Goal: Information Seeking & Learning: Learn about a topic

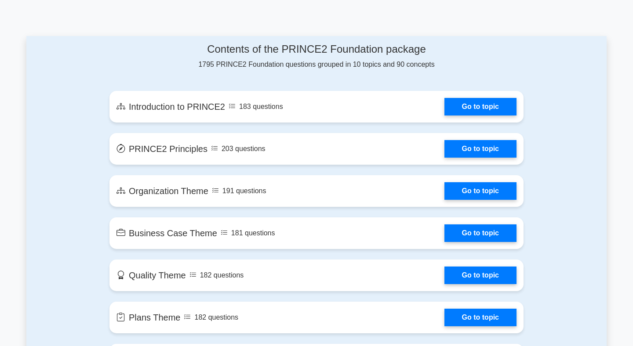
scroll to position [441, 0]
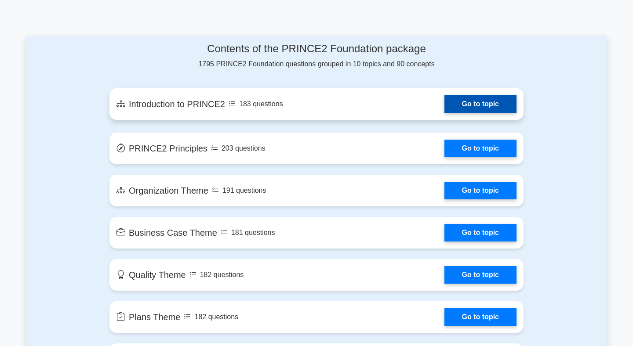
click at [477, 102] on link "Go to topic" at bounding box center [481, 104] width 72 height 18
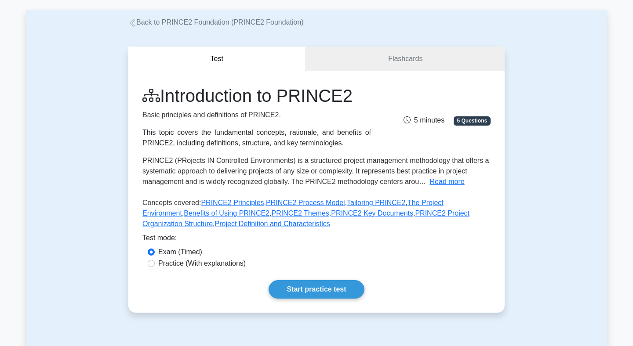
scroll to position [59, 0]
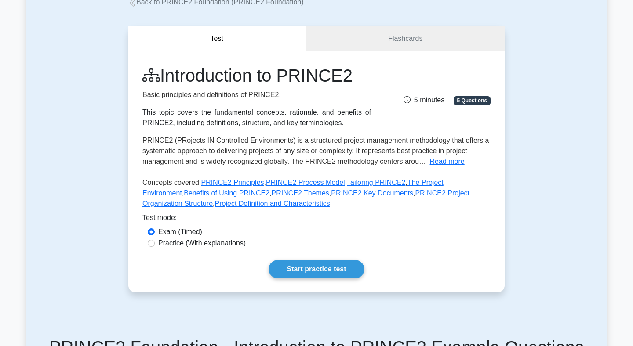
click at [426, 37] on link "Flashcards" at bounding box center [405, 38] width 199 height 25
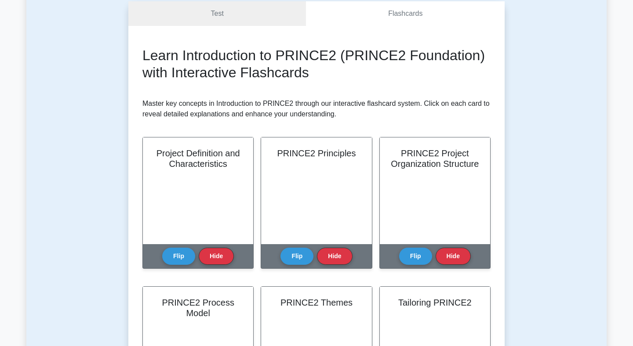
scroll to position [41, 0]
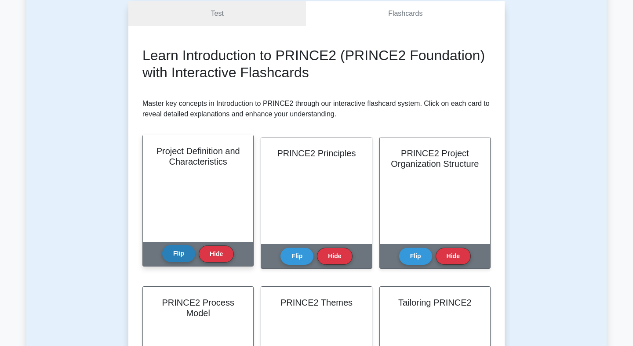
click at [182, 260] on button "Flip" at bounding box center [178, 253] width 33 height 17
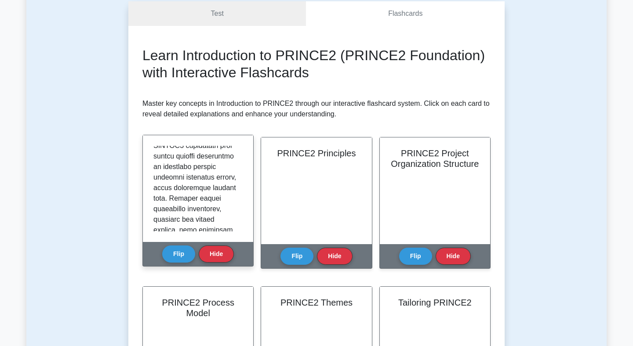
scroll to position [612, 0]
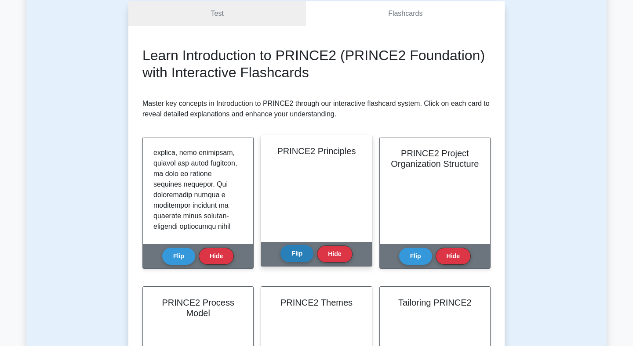
click at [296, 256] on button "Flip" at bounding box center [297, 253] width 33 height 17
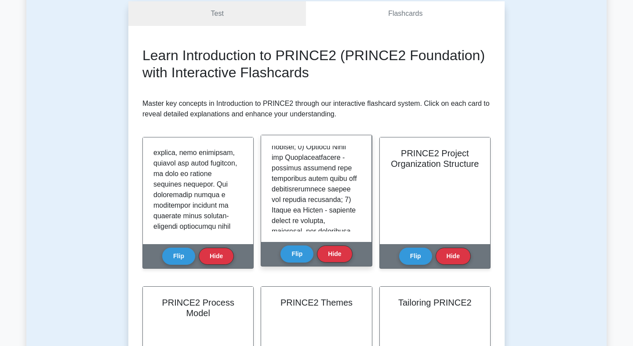
scroll to position [267, 0]
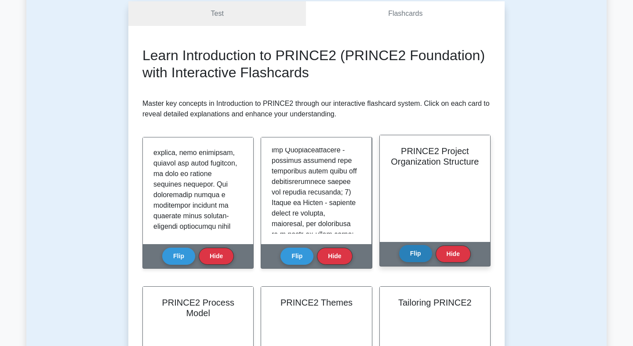
click at [418, 251] on button "Flip" at bounding box center [415, 253] width 33 height 17
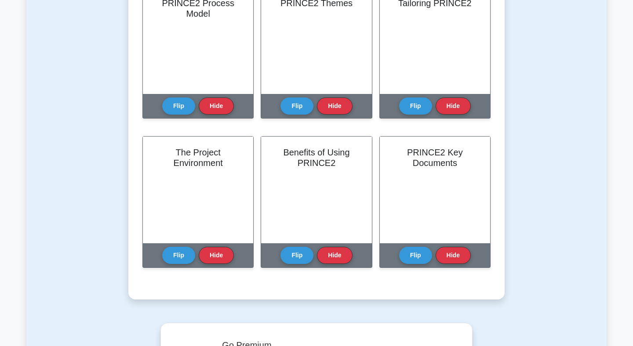
scroll to position [52, 0]
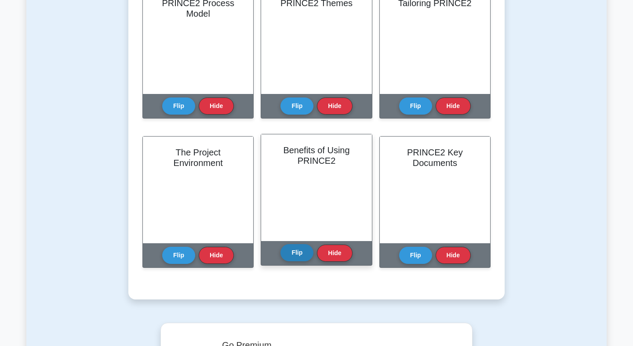
click at [302, 255] on button "Flip" at bounding box center [297, 252] width 33 height 17
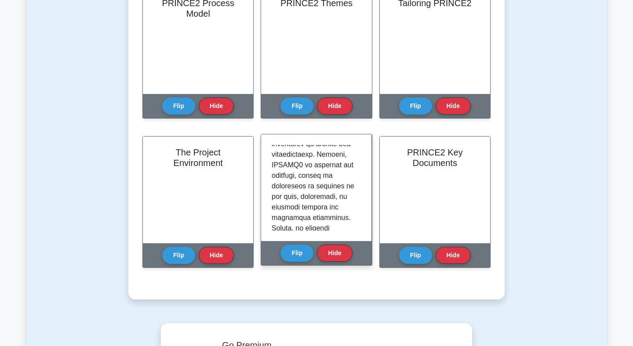
scroll to position [882, 0]
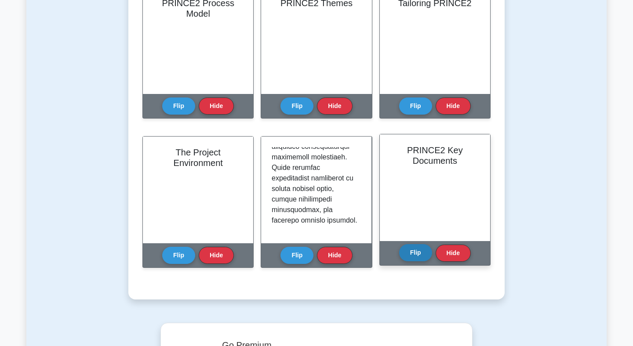
click at [410, 256] on button "Flip" at bounding box center [415, 252] width 33 height 17
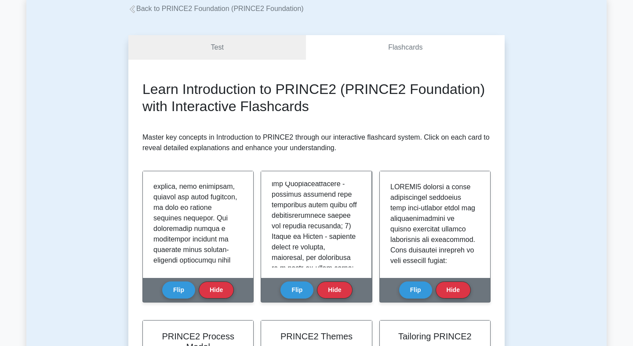
scroll to position [0, 0]
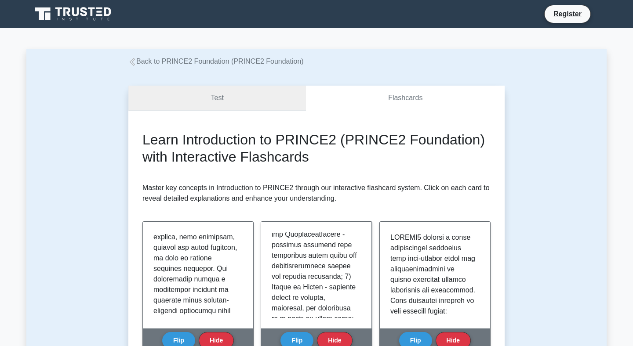
click at [222, 92] on link "Test" at bounding box center [217, 98] width 178 height 25
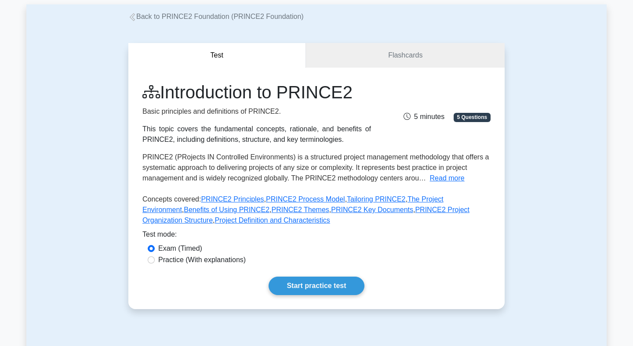
scroll to position [47, 0]
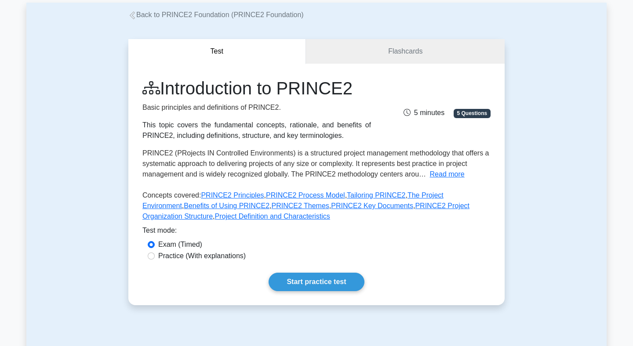
click at [191, 256] on label "Practice (With explanations)" at bounding box center [201, 256] width 87 height 11
click at [155, 256] on input "Practice (With explanations)" at bounding box center [151, 256] width 7 height 7
radio input "true"
click at [185, 245] on label "Exam (Timed)" at bounding box center [180, 245] width 44 height 11
click at [155, 245] on input "Exam (Timed)" at bounding box center [151, 244] width 7 height 7
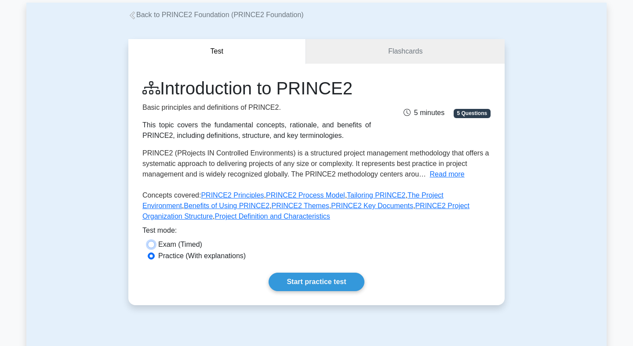
radio input "true"
click at [321, 282] on link "Start practice test" at bounding box center [316, 282] width 95 height 18
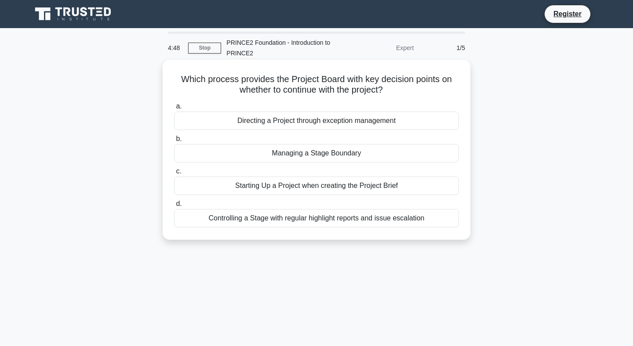
click at [313, 217] on div "Controlling a Stage with regular highlight reports and issue escalation" at bounding box center [316, 218] width 285 height 18
click at [174, 207] on input "d. Controlling a Stage with regular highlight reports and issue escalation" at bounding box center [174, 204] width 0 height 6
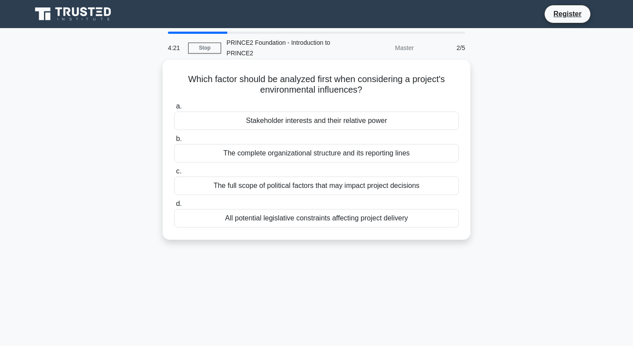
click at [342, 149] on div "The complete organizational structure and its reporting lines" at bounding box center [316, 153] width 285 height 18
click at [174, 142] on input "b. The complete organizational structure and its reporting lines" at bounding box center [174, 139] width 0 height 6
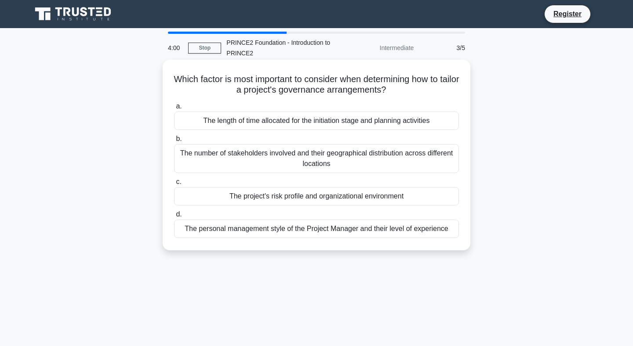
click at [324, 198] on div "The project's risk profile and organizational environment" at bounding box center [316, 196] width 285 height 18
click at [174, 185] on input "c. The project's risk profile and organizational environment" at bounding box center [174, 182] width 0 height 6
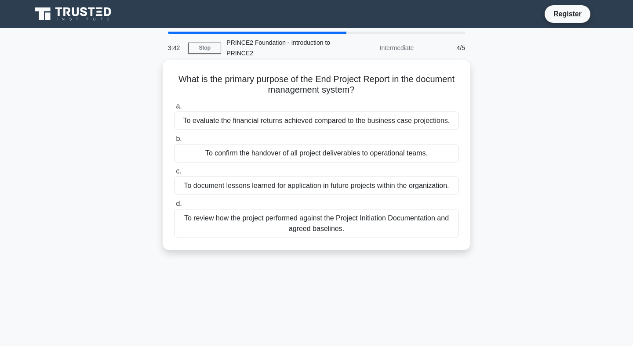
click at [343, 222] on div "To review how the project performed against the Project Initiation Documentatio…" at bounding box center [316, 223] width 285 height 29
click at [174, 207] on input "d. To review how the project performed against the Project Initiation Documenta…" at bounding box center [174, 204] width 0 height 6
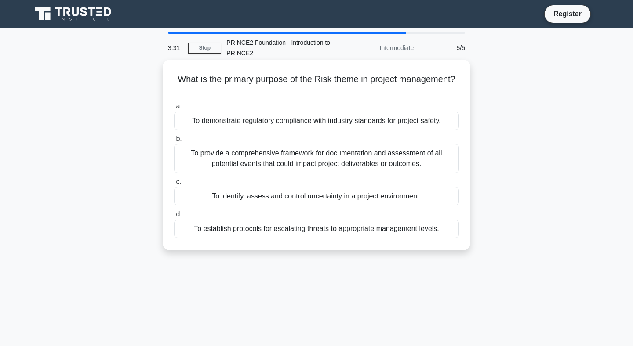
click at [321, 157] on div "To provide a comprehensive framework for documentation and assessment of all po…" at bounding box center [316, 158] width 285 height 29
click at [174, 142] on input "b. To provide a comprehensive framework for documentation and assessment of all…" at bounding box center [174, 139] width 0 height 6
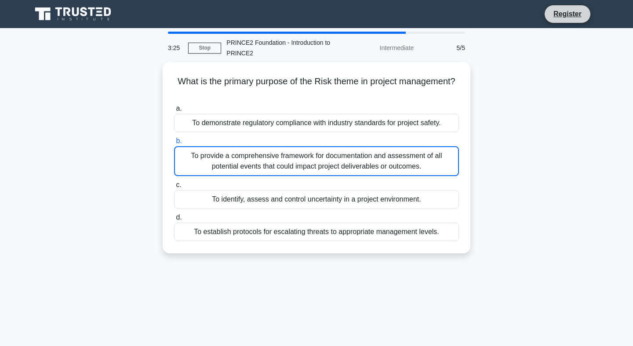
click at [563, 8] on li "Register" at bounding box center [567, 14] width 47 height 18
click at [564, 12] on link "Register" at bounding box center [567, 13] width 39 height 11
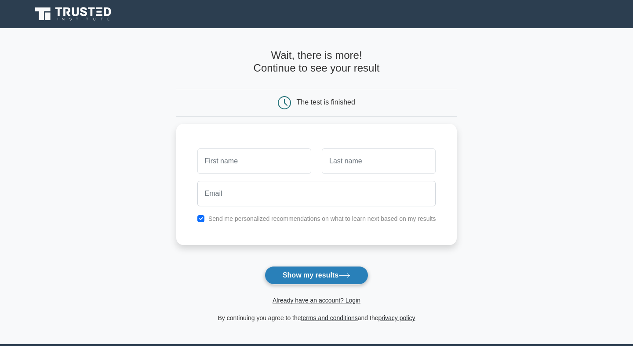
click at [328, 277] on button "Show my results" at bounding box center [317, 275] width 104 height 18
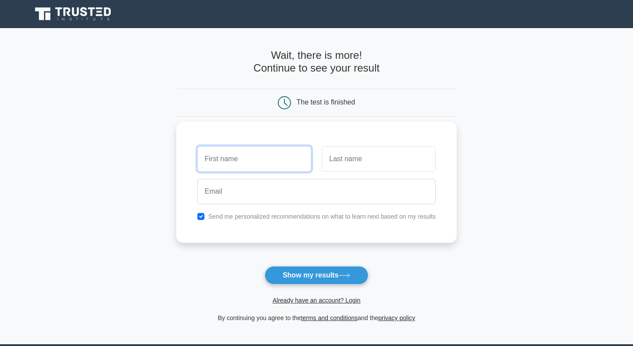
click at [273, 164] on input "text" at bounding box center [254, 159] width 114 height 26
type input "Olu"
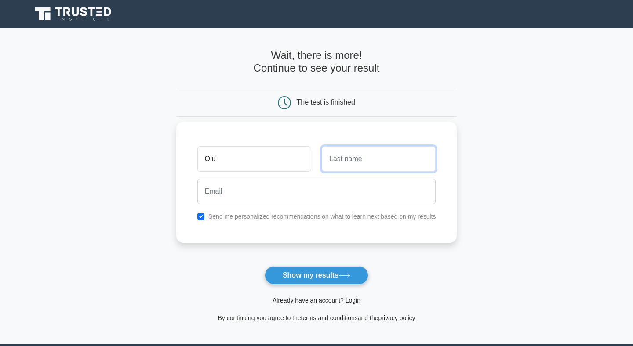
click at [340, 160] on input "text" at bounding box center [379, 159] width 114 height 26
type input "Ajayi"
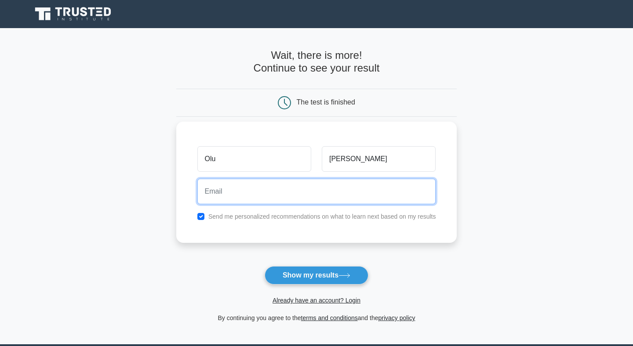
click at [297, 191] on input "email" at bounding box center [316, 192] width 239 height 26
type input "kay2u4life@yahoo.com"
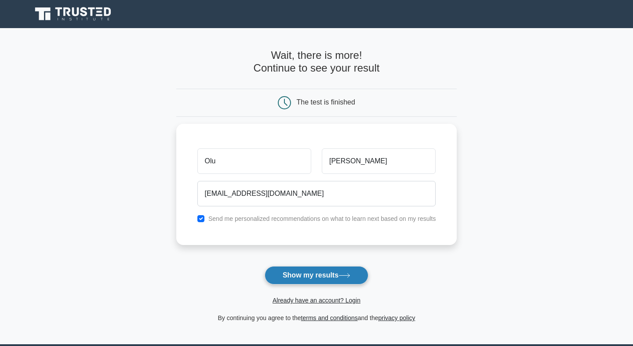
click at [313, 276] on button "Show my results" at bounding box center [317, 275] width 104 height 18
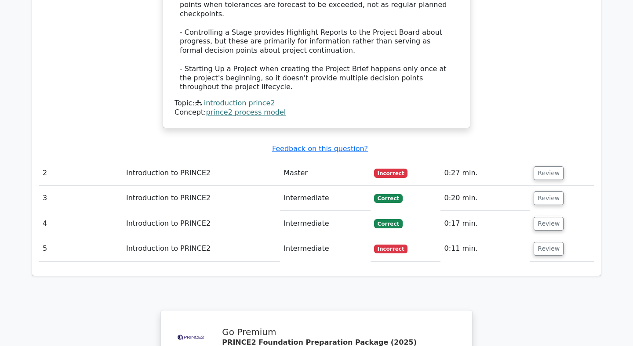
scroll to position [1017, 0]
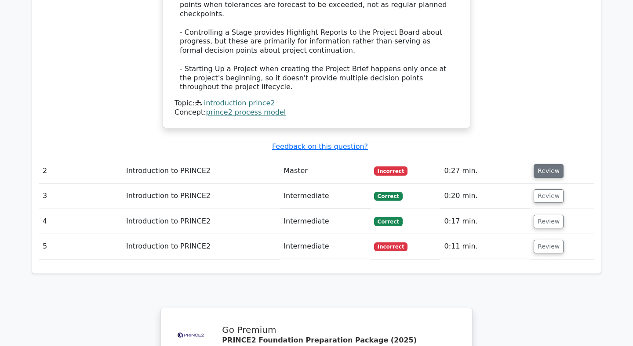
click at [538, 164] on button "Review" at bounding box center [549, 171] width 30 height 14
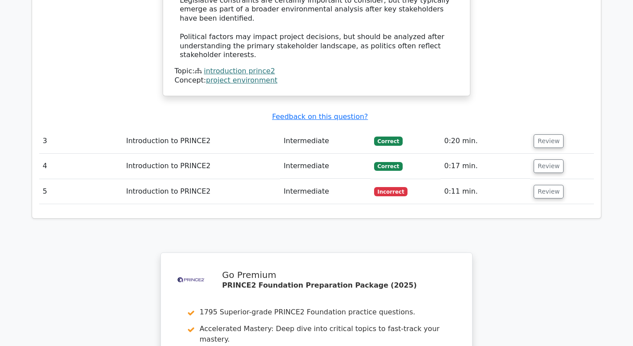
scroll to position [1565, 0]
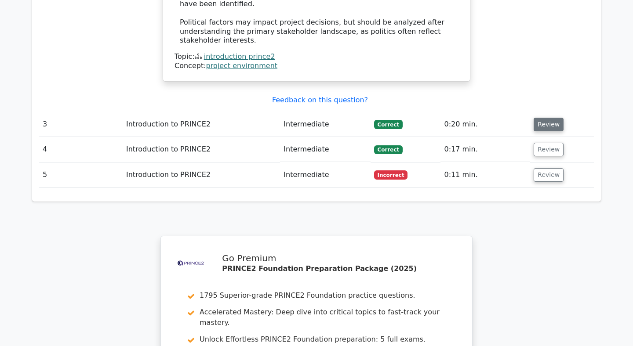
click at [540, 118] on button "Review" at bounding box center [549, 125] width 30 height 14
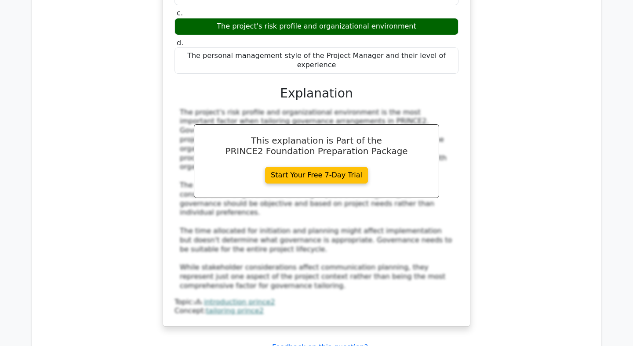
scroll to position [1803, 0]
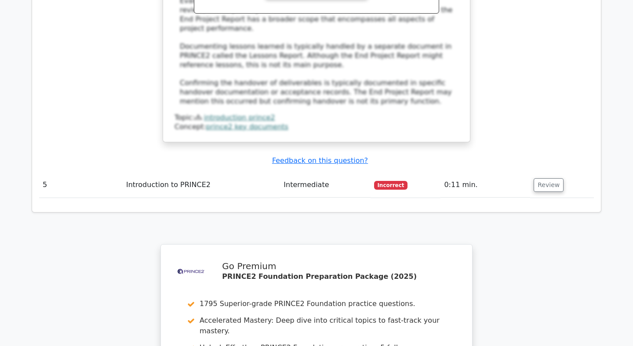
scroll to position [2489, 0]
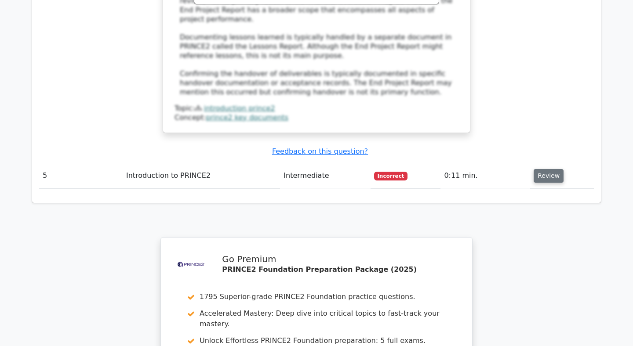
click at [540, 169] on button "Review" at bounding box center [549, 176] width 30 height 14
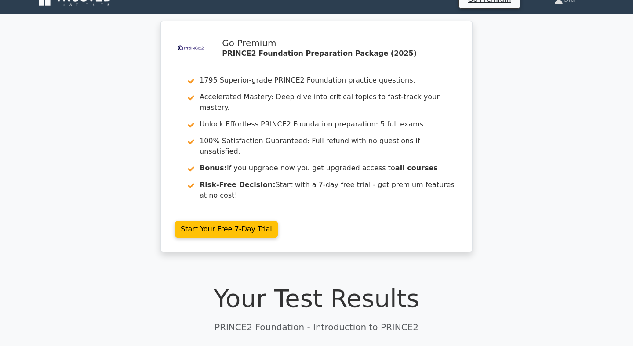
scroll to position [0, 0]
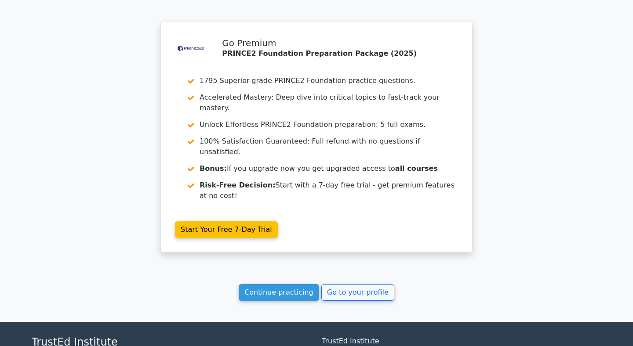
scroll to position [1332, 0]
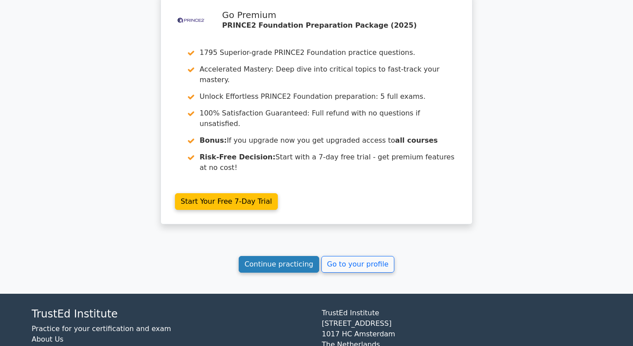
click at [290, 256] on link "Continue practicing" at bounding box center [279, 264] width 80 height 17
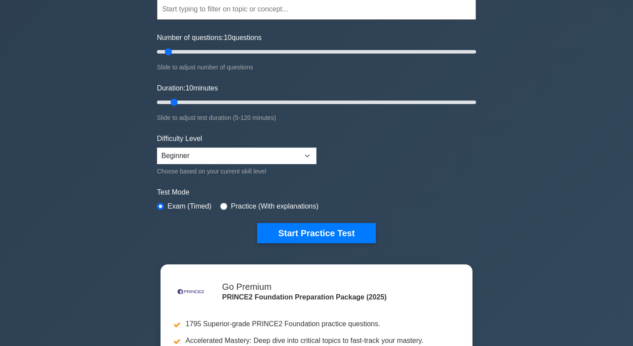
scroll to position [89, 0]
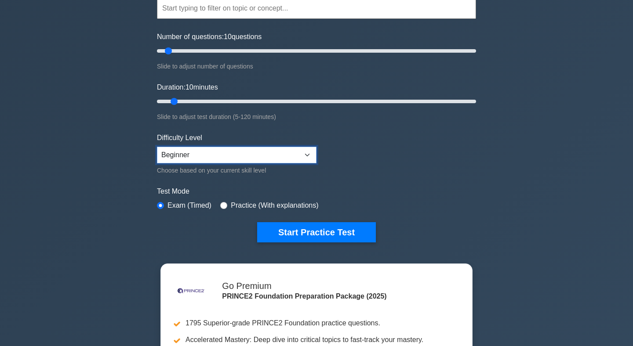
click at [307, 153] on select "Beginner Intermediate Expert" at bounding box center [237, 155] width 160 height 17
select select "expert"
click at [157, 147] on select "Beginner Intermediate Expert" at bounding box center [237, 155] width 160 height 17
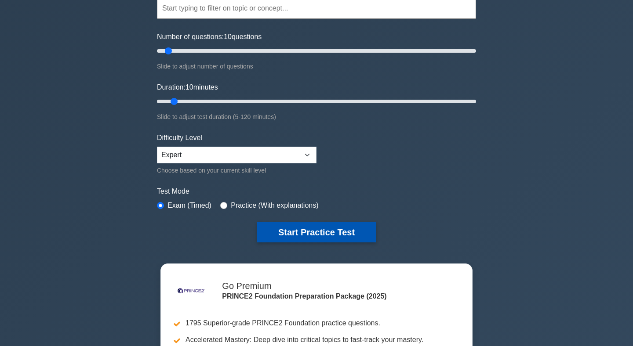
click at [340, 228] on button "Start Practice Test" at bounding box center [316, 232] width 119 height 20
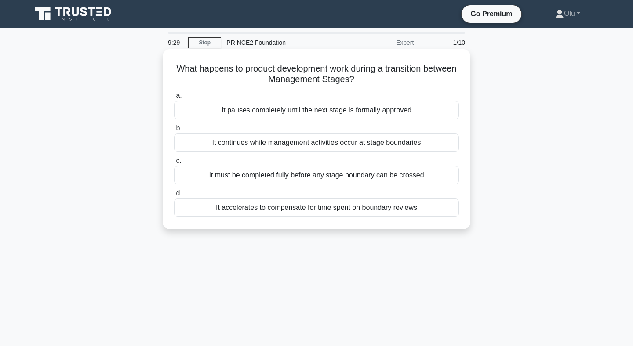
click at [285, 175] on div "It must be completed fully before any stage boundary can be crossed" at bounding box center [316, 175] width 285 height 18
click at [174, 164] on input "c. It must be completed fully before any stage boundary can be crossed" at bounding box center [174, 161] width 0 height 6
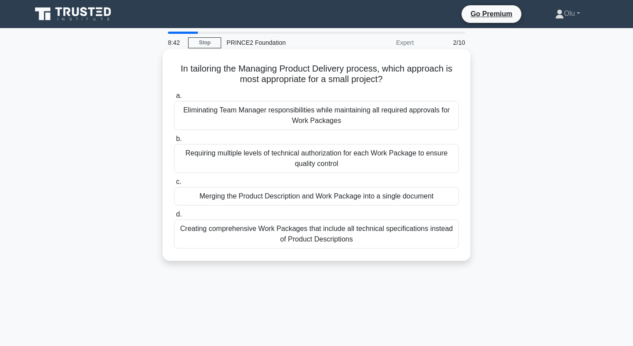
click at [290, 110] on div "Eliminating Team Manager responsibilities while maintaining all required approv…" at bounding box center [316, 115] width 285 height 29
click at [174, 99] on input "a. Eliminating Team Manager responsibilities while maintaining all required app…" at bounding box center [174, 96] width 0 height 6
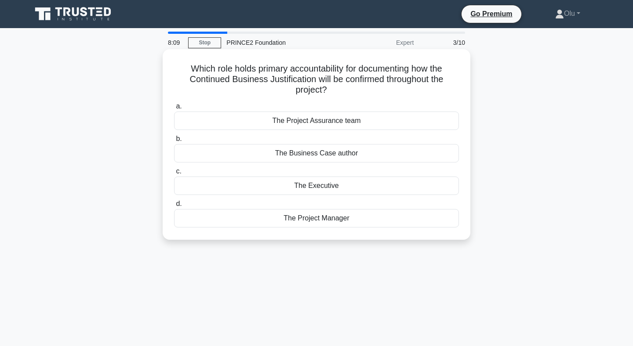
click at [309, 184] on div "The Executive" at bounding box center [316, 186] width 285 height 18
click at [174, 175] on input "c. The Executive" at bounding box center [174, 172] width 0 height 6
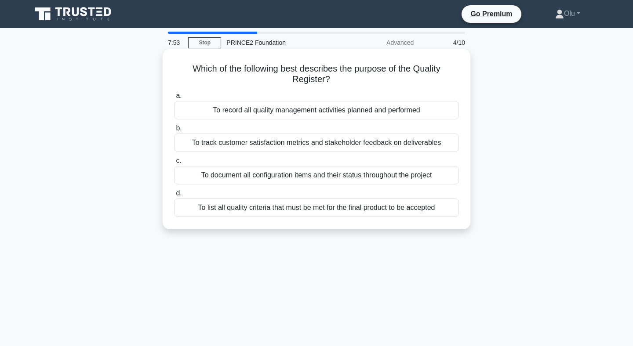
click at [321, 209] on div "To list all quality criteria that must be met for the final product to be accep…" at bounding box center [316, 208] width 285 height 18
click at [174, 197] on input "d. To list all quality criteria that must be met for the final product to be ac…" at bounding box center [174, 194] width 0 height 6
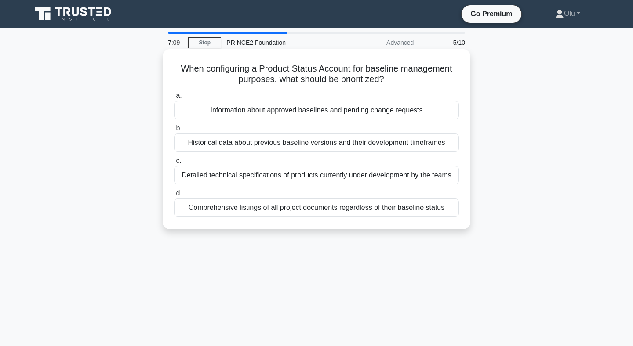
click at [319, 139] on div "Historical data about previous baseline versions and their development timefram…" at bounding box center [316, 143] width 285 height 18
click at [174, 131] on input "b. Historical data about previous baseline versions and their development timef…" at bounding box center [174, 129] width 0 height 6
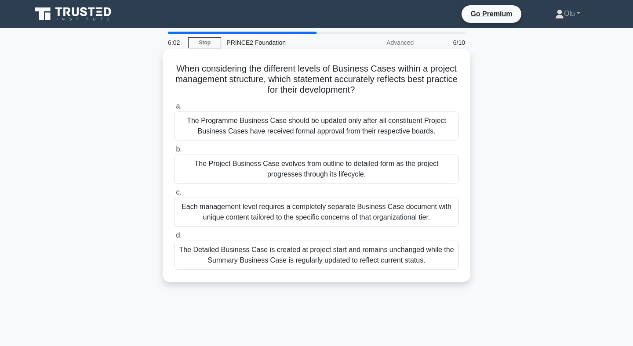
click at [295, 167] on div "The Project Business Case evolves from outline to detailed form as the project …" at bounding box center [316, 169] width 285 height 29
click at [174, 153] on input "b. The Project Business Case evolves from outline to detailed form as the proje…" at bounding box center [174, 150] width 0 height 6
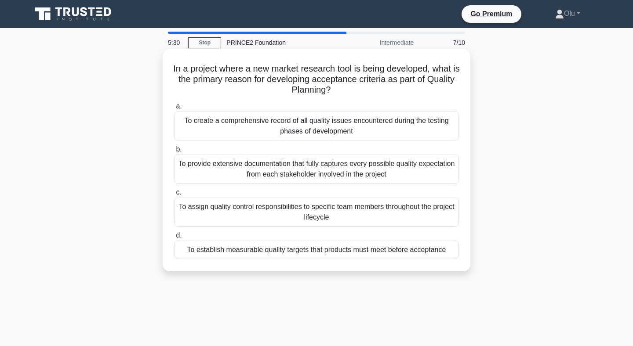
click at [310, 251] on div "To establish measurable quality targets that products must meet before acceptan…" at bounding box center [316, 250] width 285 height 18
click at [174, 239] on input "d. To establish measurable quality targets that products must meet before accep…" at bounding box center [174, 236] width 0 height 6
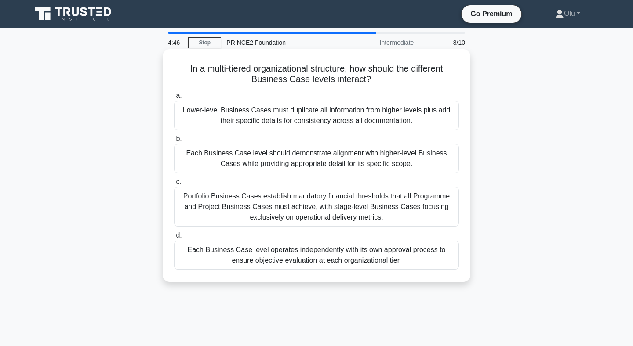
click at [341, 158] on div "Each Business Case level should demonstrate alignment with higher-level Busines…" at bounding box center [316, 158] width 285 height 29
click at [174, 142] on input "b. Each Business Case level should demonstrate alignment with higher-level Busi…" at bounding box center [174, 139] width 0 height 6
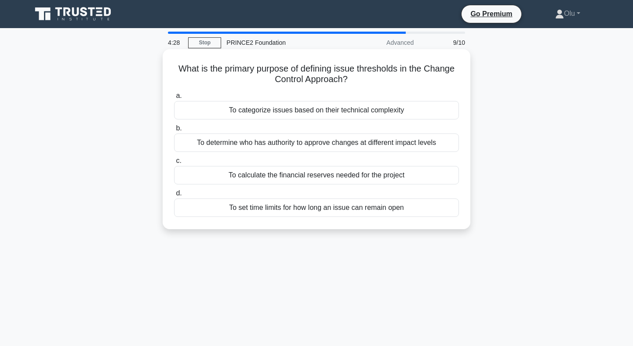
click at [328, 142] on div "To determine who has authority to approve changes at different impact levels" at bounding box center [316, 143] width 285 height 18
click at [174, 131] on input "b. To determine who has authority to approve changes at different impact levels" at bounding box center [174, 129] width 0 height 6
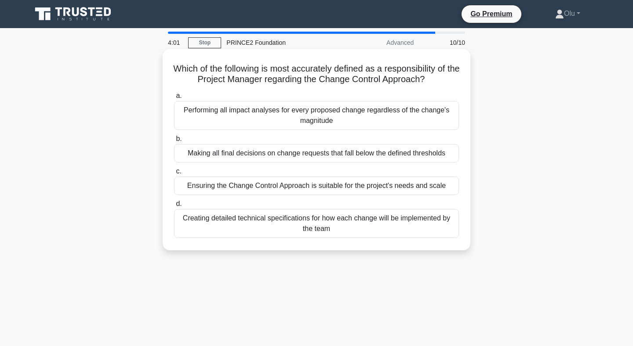
click at [331, 112] on div "Performing all impact analyses for every proposed change regardless of the chan…" at bounding box center [316, 115] width 285 height 29
click at [174, 99] on input "a. Performing all impact analyses for every proposed change regardless of the c…" at bounding box center [174, 96] width 0 height 6
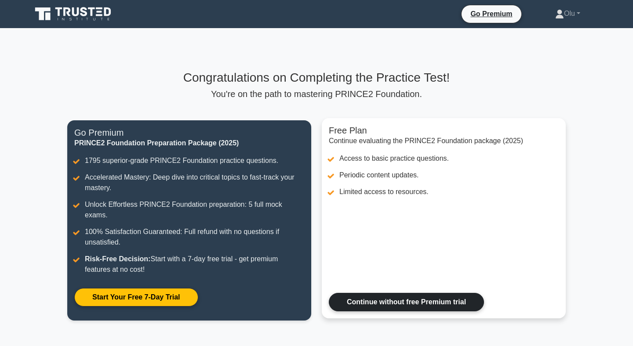
click at [403, 293] on link "Continue without free Premium trial" at bounding box center [406, 302] width 155 height 18
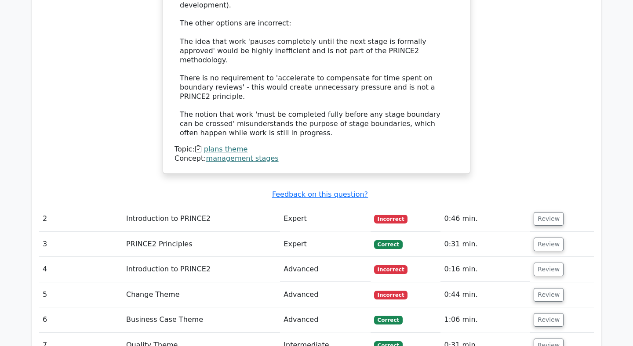
scroll to position [1038, 0]
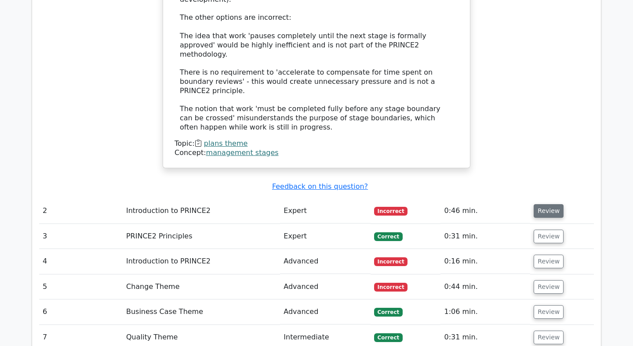
click at [542, 204] on button "Review" at bounding box center [549, 211] width 30 height 14
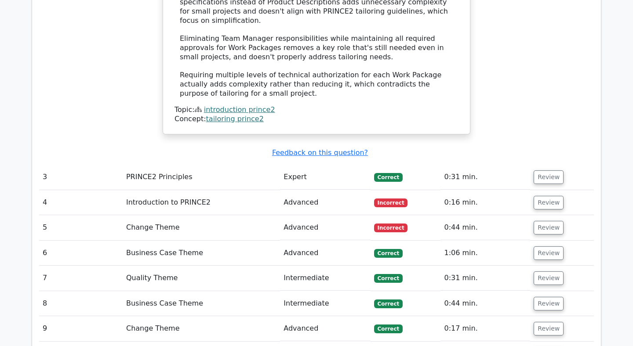
scroll to position [1589, 0]
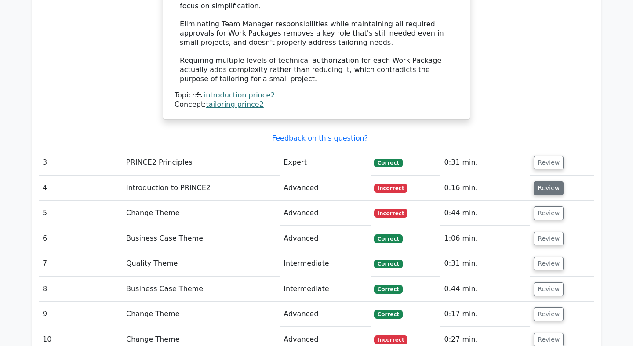
click at [552, 182] on button "Review" at bounding box center [549, 189] width 30 height 14
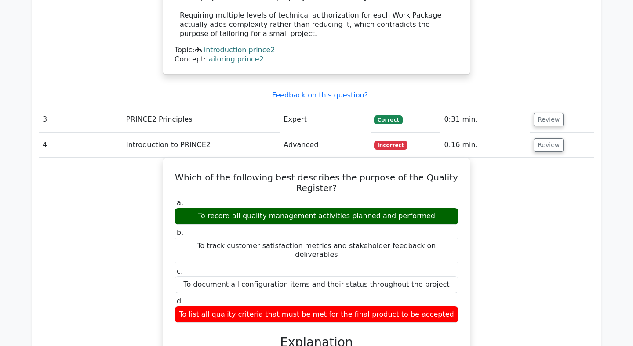
scroll to position [1632, 0]
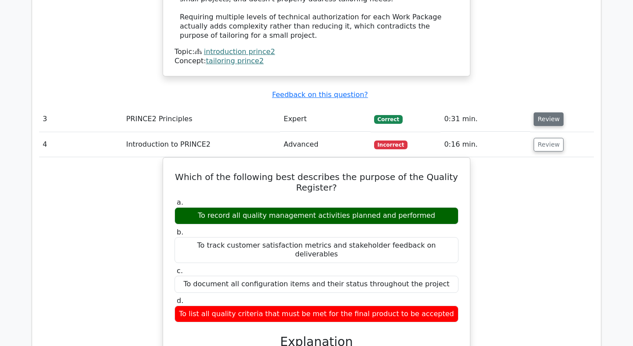
click at [546, 113] on button "Review" at bounding box center [549, 120] width 30 height 14
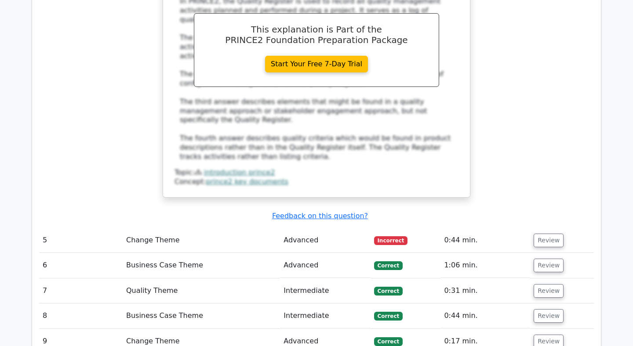
scroll to position [2453, 0]
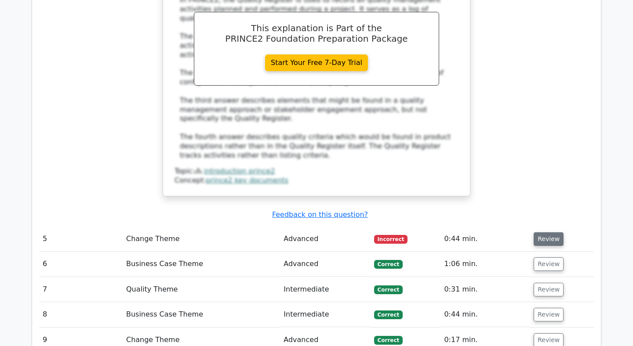
click at [549, 233] on button "Review" at bounding box center [549, 240] width 30 height 14
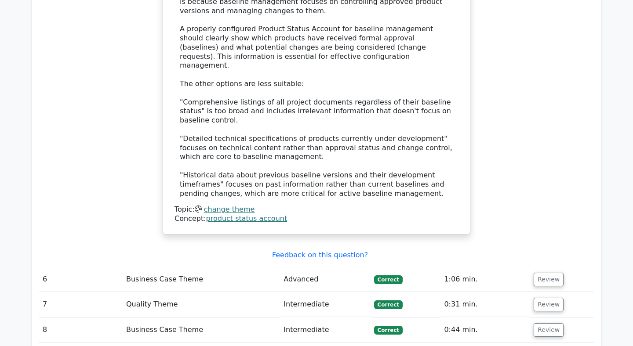
scroll to position [2965, 0]
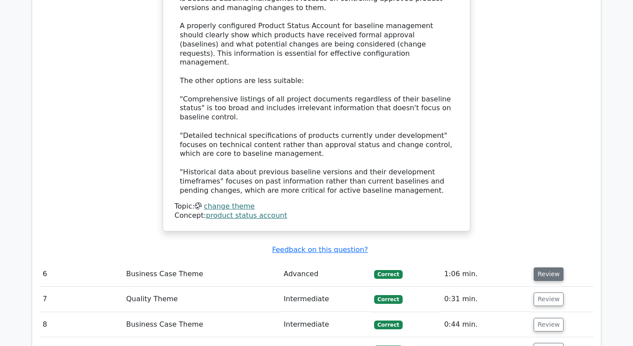
click at [546, 268] on button "Review" at bounding box center [549, 275] width 30 height 14
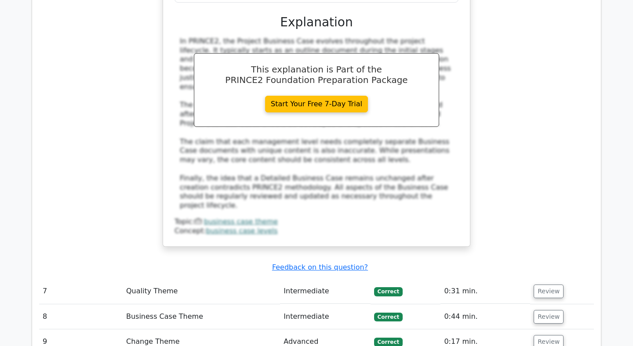
scroll to position [3517, 0]
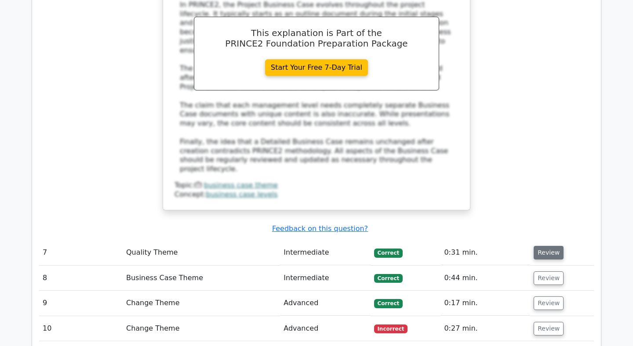
click at [544, 246] on button "Review" at bounding box center [549, 253] width 30 height 14
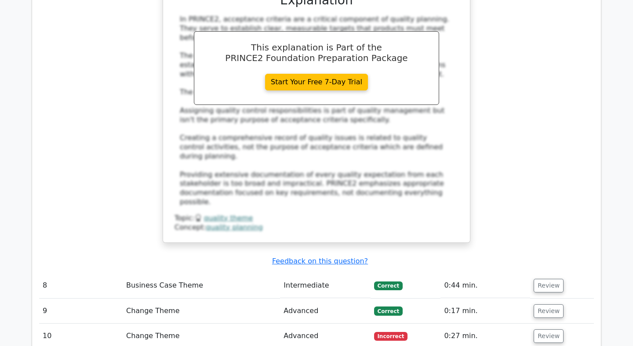
scroll to position [4014, 0]
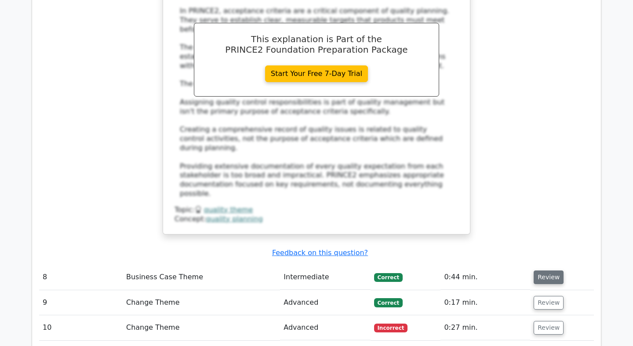
click at [536, 271] on button "Review" at bounding box center [549, 278] width 30 height 14
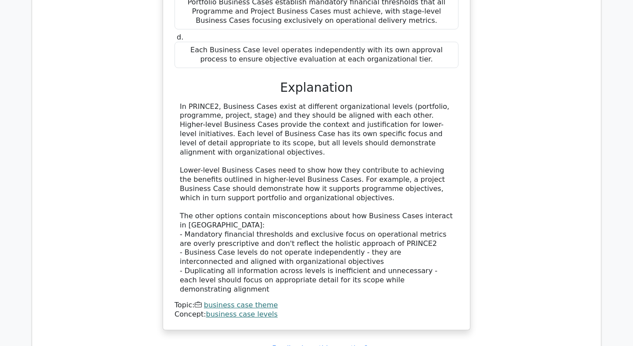
scroll to position [4441, 0]
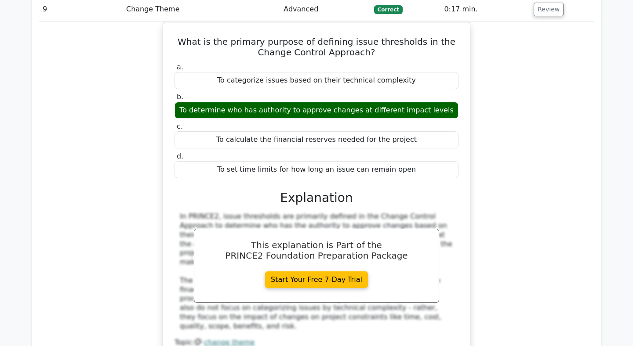
scroll to position [4810, 0]
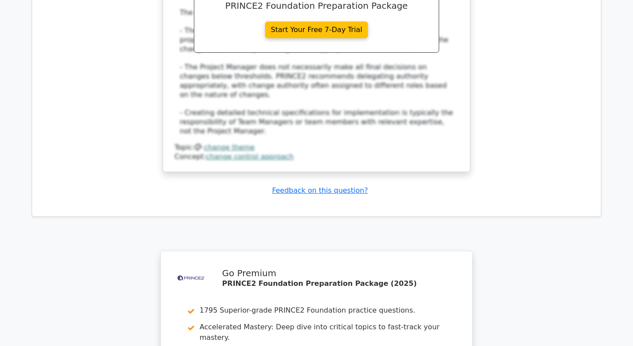
scroll to position [5501, 0]
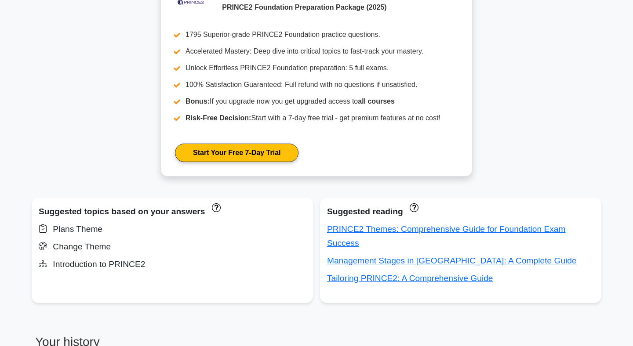
scroll to position [434, 0]
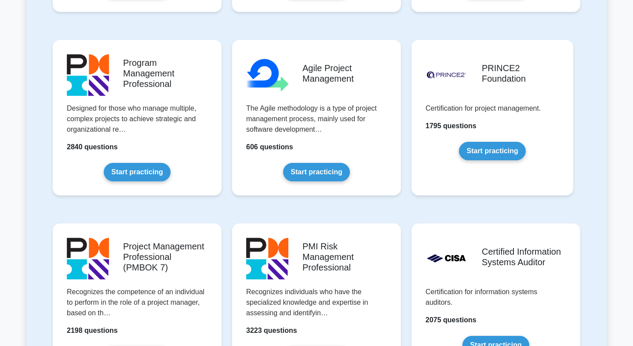
scroll to position [564, 0]
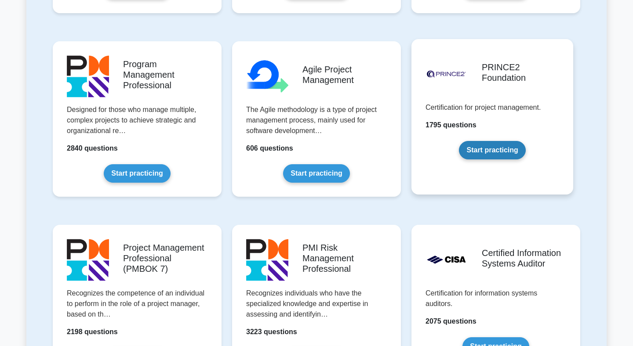
click at [496, 151] on link "Start practicing" at bounding box center [492, 150] width 66 height 18
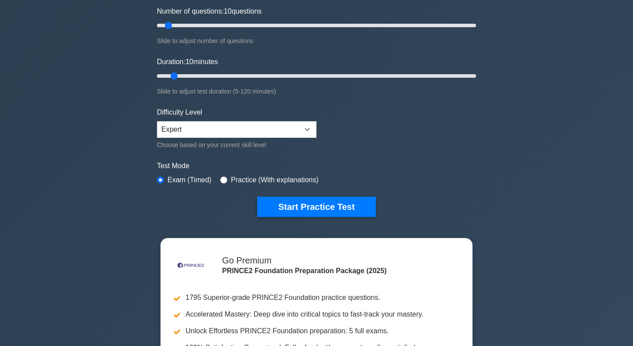
scroll to position [125, 0]
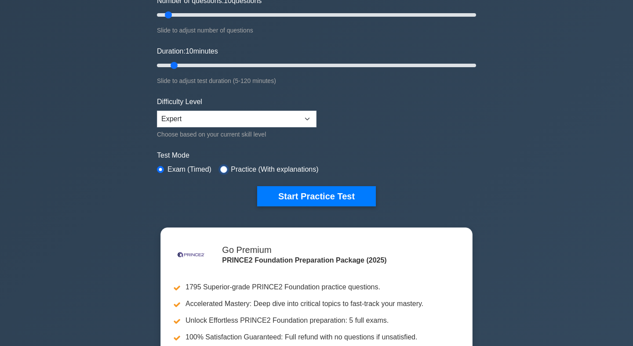
click at [225, 168] on input "radio" at bounding box center [223, 169] width 7 height 7
radio input "true"
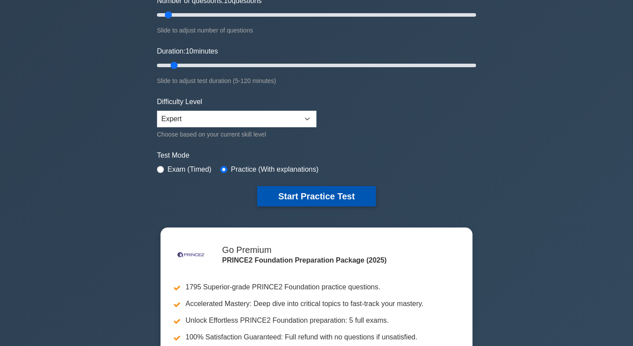
click at [324, 192] on button "Start Practice Test" at bounding box center [316, 196] width 119 height 20
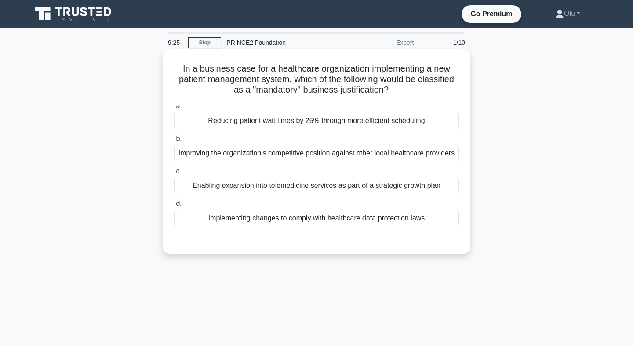
click at [360, 123] on div "Reducing patient wait times by 25% through more efficient scheduling" at bounding box center [316, 121] width 285 height 18
click at [174, 109] on input "a. Reducing patient wait times by 25% through more efficient scheduling" at bounding box center [174, 107] width 0 height 6
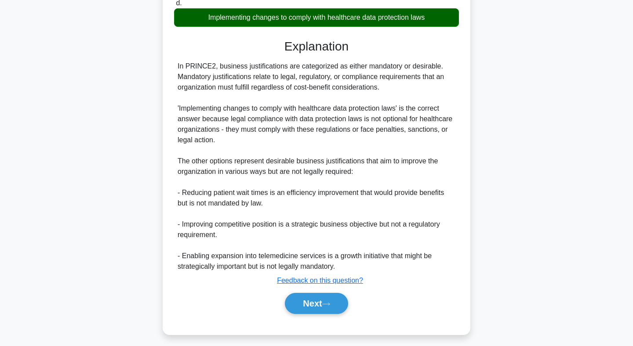
scroll to position [218, 0]
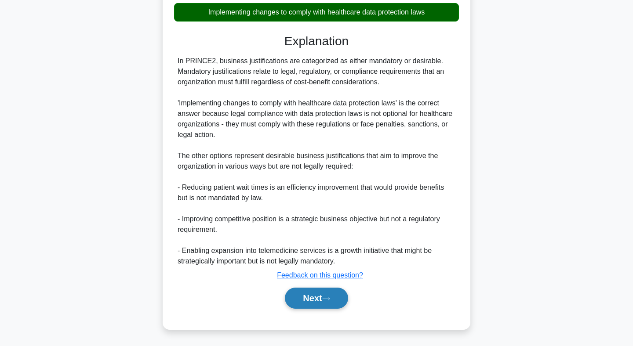
click at [321, 294] on button "Next" at bounding box center [316, 298] width 63 height 21
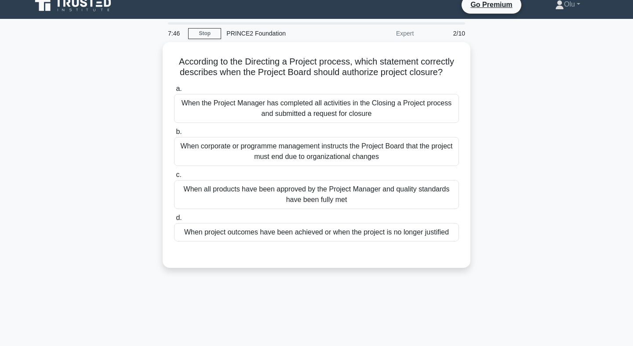
scroll to position [0, 0]
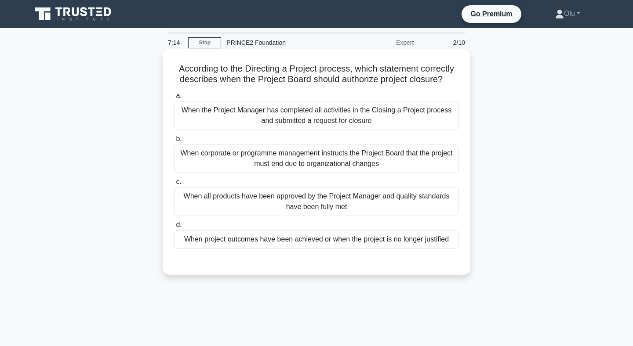
click at [306, 110] on div "When the Project Manager has completed all activities in the Closing a Project …" at bounding box center [316, 115] width 285 height 29
click at [174, 99] on input "a. When the Project Manager has completed all activities in the Closing a Proje…" at bounding box center [174, 96] width 0 height 6
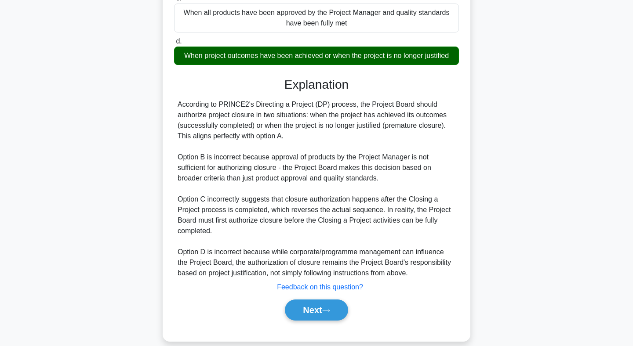
scroll to position [197, 0]
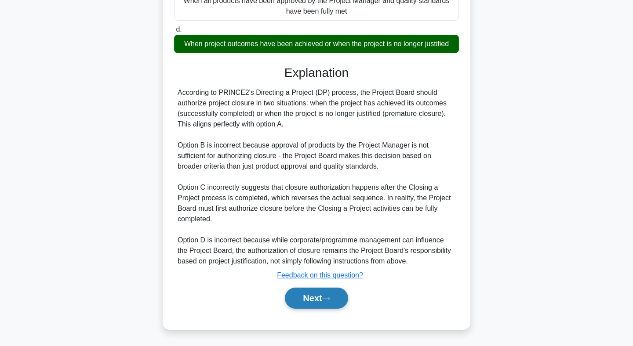
click at [309, 299] on button "Next" at bounding box center [316, 298] width 63 height 21
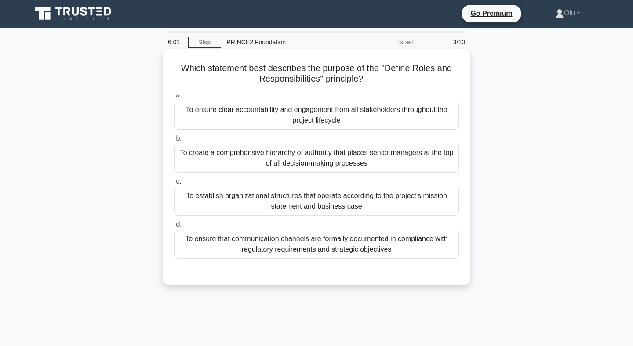
scroll to position [0, 0]
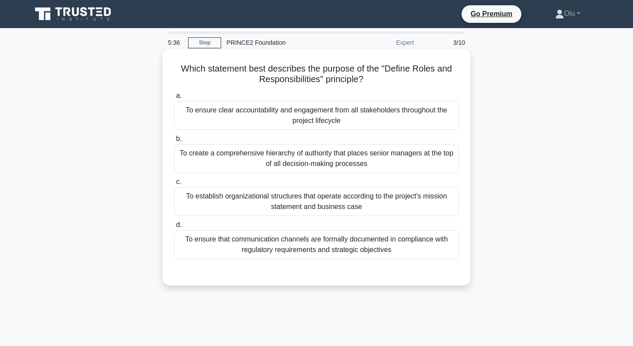
click at [327, 120] on div "To ensure clear accountability and engagement from all stakeholders throughout …" at bounding box center [316, 115] width 285 height 29
click at [174, 99] on input "a. To ensure clear accountability and engagement from all stakeholders througho…" at bounding box center [174, 96] width 0 height 6
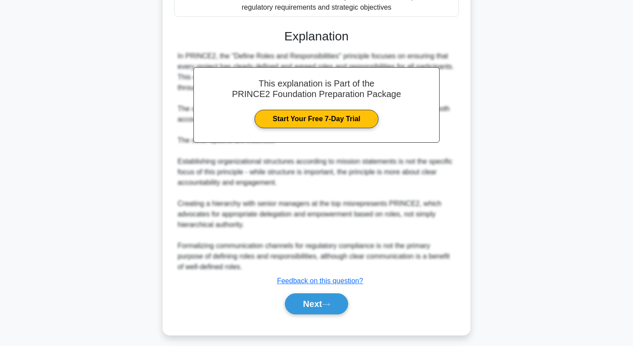
scroll to position [248, 0]
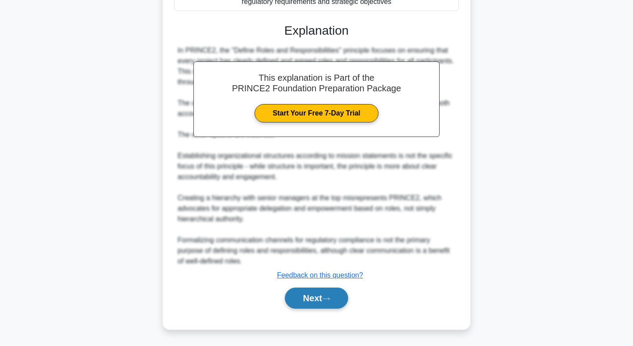
click at [304, 303] on button "Next" at bounding box center [316, 298] width 63 height 21
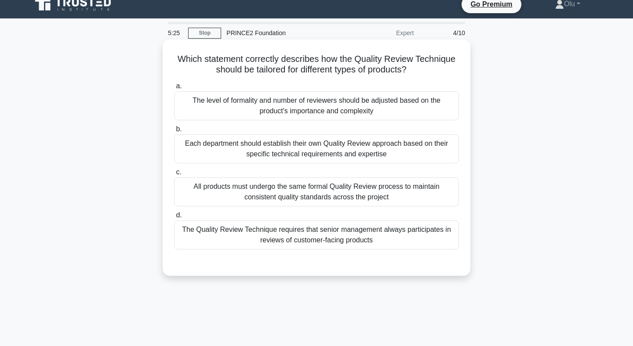
scroll to position [0, 0]
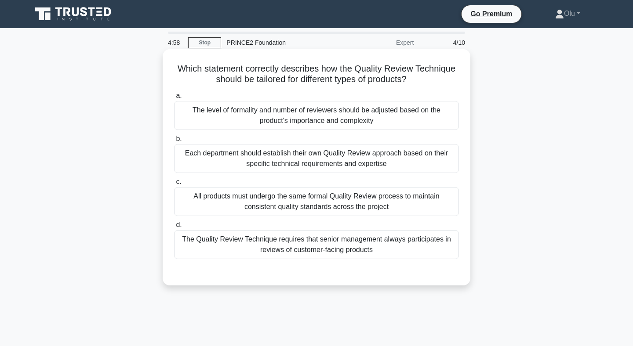
click at [307, 121] on div "The level of formality and number of reviewers should be adjusted based on the …" at bounding box center [316, 115] width 285 height 29
click at [174, 99] on input "a. The level of formality and number of reviewers should be adjusted based on t…" at bounding box center [174, 96] width 0 height 6
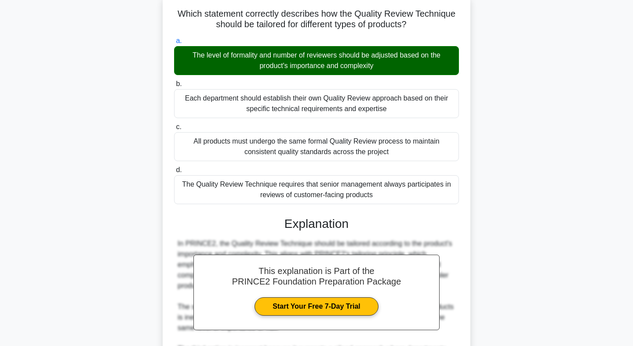
scroll to position [227, 0]
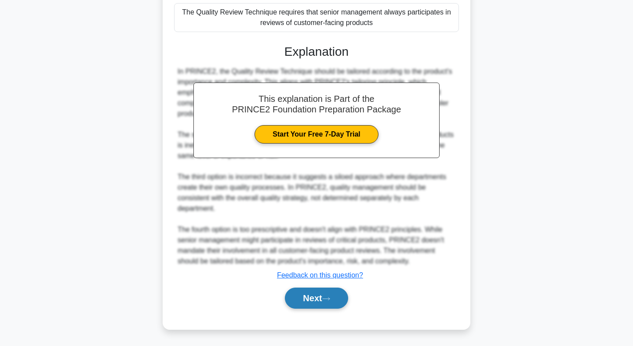
click at [320, 301] on button "Next" at bounding box center [316, 298] width 63 height 21
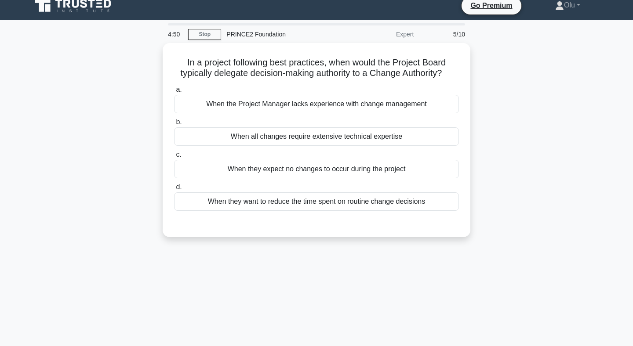
scroll to position [0, 0]
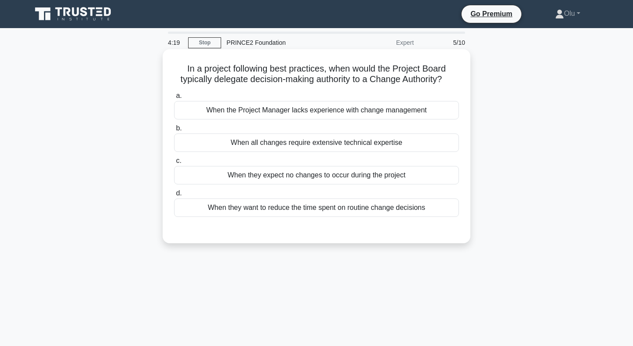
click at [319, 207] on div "When they want to reduce the time spent on routine change decisions" at bounding box center [316, 208] width 285 height 18
click at [174, 197] on input "d. When they want to reduce the time spent on routine change decisions" at bounding box center [174, 194] width 0 height 6
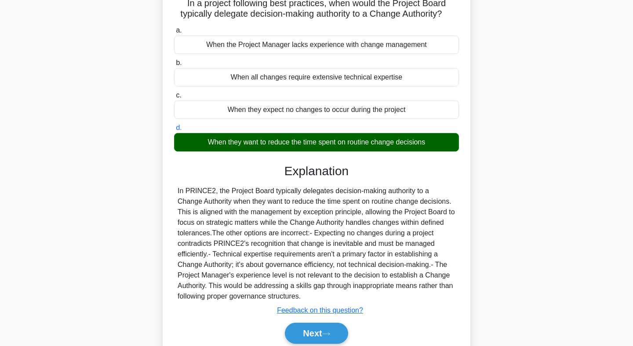
scroll to position [66, 0]
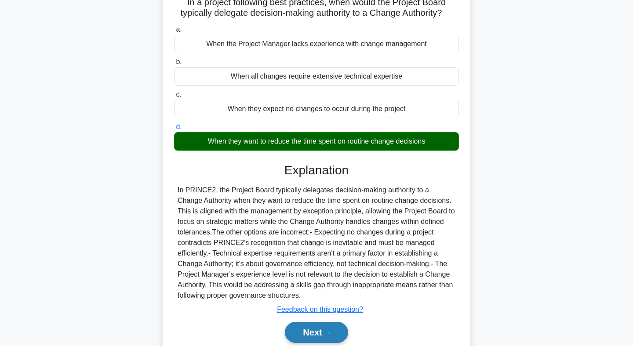
click at [311, 335] on button "Next" at bounding box center [316, 332] width 63 height 21
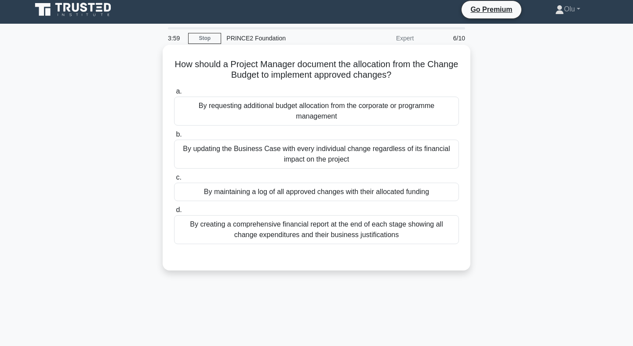
scroll to position [5, 0]
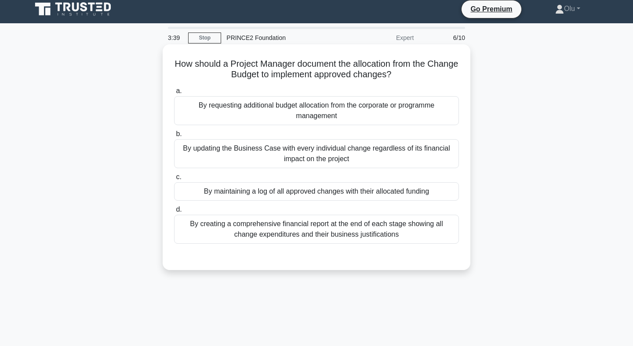
click at [333, 193] on div "By maintaining a log of all approved changes with their allocated funding" at bounding box center [316, 191] width 285 height 18
click at [174, 180] on input "c. By maintaining a log of all approved changes with their allocated funding" at bounding box center [174, 178] width 0 height 6
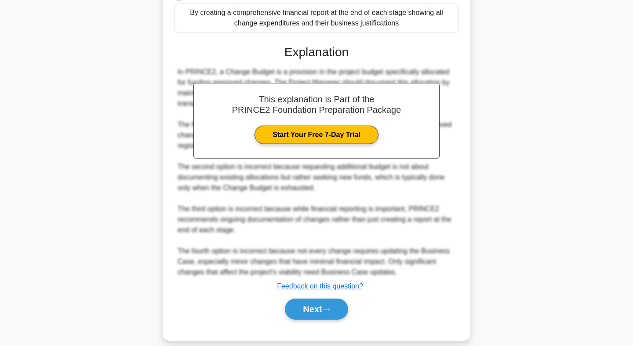
scroll to position [227, 0]
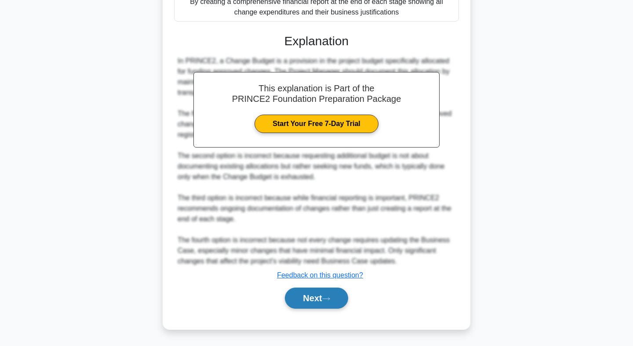
click at [319, 297] on button "Next" at bounding box center [316, 298] width 63 height 21
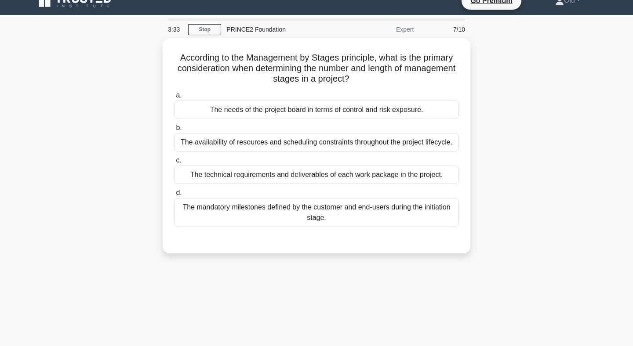
scroll to position [0, 0]
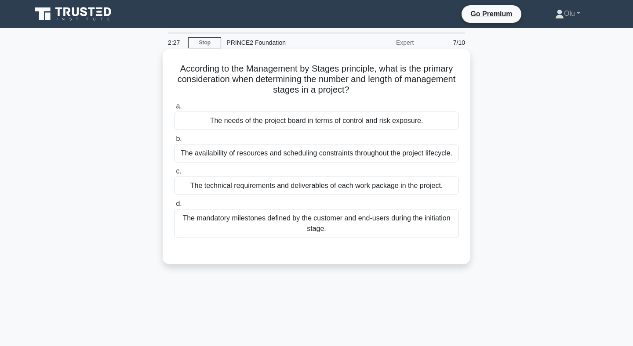
click at [335, 185] on div "The technical requirements and deliverables of each work package in the project." at bounding box center [316, 186] width 285 height 18
click at [174, 175] on input "c. The technical requirements and deliverables of each work package in the proj…" at bounding box center [174, 172] width 0 height 6
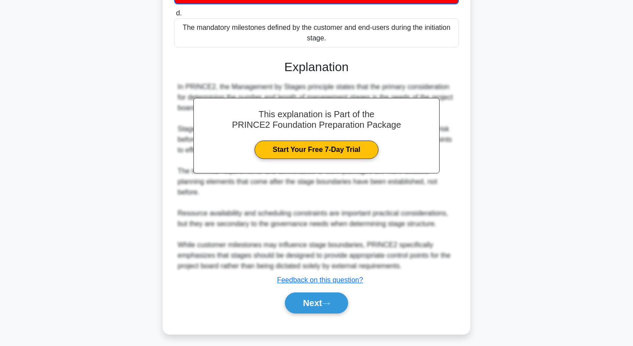
scroll to position [197, 0]
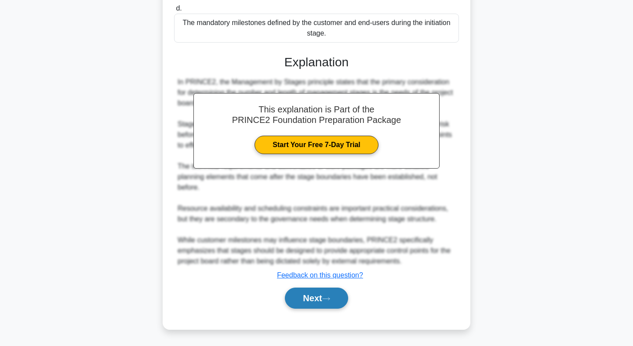
click at [321, 296] on button "Next" at bounding box center [316, 298] width 63 height 21
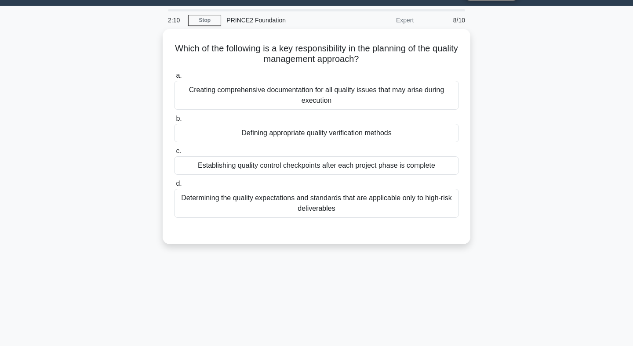
scroll to position [0, 0]
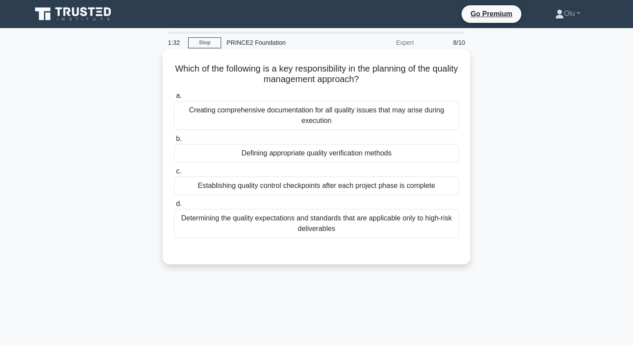
click at [316, 189] on div "Establishing quality control checkpoints after each project phase is complete" at bounding box center [316, 186] width 285 height 18
click at [174, 175] on input "c. Establishing quality control checkpoints after each project phase is complete" at bounding box center [174, 172] width 0 height 6
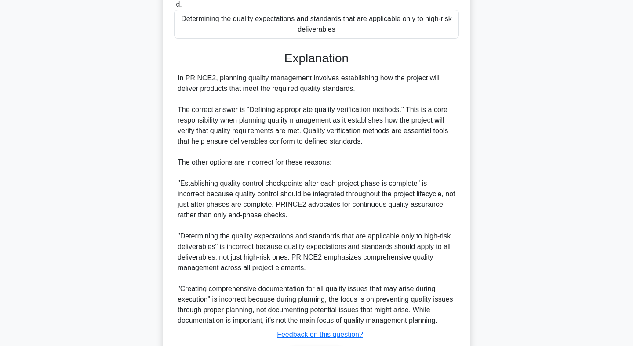
scroll to position [260, 0]
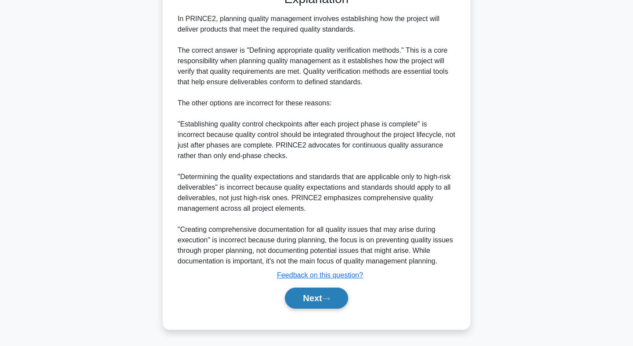
click at [310, 298] on button "Next" at bounding box center [316, 298] width 63 height 21
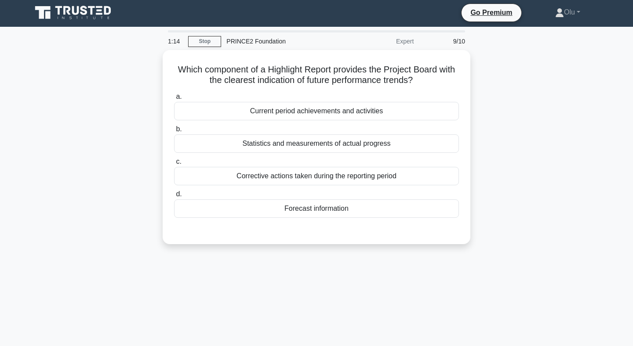
scroll to position [0, 0]
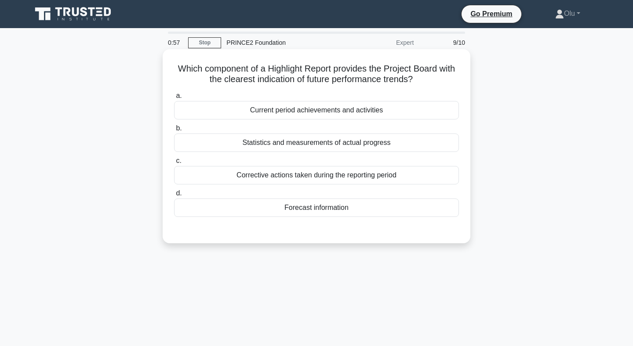
click at [330, 146] on div "Statistics and measurements of actual progress" at bounding box center [316, 143] width 285 height 18
click at [174, 131] on input "b. Statistics and measurements of actual progress" at bounding box center [174, 129] width 0 height 6
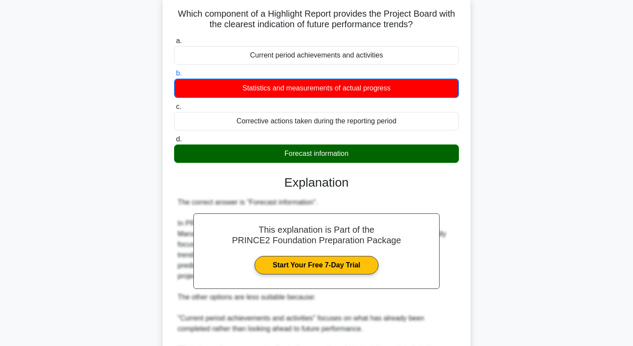
scroll to position [197, 0]
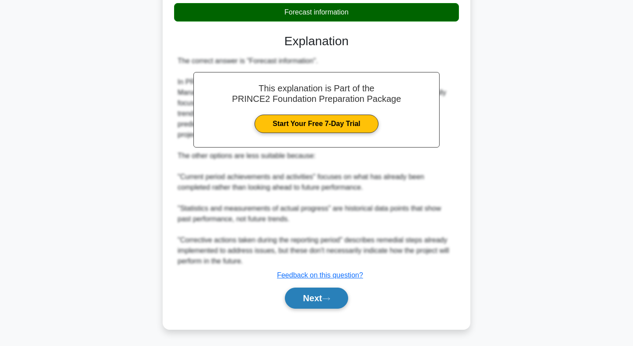
click at [326, 299] on icon at bounding box center [326, 299] width 8 height 5
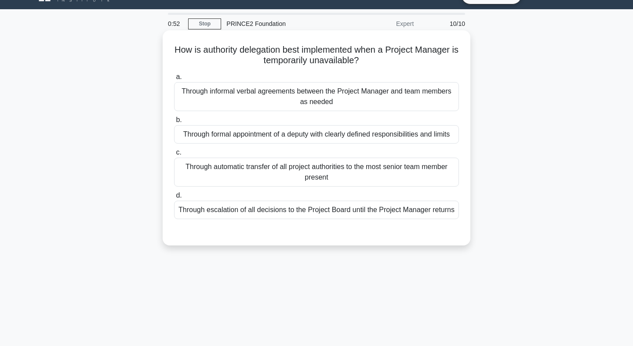
scroll to position [0, 0]
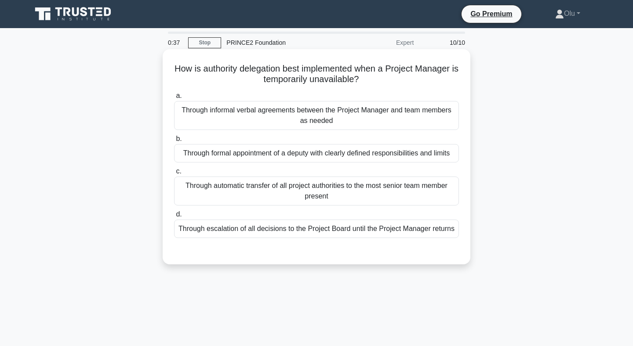
click at [342, 149] on div "Through formal appointment of a deputy with clearly defined responsibilities an…" at bounding box center [316, 153] width 285 height 18
click at [174, 142] on input "b. Through formal appointment of a deputy with clearly defined responsibilities…" at bounding box center [174, 139] width 0 height 6
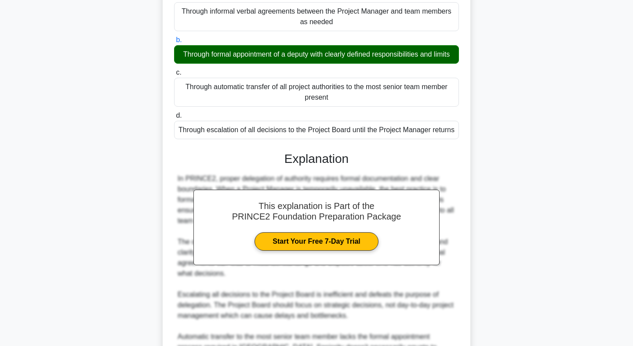
scroll to position [206, 0]
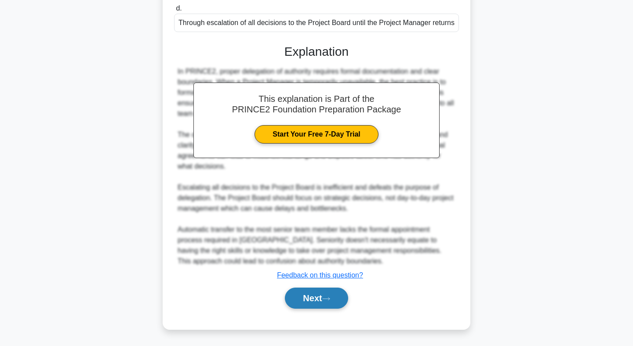
click at [317, 298] on button "Next" at bounding box center [316, 298] width 63 height 21
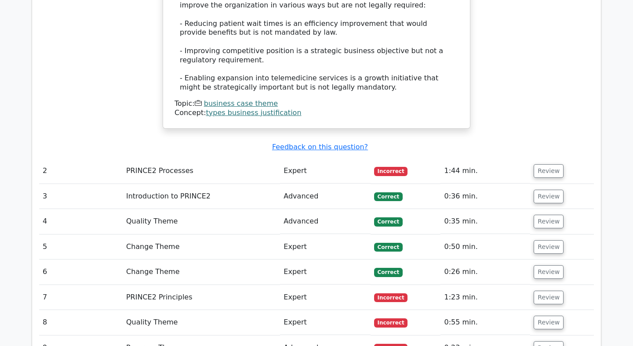
scroll to position [1143, 0]
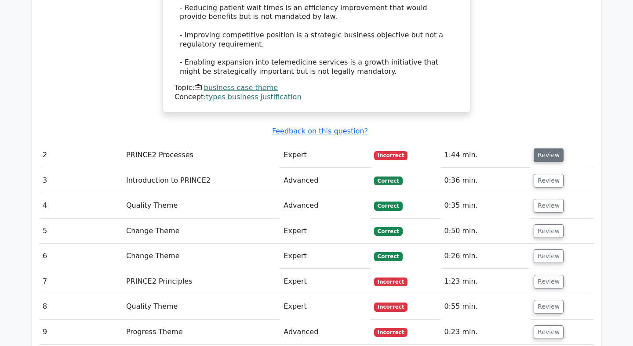
click at [545, 149] on button "Review" at bounding box center [549, 156] width 30 height 14
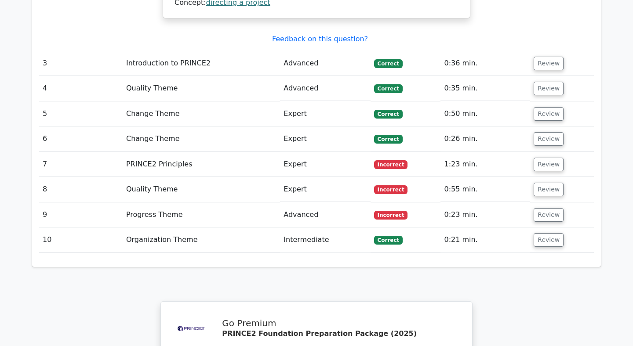
scroll to position [1723, 0]
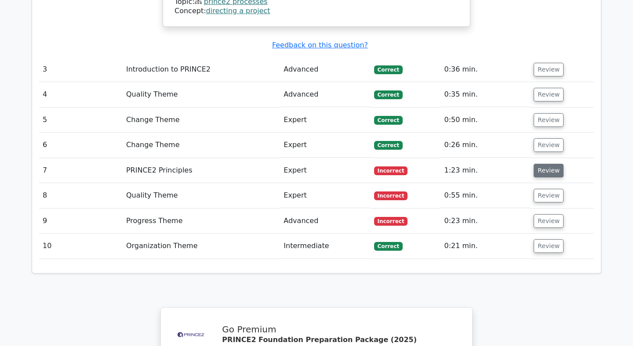
click at [544, 164] on button "Review" at bounding box center [549, 171] width 30 height 14
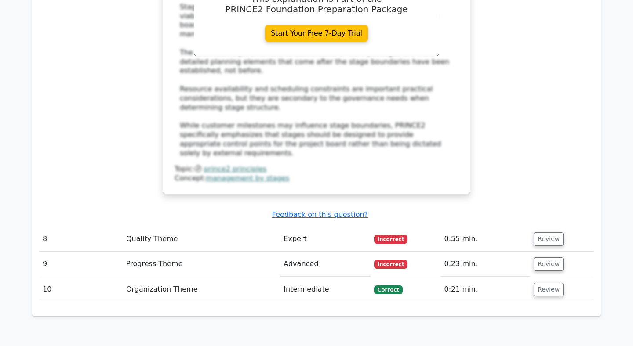
scroll to position [2186, 0]
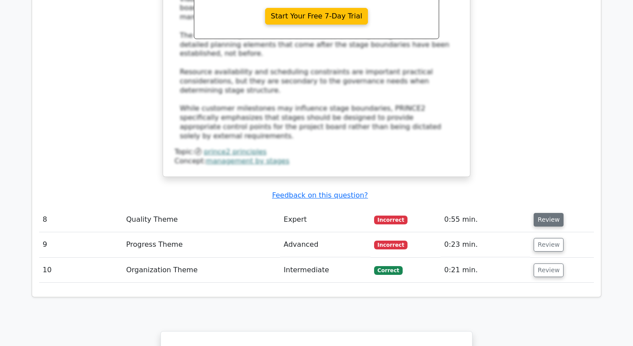
click at [547, 213] on button "Review" at bounding box center [549, 220] width 30 height 14
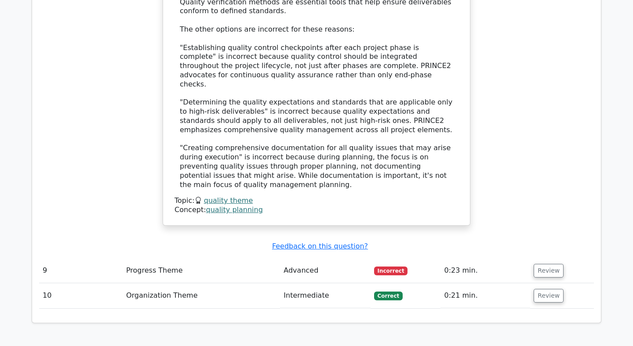
scroll to position [2701, 0]
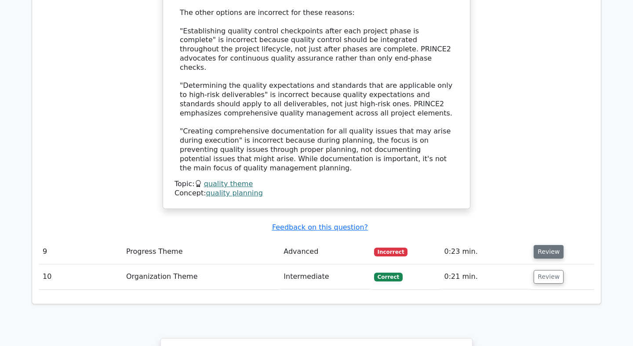
click at [543, 245] on button "Review" at bounding box center [549, 252] width 30 height 14
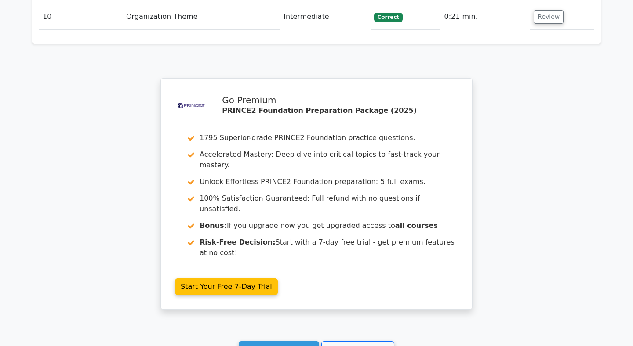
scroll to position [3413, 0]
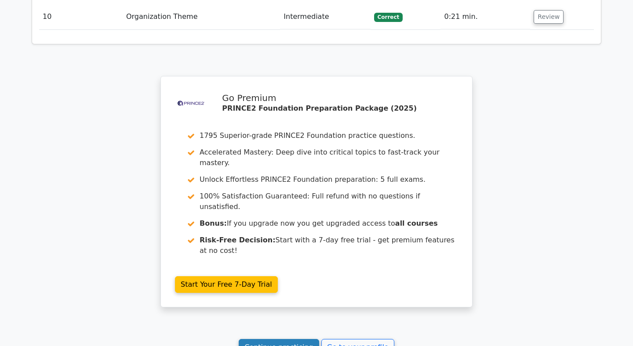
click at [302, 339] on link "Continue practicing" at bounding box center [279, 347] width 80 height 17
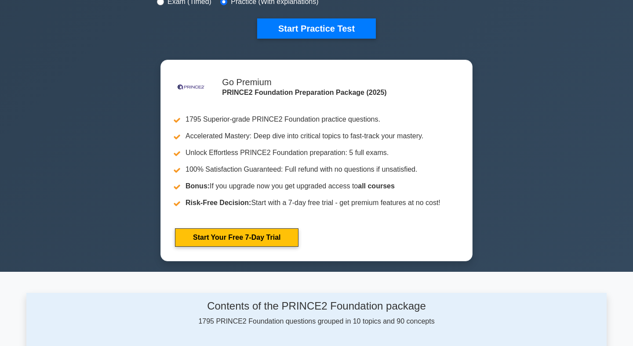
scroll to position [304, 0]
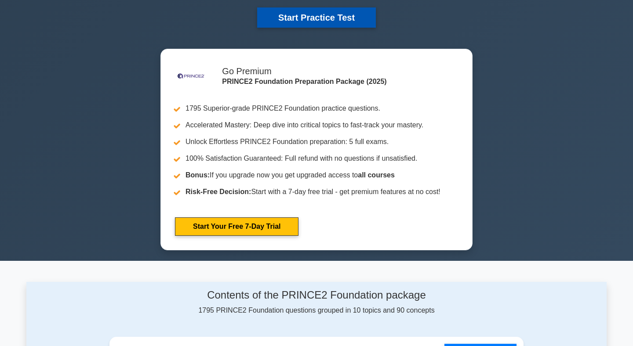
click at [323, 18] on button "Start Practice Test" at bounding box center [316, 17] width 119 height 20
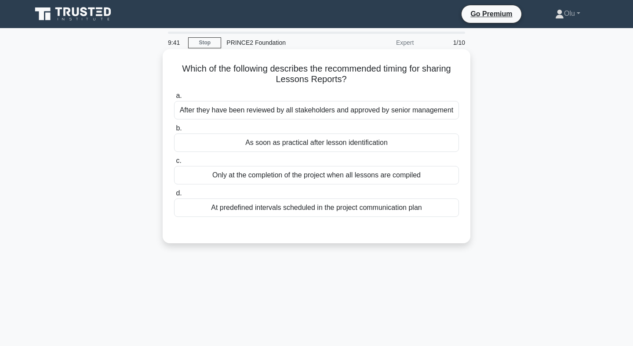
click at [315, 178] on div "Only at the completion of the project when all lessons are compiled" at bounding box center [316, 175] width 285 height 18
click at [174, 164] on input "c. Only at the completion of the project when all lessons are compiled" at bounding box center [174, 161] width 0 height 6
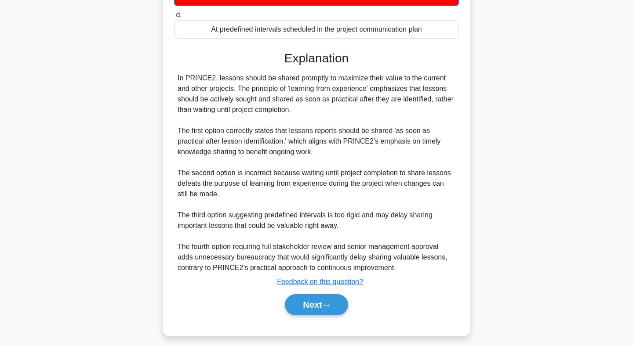
scroll to position [186, 0]
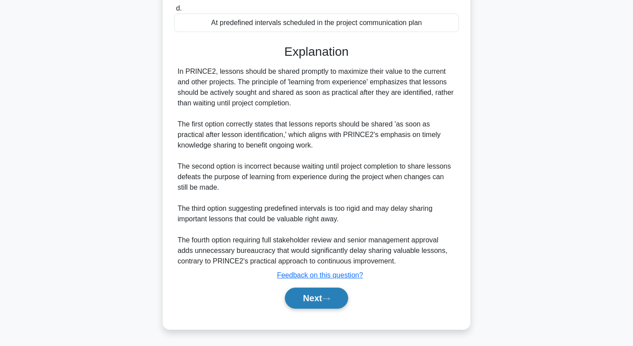
click at [316, 293] on button "Next" at bounding box center [316, 298] width 63 height 21
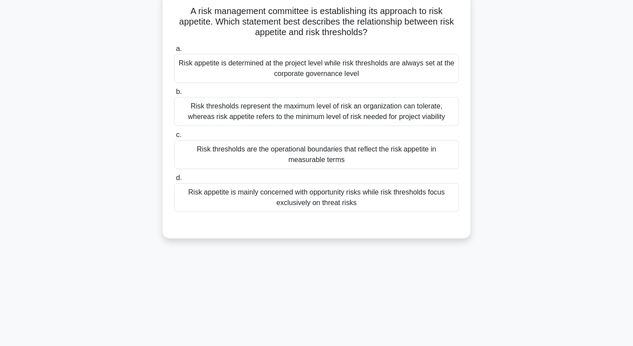
scroll to position [0, 0]
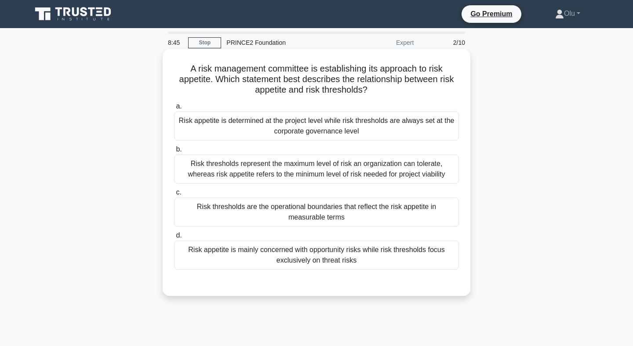
click at [375, 165] on div "Risk thresholds represent the maximum level of risk an organization can tolerat…" at bounding box center [316, 169] width 285 height 29
click at [174, 153] on input "b. Risk thresholds represent the maximum level of risk an organization can tole…" at bounding box center [174, 150] width 0 height 6
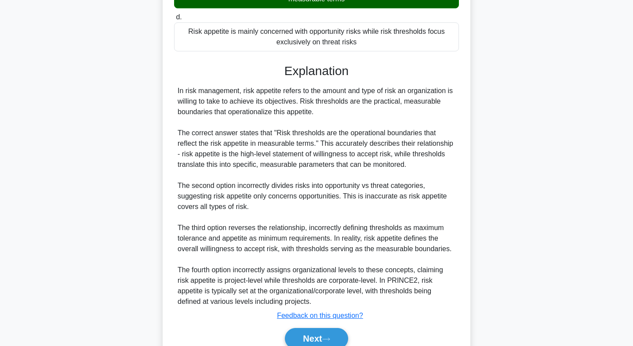
scroll to position [260, 0]
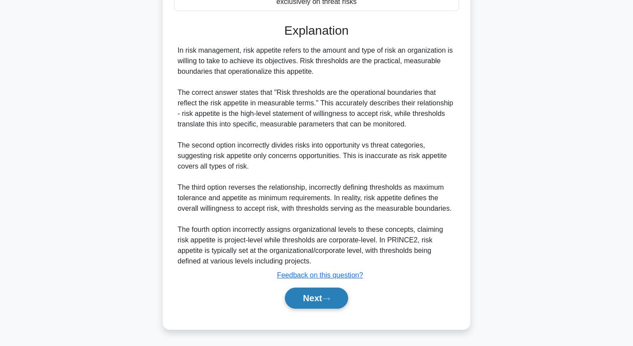
click at [320, 296] on button "Next" at bounding box center [316, 298] width 63 height 21
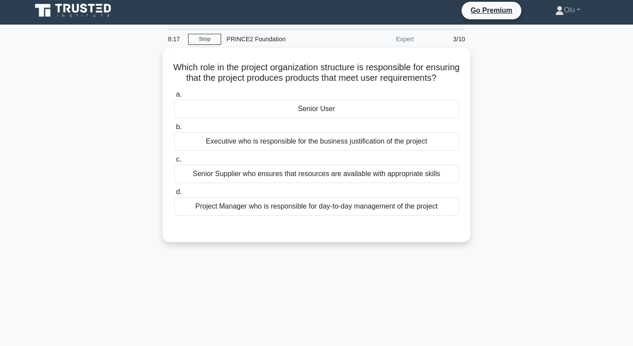
scroll to position [0, 0]
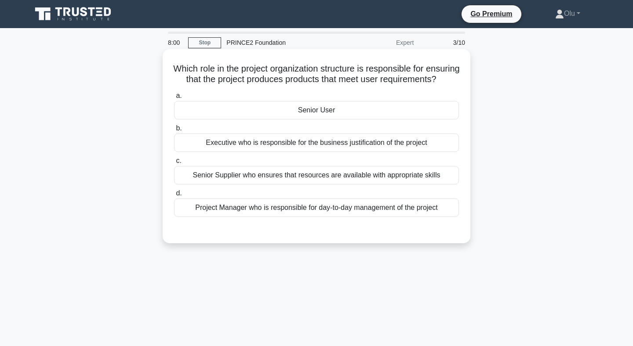
click at [339, 120] on div "Senior User" at bounding box center [316, 110] width 285 height 18
click at [174, 99] on input "a. Senior User" at bounding box center [174, 96] width 0 height 6
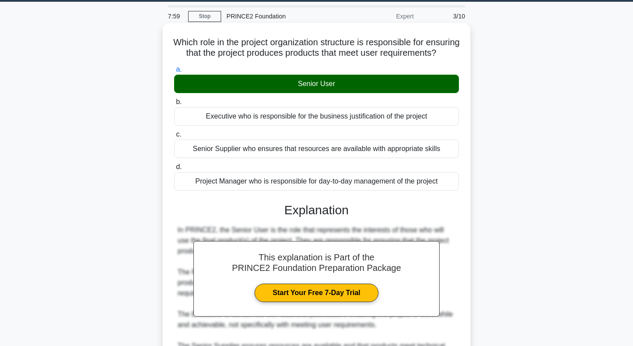
scroll to position [132, 0]
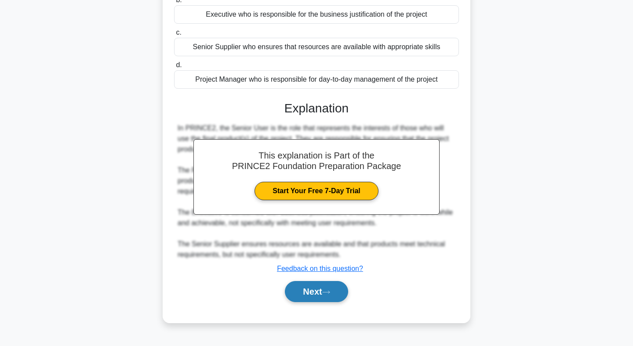
click at [314, 296] on button "Next" at bounding box center [316, 291] width 63 height 21
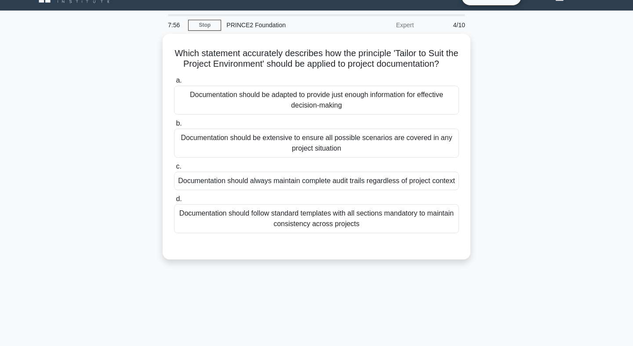
scroll to position [0, 0]
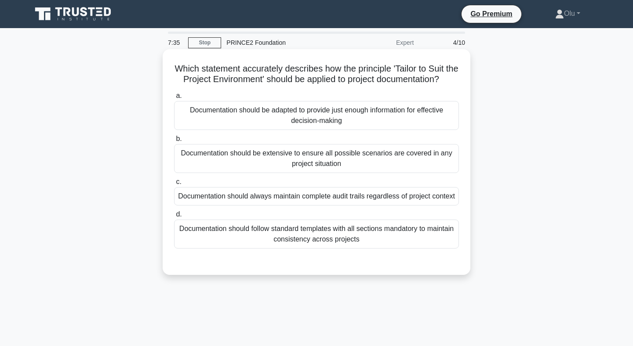
click at [315, 117] on div "Documentation should be adapted to provide just enough information for effectiv…" at bounding box center [316, 115] width 285 height 29
click at [174, 99] on input "a. Documentation should be adapted to provide just enough information for effec…" at bounding box center [174, 96] width 0 height 6
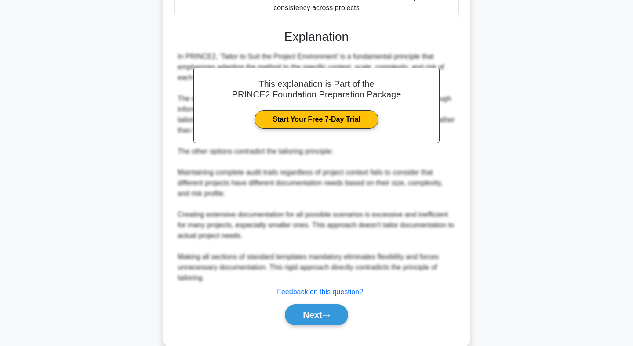
scroll to position [259, 0]
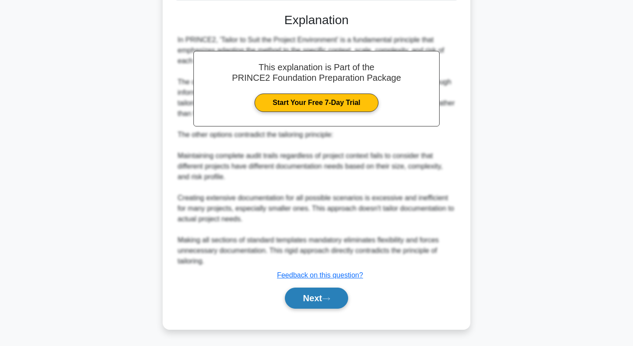
click at [316, 297] on button "Next" at bounding box center [316, 298] width 63 height 21
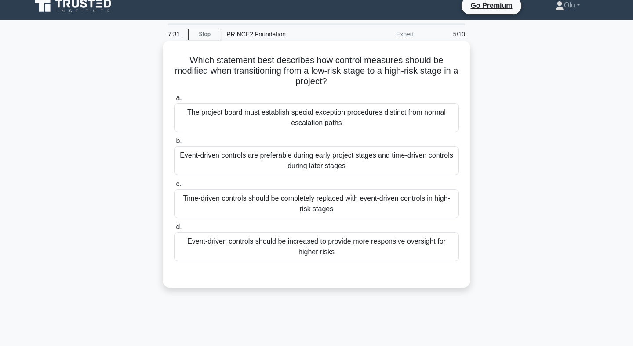
scroll to position [0, 0]
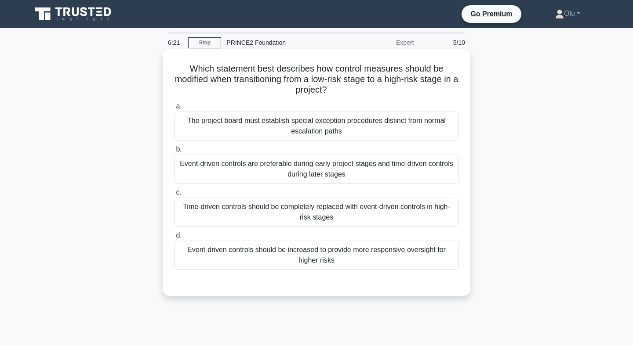
click at [340, 118] on div "The project board must establish special exception procedures distinct from nor…" at bounding box center [316, 126] width 285 height 29
click at [174, 109] on input "a. The project board must establish special exception procedures distinct from …" at bounding box center [174, 107] width 0 height 6
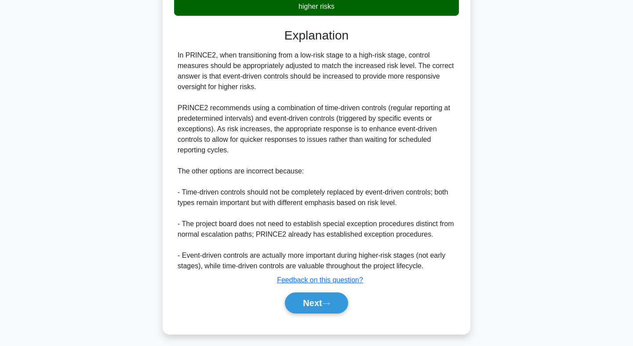
scroll to position [260, 0]
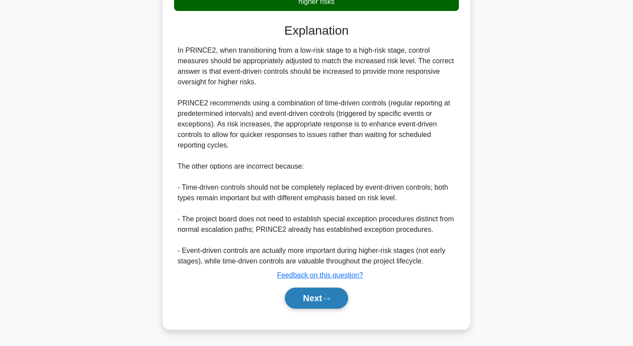
click at [320, 294] on button "Next" at bounding box center [316, 298] width 63 height 21
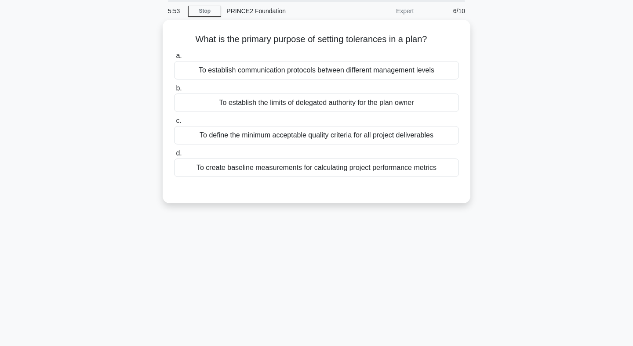
scroll to position [0, 0]
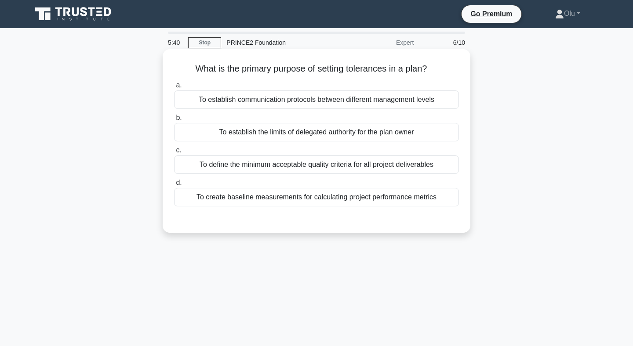
click at [315, 132] on div "To establish the limits of delegated authority for the plan owner" at bounding box center [316, 132] width 285 height 18
click at [174, 121] on input "b. To establish the limits of delegated authority for the plan owner" at bounding box center [174, 118] width 0 height 6
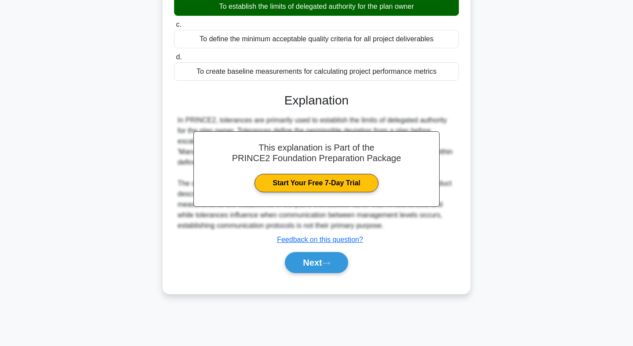
scroll to position [128, 0]
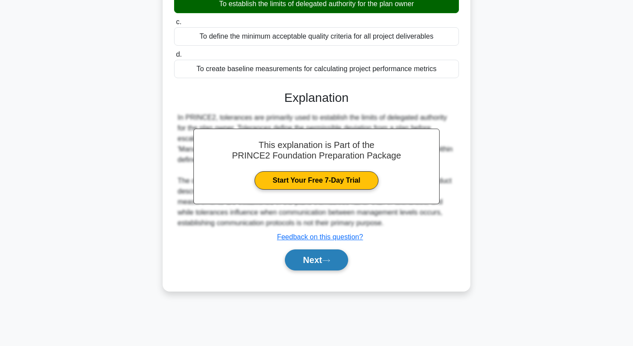
click at [323, 259] on button "Next" at bounding box center [316, 260] width 63 height 21
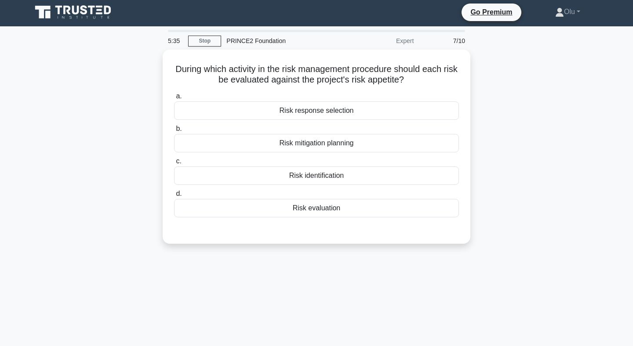
scroll to position [0, 0]
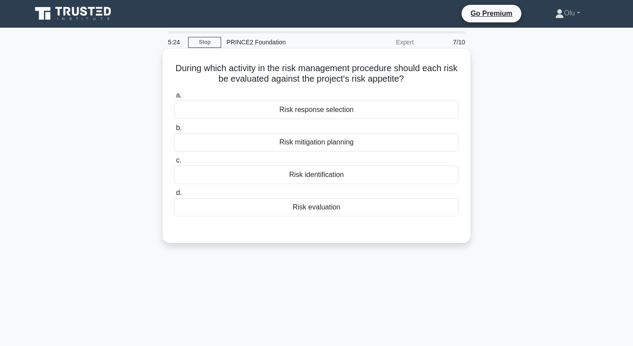
click at [308, 175] on div "Risk identification" at bounding box center [316, 175] width 285 height 18
click at [174, 164] on input "c. Risk identification" at bounding box center [174, 161] width 0 height 6
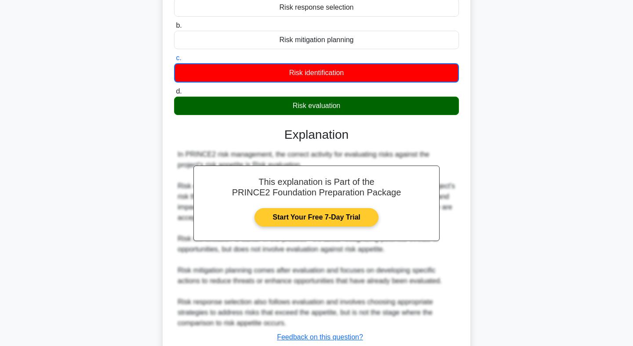
scroll to position [165, 0]
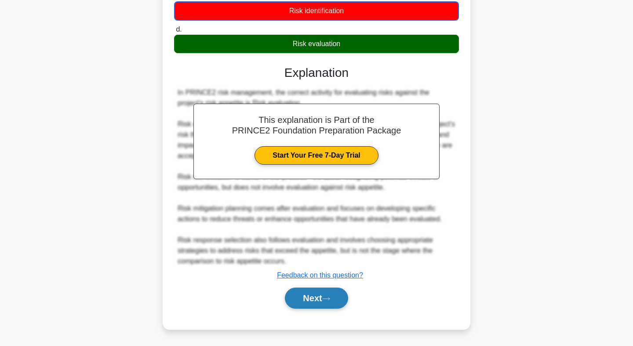
click at [306, 298] on button "Next" at bounding box center [316, 298] width 63 height 21
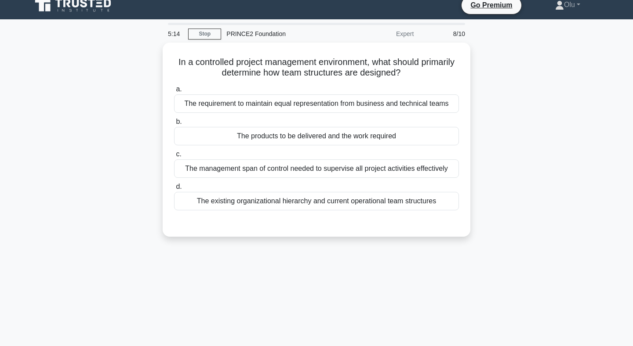
scroll to position [13, 0]
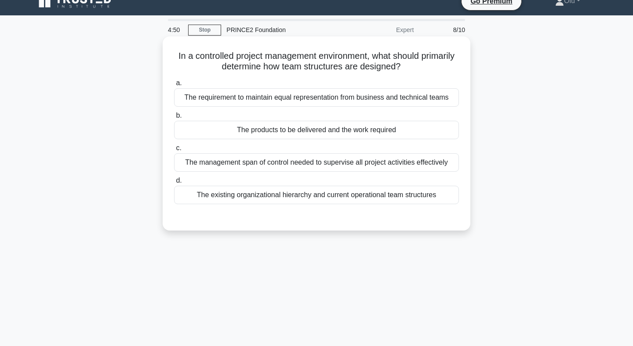
click at [353, 132] on div "The products to be delivered and the work required" at bounding box center [316, 130] width 285 height 18
click at [174, 119] on input "b. The products to be delivered and the work required" at bounding box center [174, 116] width 0 height 6
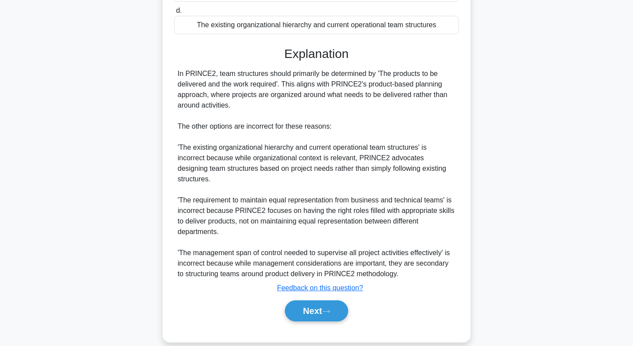
scroll to position [185, 0]
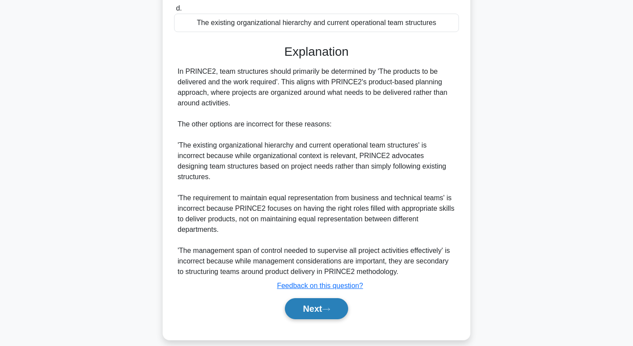
click at [318, 300] on button "Next" at bounding box center [316, 309] width 63 height 21
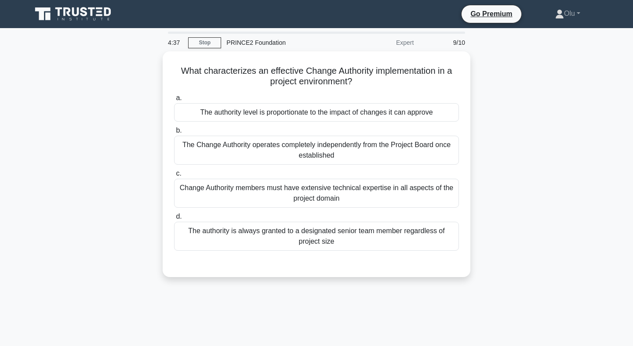
scroll to position [0, 0]
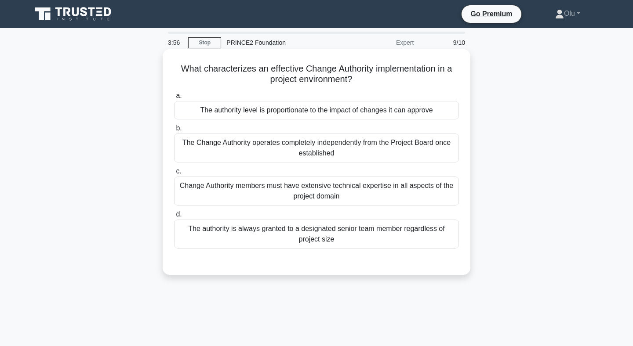
click at [310, 189] on div "Change Authority members must have extensive technical expertise in all aspects…" at bounding box center [316, 191] width 285 height 29
click at [174, 175] on input "c. Change Authority members must have extensive technical expertise in all aspe…" at bounding box center [174, 172] width 0 height 6
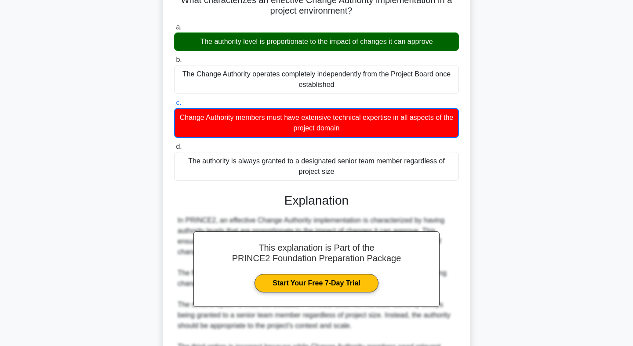
scroll to position [239, 0]
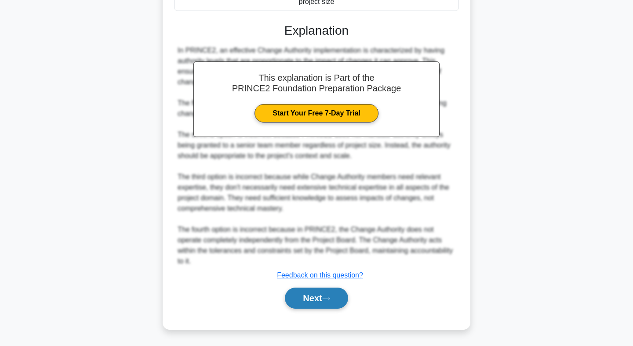
click at [324, 297] on button "Next" at bounding box center [316, 298] width 63 height 21
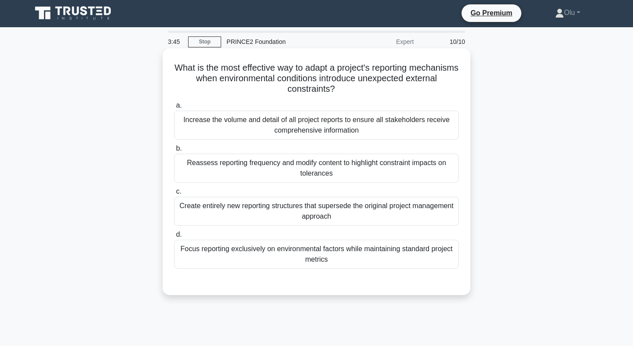
scroll to position [0, 0]
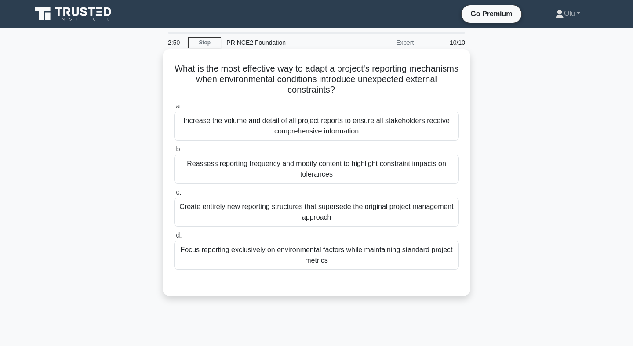
click at [310, 164] on div "Reassess reporting frequency and modify content to highlight constraint impacts…" at bounding box center [316, 169] width 285 height 29
click at [174, 153] on input "b. Reassess reporting frequency and modify content to highlight constraint impa…" at bounding box center [174, 150] width 0 height 6
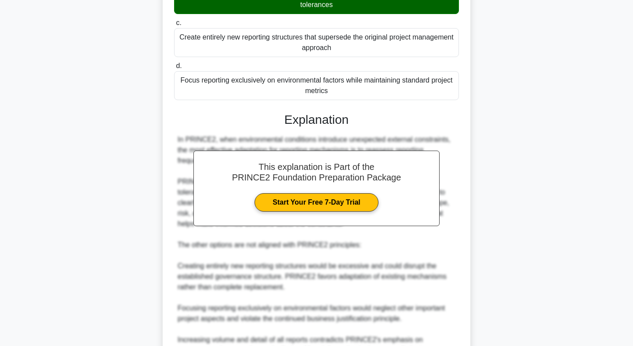
scroll to position [270, 0]
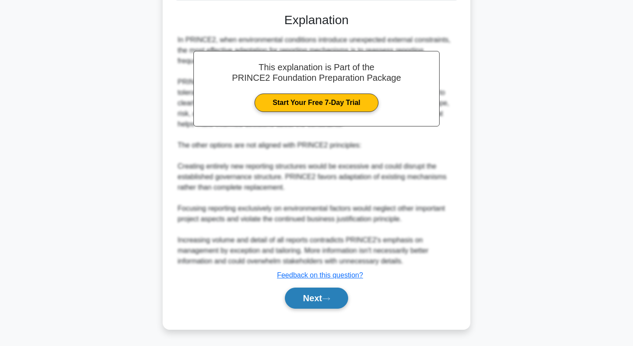
click at [325, 297] on button "Next" at bounding box center [316, 298] width 63 height 21
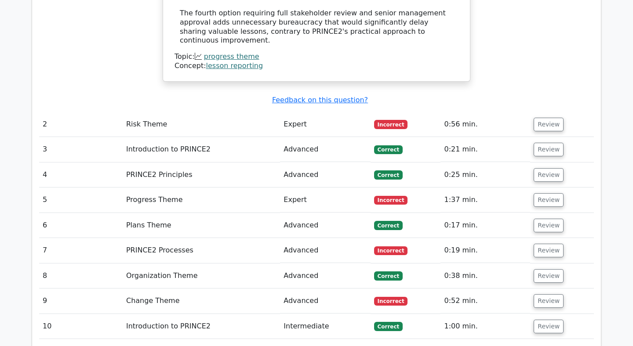
scroll to position [1156, 0]
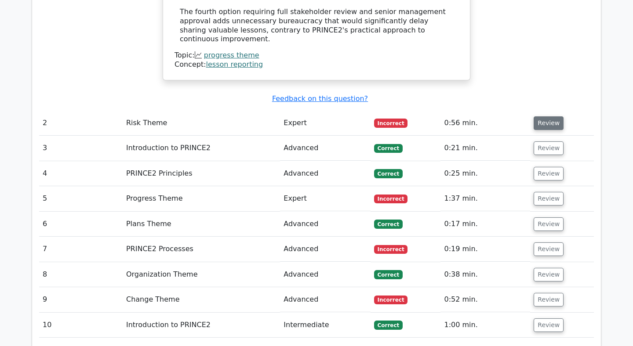
click at [545, 117] on button "Review" at bounding box center [549, 124] width 30 height 14
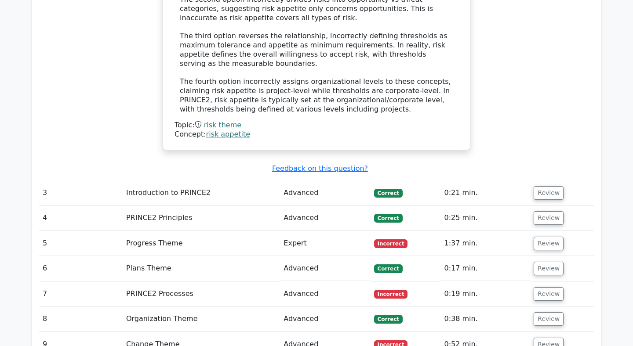
scroll to position [1639, 0]
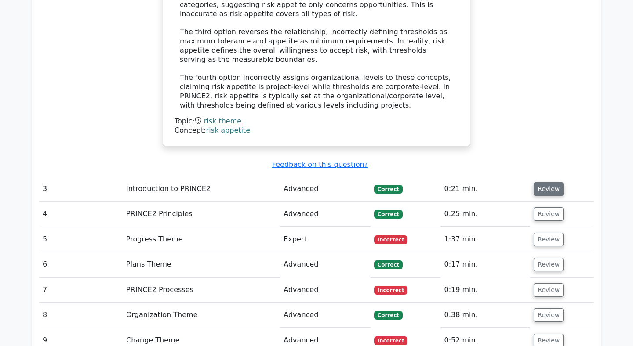
click at [547, 182] on button "Review" at bounding box center [549, 189] width 30 height 14
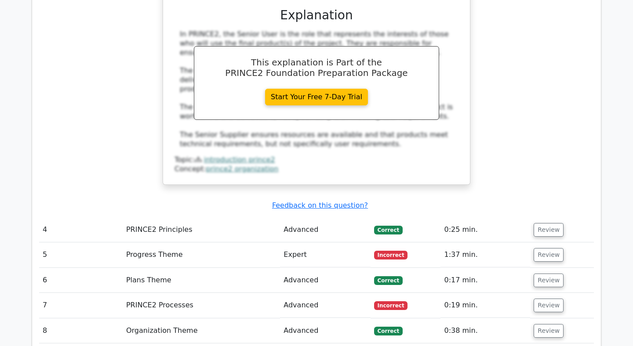
scroll to position [2026, 0]
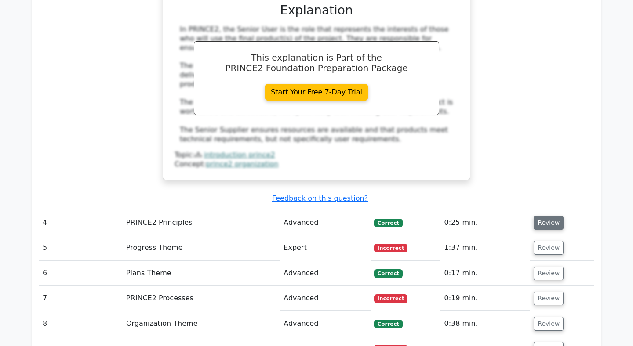
click at [539, 216] on button "Review" at bounding box center [549, 223] width 30 height 14
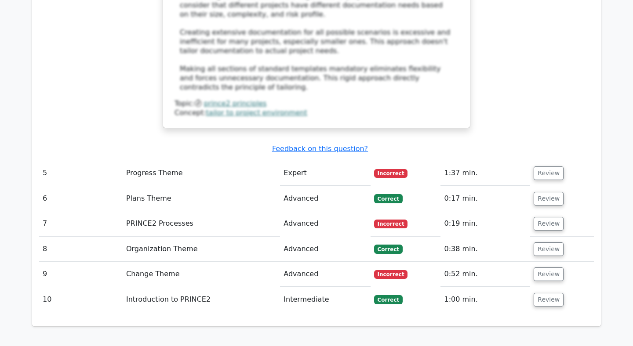
scroll to position [2618, 0]
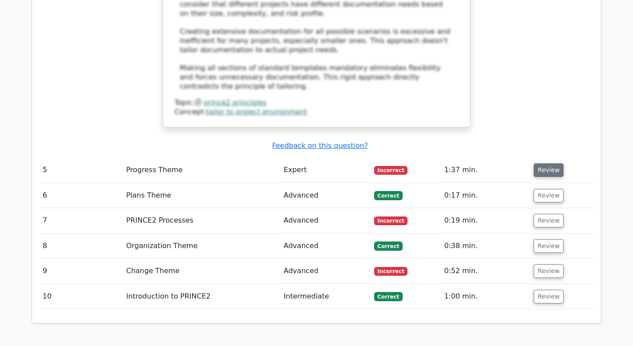
click at [543, 164] on button "Review" at bounding box center [549, 171] width 30 height 14
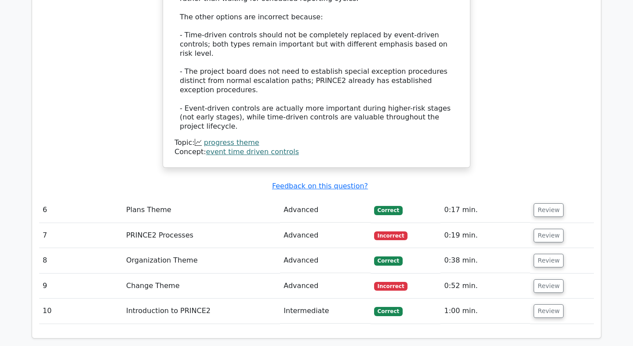
scroll to position [3131, 0]
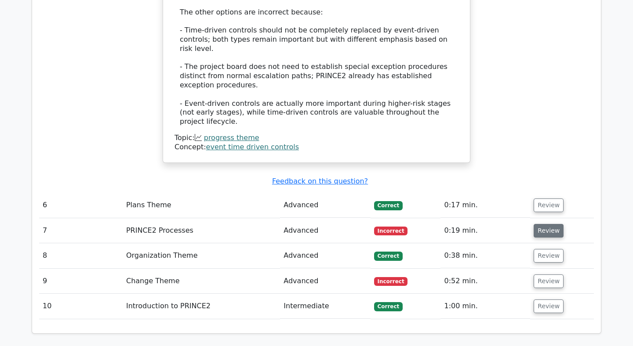
click at [542, 224] on button "Review" at bounding box center [549, 231] width 30 height 14
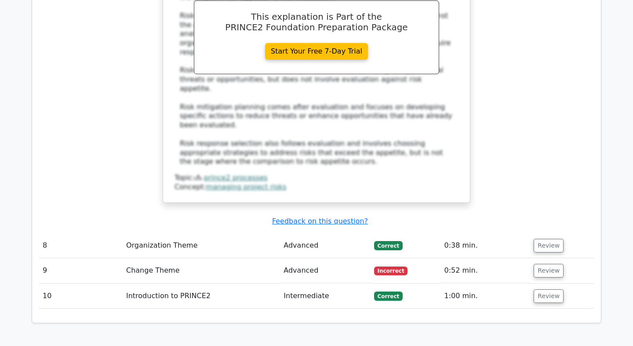
scroll to position [3584, 0]
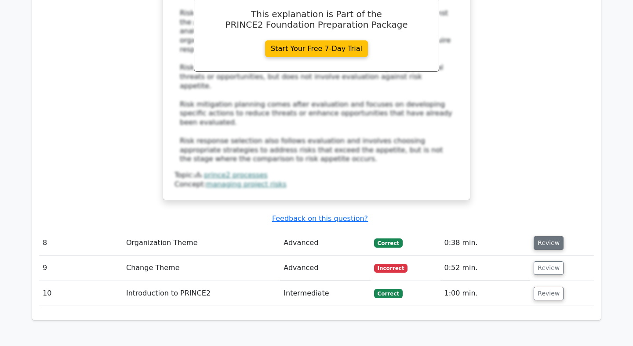
click at [545, 237] on button "Review" at bounding box center [549, 244] width 30 height 14
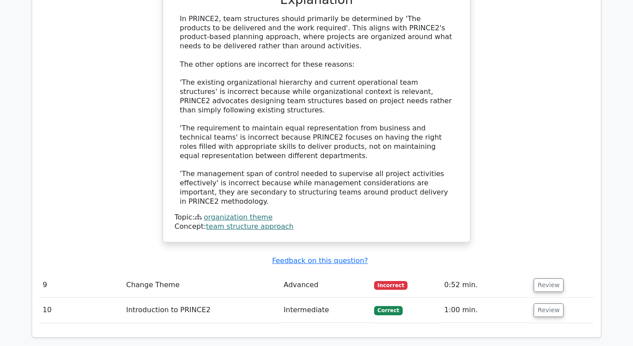
scroll to position [4043, 0]
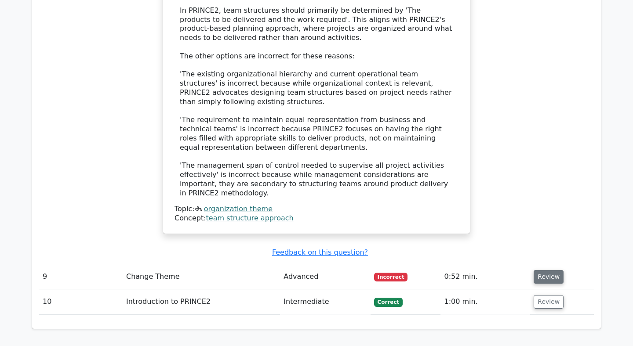
click at [541, 270] on button "Review" at bounding box center [549, 277] width 30 height 14
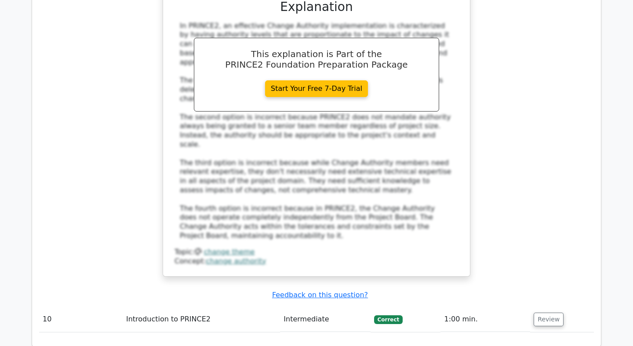
scroll to position [4542, 0]
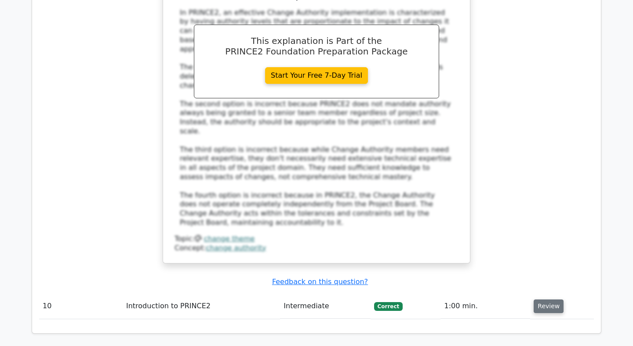
click at [546, 300] on button "Review" at bounding box center [549, 307] width 30 height 14
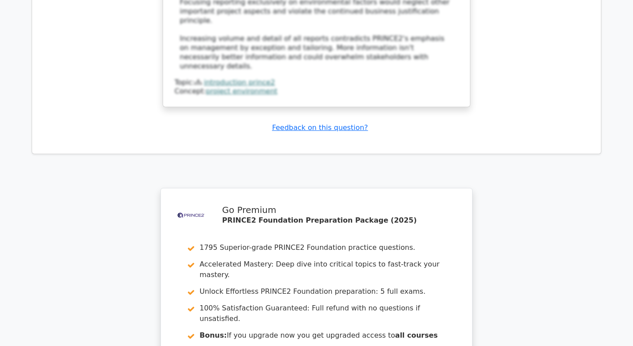
scroll to position [5284, 0]
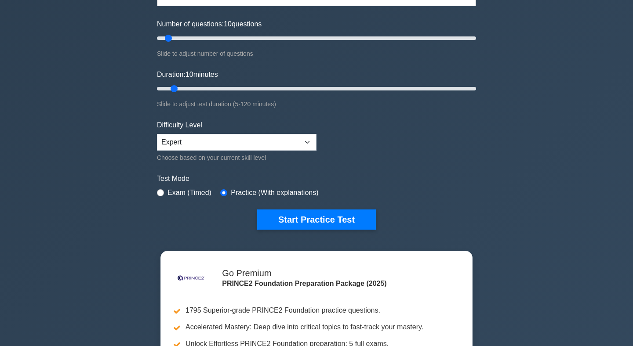
scroll to position [101, 0]
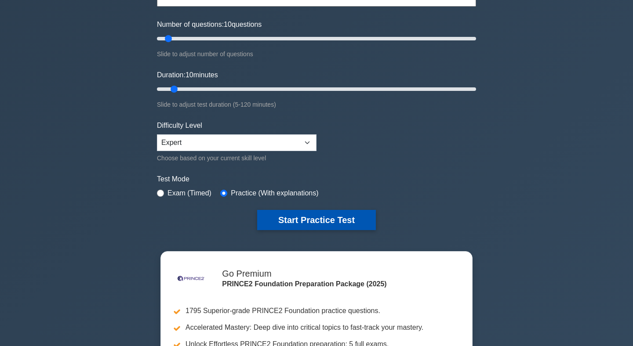
click at [309, 221] on button "Start Practice Test" at bounding box center [316, 220] width 119 height 20
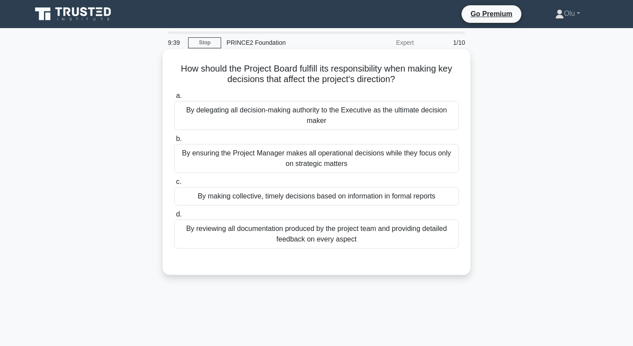
click at [331, 199] on div "By making collective, timely decisions based on information in formal reports" at bounding box center [316, 196] width 285 height 18
click at [174, 185] on input "c. By making collective, timely decisions based on information in formal reports" at bounding box center [174, 182] width 0 height 6
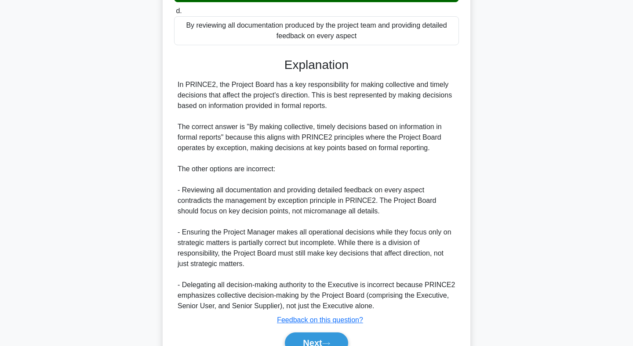
scroll to position [248, 0]
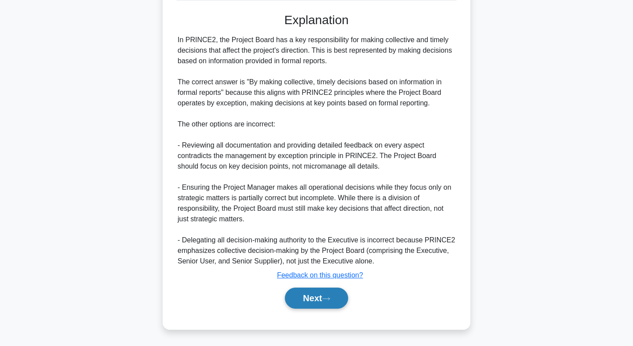
click at [318, 297] on button "Next" at bounding box center [316, 298] width 63 height 21
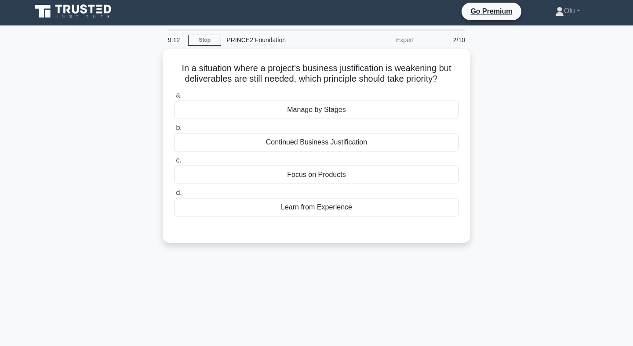
scroll to position [0, 0]
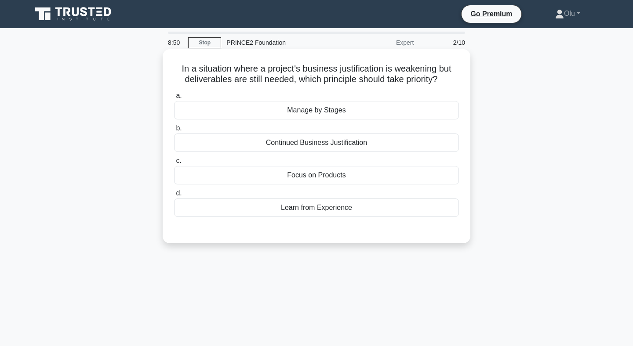
click at [317, 147] on div "Continued Business Justification" at bounding box center [316, 143] width 285 height 18
click at [174, 131] on input "b. Continued Business Justification" at bounding box center [174, 129] width 0 height 6
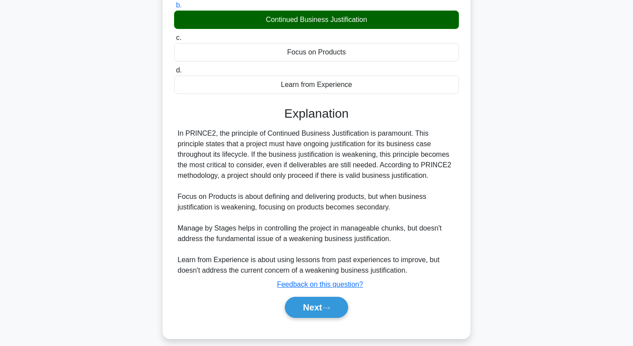
scroll to position [124, 0]
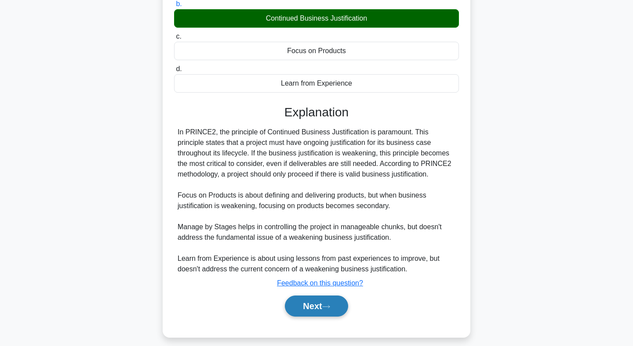
click at [318, 307] on button "Next" at bounding box center [316, 306] width 63 height 21
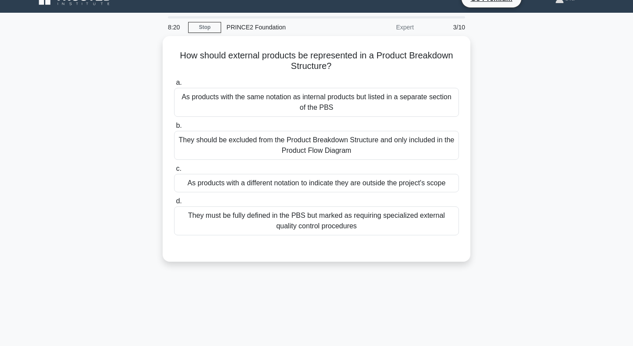
scroll to position [0, 0]
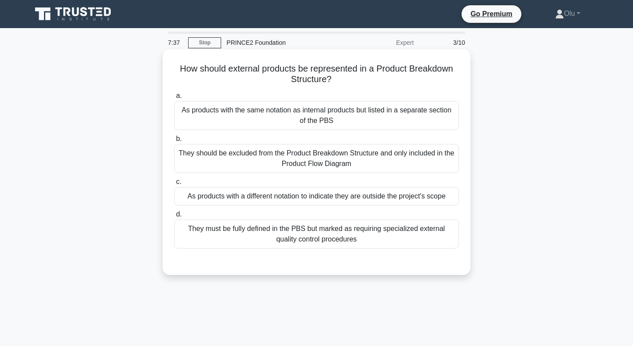
click at [321, 232] on div "They must be fully defined in the PBS but marked as requiring specialized exter…" at bounding box center [316, 234] width 285 height 29
click at [174, 218] on input "d. They must be fully defined in the PBS but marked as requiring specialized ex…" at bounding box center [174, 215] width 0 height 6
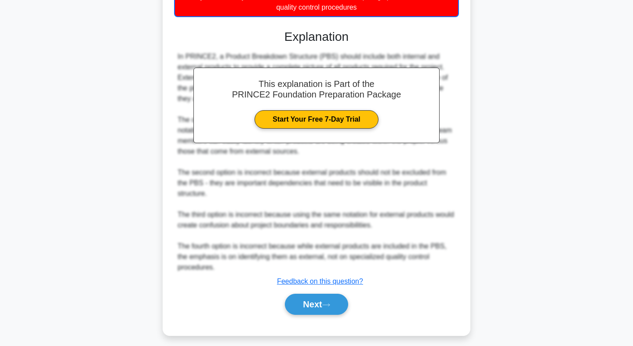
scroll to position [239, 0]
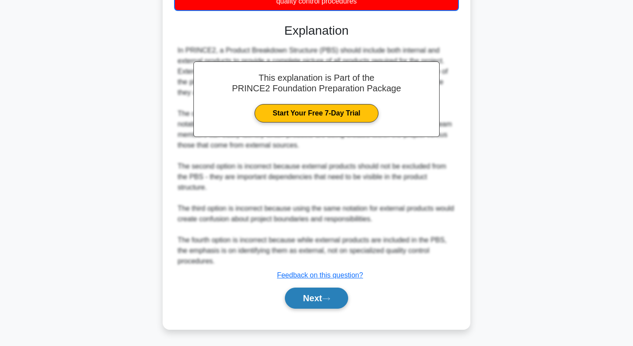
click at [313, 297] on button "Next" at bounding box center [316, 298] width 63 height 21
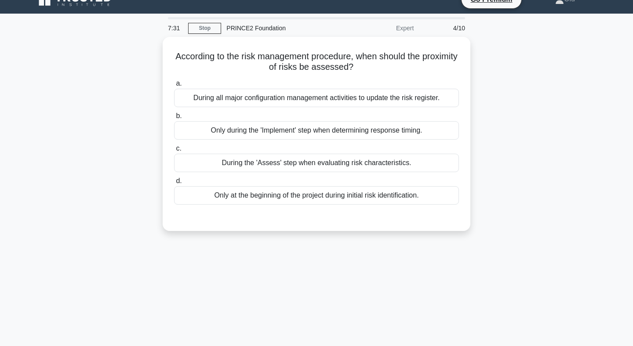
scroll to position [0, 0]
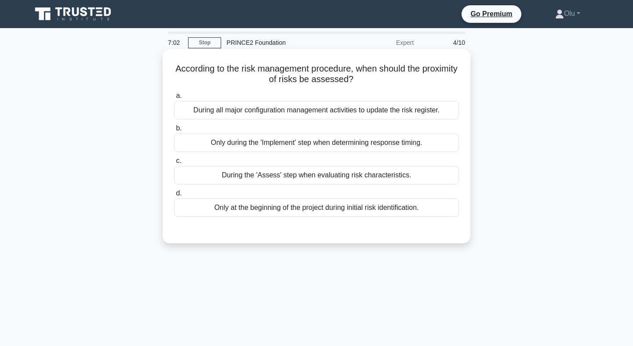
click at [303, 175] on div "During the 'Assess' step when evaluating risk characteristics." at bounding box center [316, 175] width 285 height 18
click at [174, 164] on input "c. During the 'Assess' step when evaluating risk characteristics." at bounding box center [174, 161] width 0 height 6
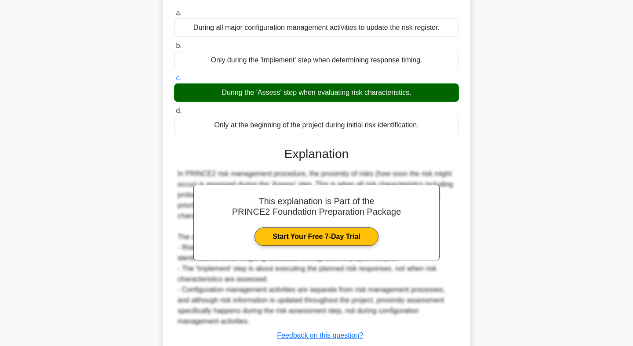
scroll to position [143, 0]
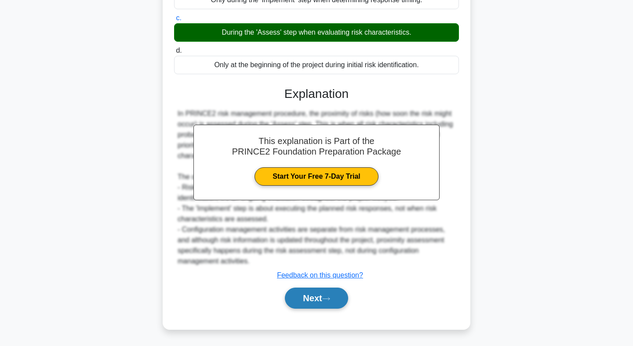
click at [306, 299] on button "Next" at bounding box center [316, 298] width 63 height 21
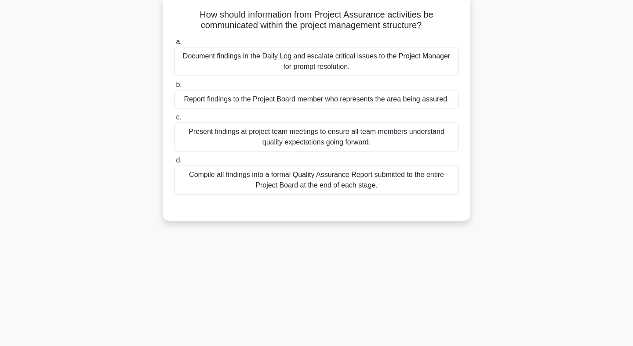
scroll to position [0, 0]
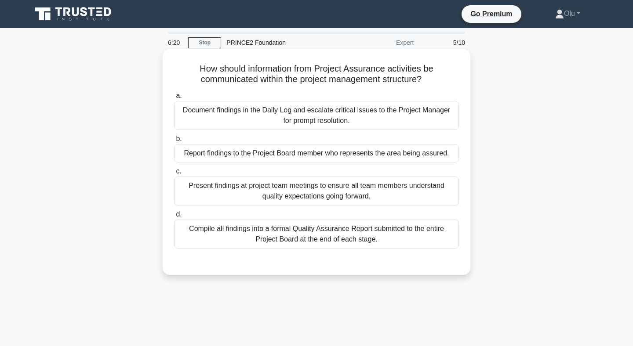
click at [316, 227] on div "Compile all findings into a formal Quality Assurance Report submitted to the en…" at bounding box center [316, 234] width 285 height 29
click at [174, 218] on input "d. Compile all findings into a formal Quality Assurance Report submitted to the…" at bounding box center [174, 215] width 0 height 6
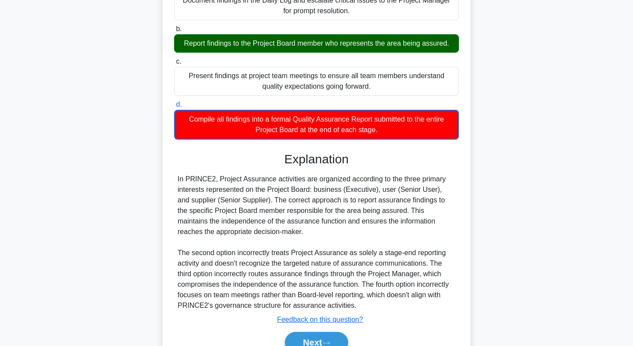
scroll to position [154, 0]
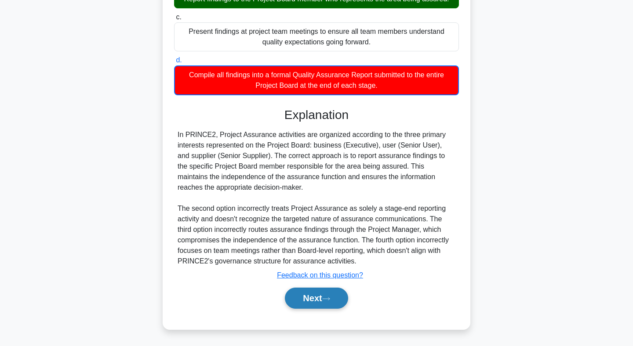
click at [310, 299] on button "Next" at bounding box center [316, 298] width 63 height 21
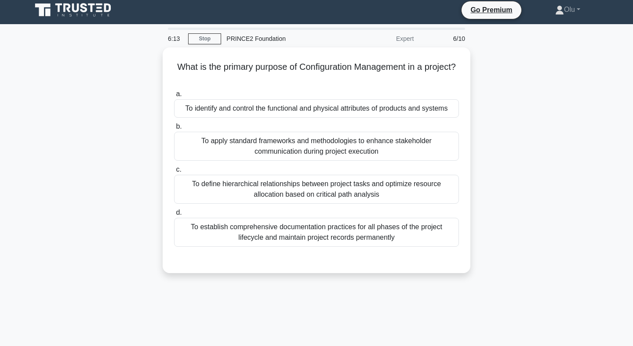
scroll to position [0, 0]
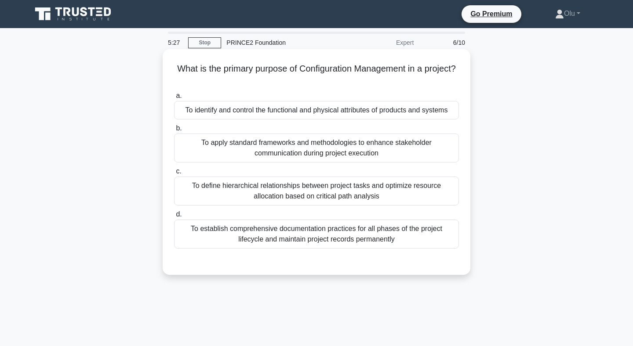
click at [346, 232] on div "To establish comprehensive documentation practices for all phases of the projec…" at bounding box center [316, 234] width 285 height 29
click at [174, 218] on input "d. To establish comprehensive documentation practices for all phases of the pro…" at bounding box center [174, 215] width 0 height 6
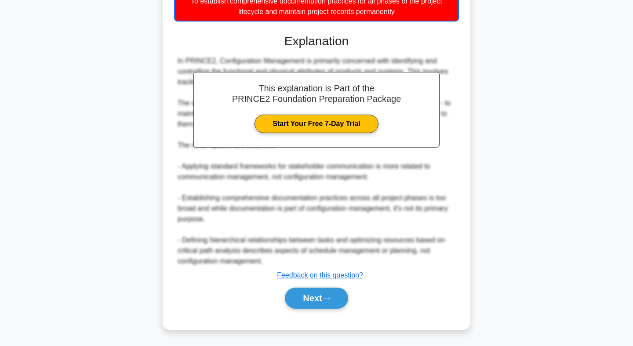
scroll to position [228, 0]
click at [319, 299] on button "Next" at bounding box center [316, 298] width 63 height 21
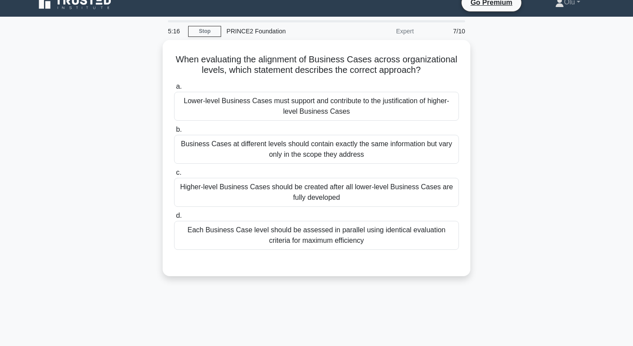
scroll to position [0, 0]
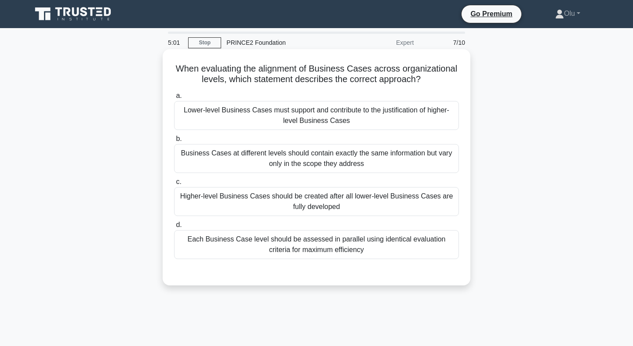
click at [313, 112] on div "Lower-level Business Cases must support and contribute to the justification of …" at bounding box center [316, 115] width 285 height 29
click at [174, 99] on input "a. Lower-level Business Cases must support and contribute to the justification …" at bounding box center [174, 96] width 0 height 6
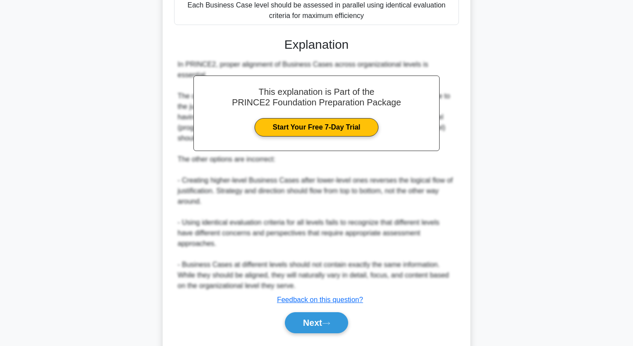
scroll to position [248, 0]
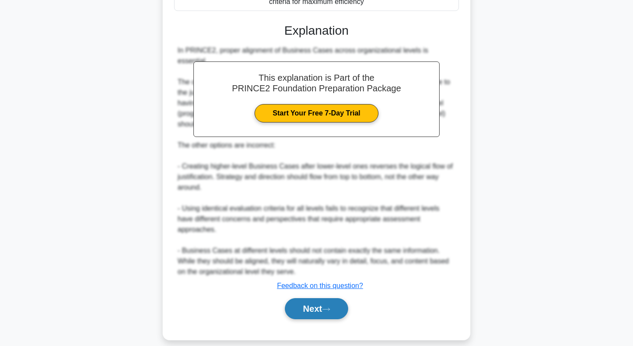
click at [317, 302] on button "Next" at bounding box center [316, 309] width 63 height 21
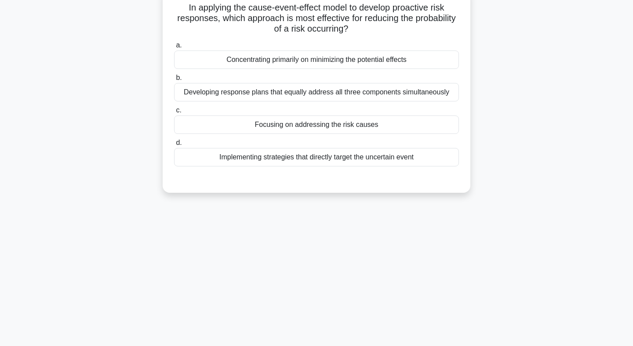
scroll to position [0, 0]
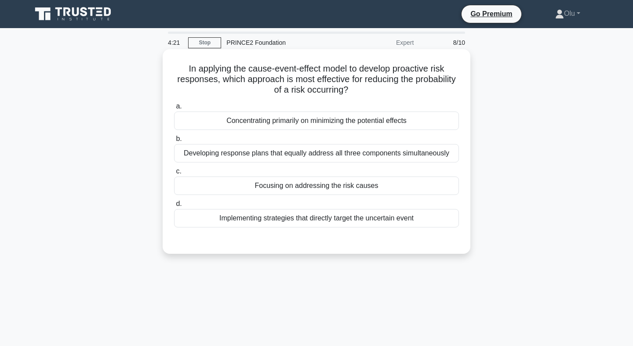
click at [321, 154] on div "Developing response plans that equally address all three components simultaneou…" at bounding box center [316, 153] width 285 height 18
click at [174, 142] on input "b. Developing response plans that equally address all three components simultan…" at bounding box center [174, 139] width 0 height 6
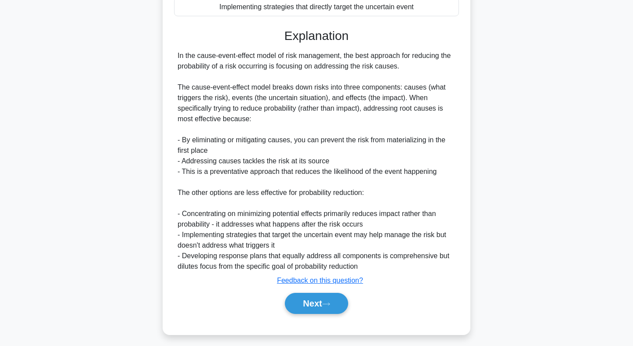
scroll to position [218, 0]
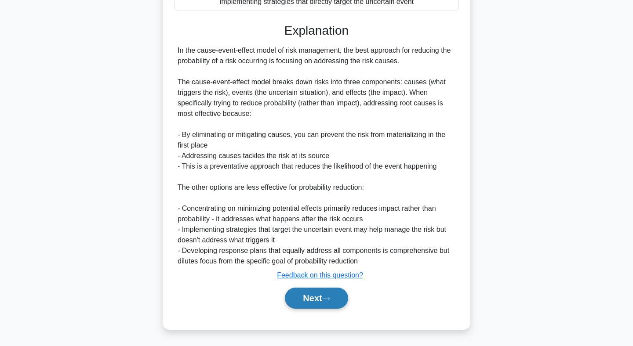
click at [320, 296] on button "Next" at bounding box center [316, 298] width 63 height 21
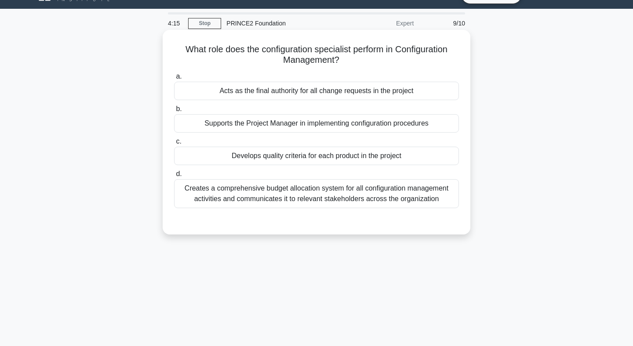
scroll to position [0, 0]
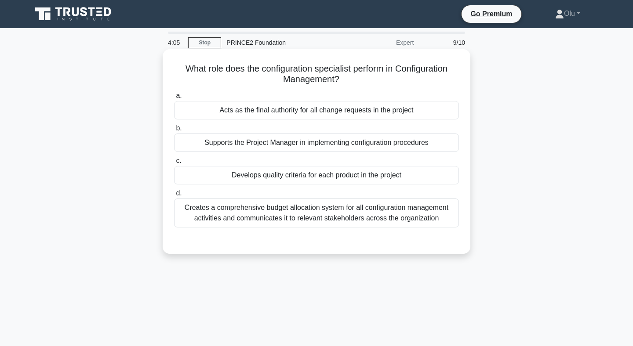
click at [323, 143] on div "Supports the Project Manager in implementing configuration procedures" at bounding box center [316, 143] width 285 height 18
click at [174, 131] on input "b. Supports the Project Manager in implementing configuration procedures" at bounding box center [174, 129] width 0 height 6
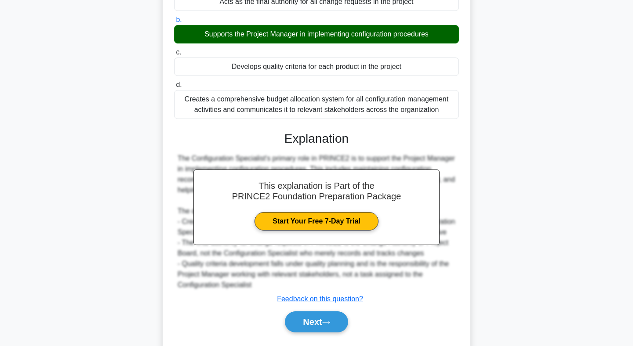
scroll to position [143, 0]
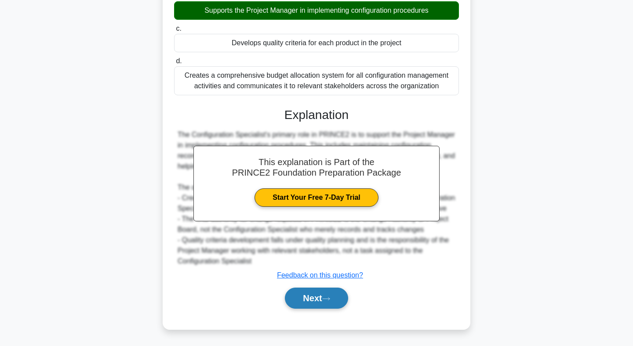
click at [320, 299] on button "Next" at bounding box center [316, 298] width 63 height 21
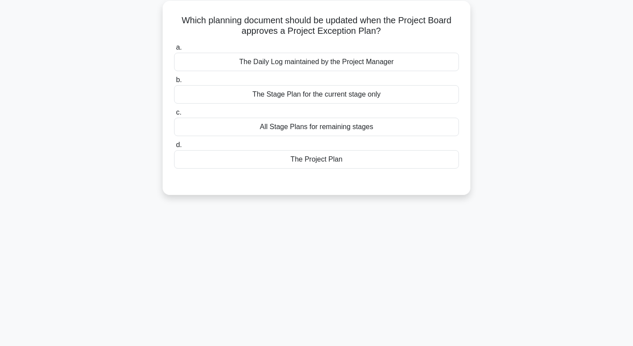
scroll to position [0, 0]
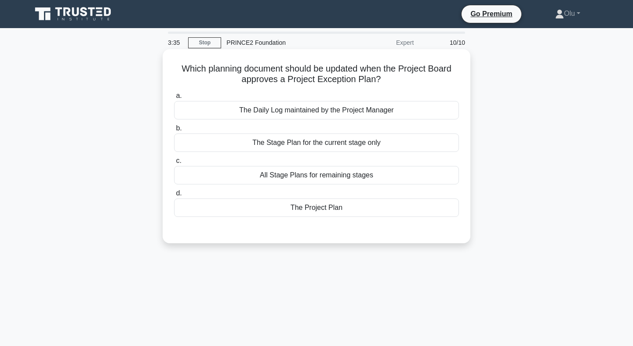
click at [355, 139] on div "The Stage Plan for the current stage only" at bounding box center [316, 143] width 285 height 18
click at [174, 131] on input "b. The Stage Plan for the current stage only" at bounding box center [174, 129] width 0 height 6
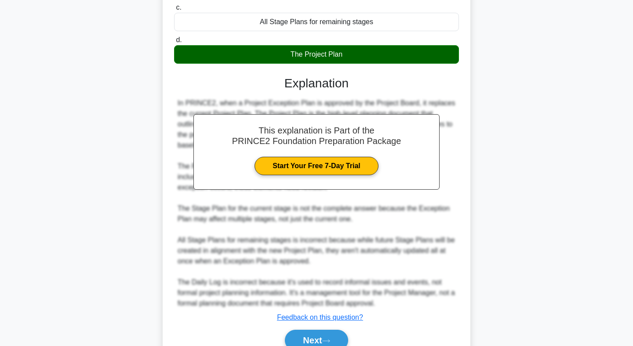
scroll to position [197, 0]
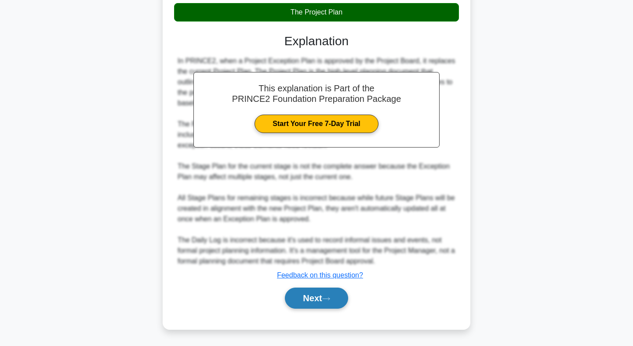
click at [327, 293] on button "Next" at bounding box center [316, 298] width 63 height 21
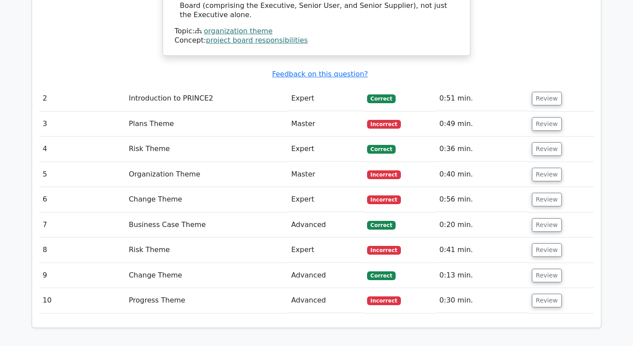
scroll to position [1221, 0]
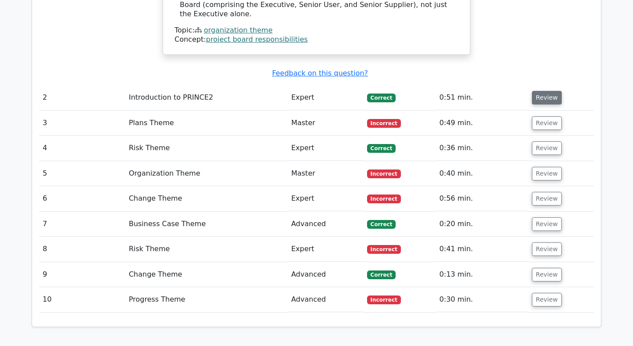
click at [543, 91] on button "Review" at bounding box center [547, 98] width 30 height 14
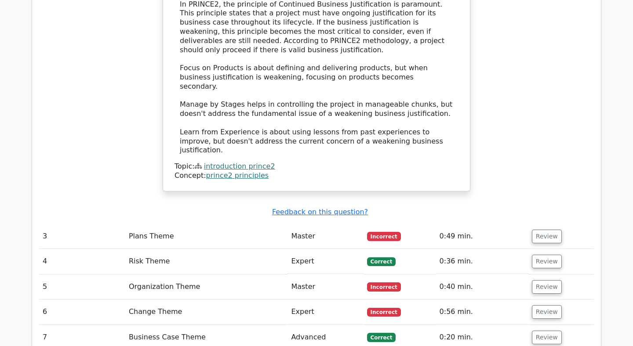
scroll to position [1534, 0]
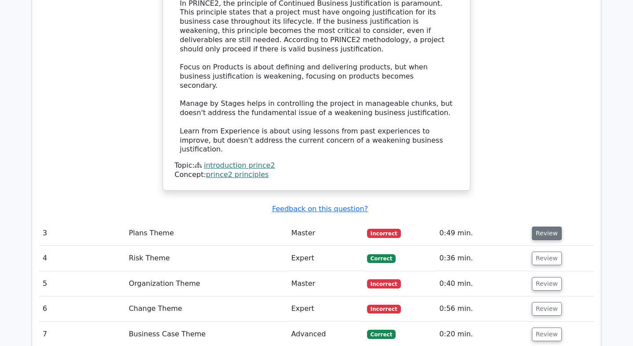
click at [543, 227] on button "Review" at bounding box center [547, 234] width 30 height 14
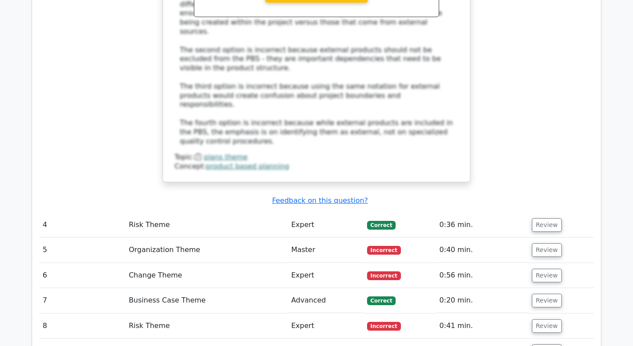
scroll to position [2091, 0]
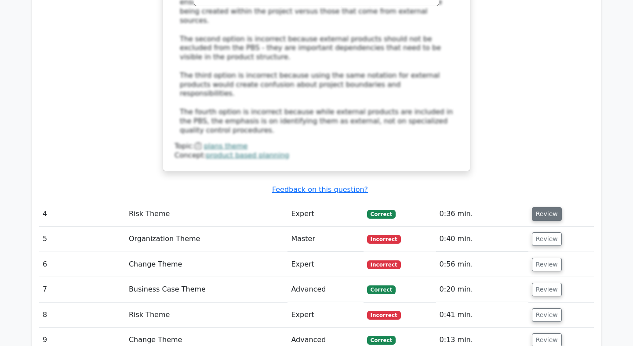
click at [547, 208] on button "Review" at bounding box center [547, 215] width 30 height 14
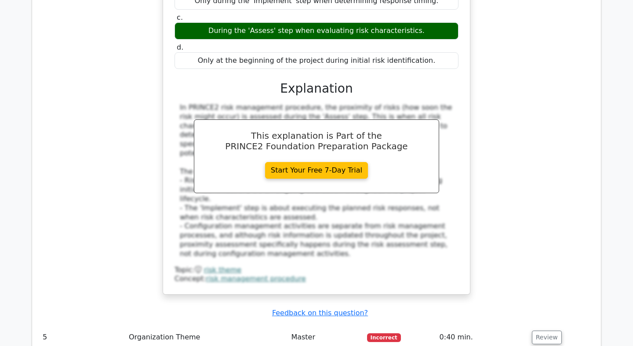
scroll to position [2423, 0]
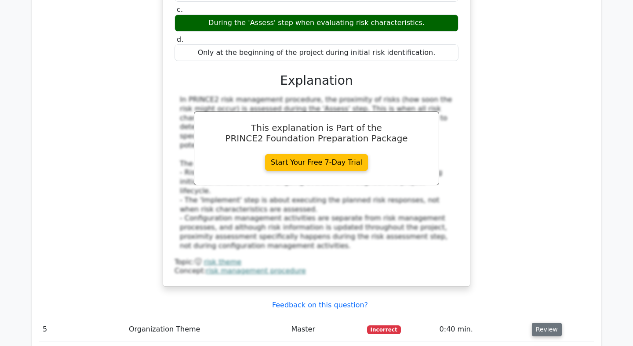
click at [540, 323] on button "Review" at bounding box center [547, 330] width 30 height 14
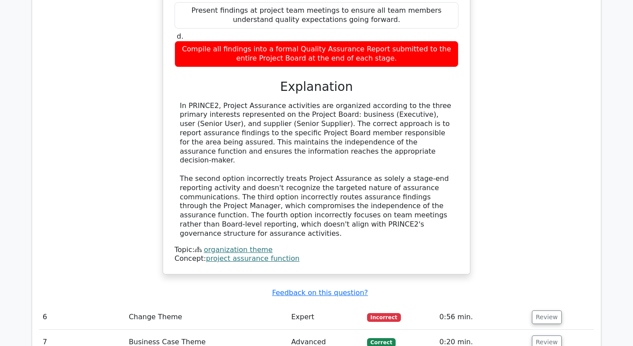
scroll to position [2896, 0]
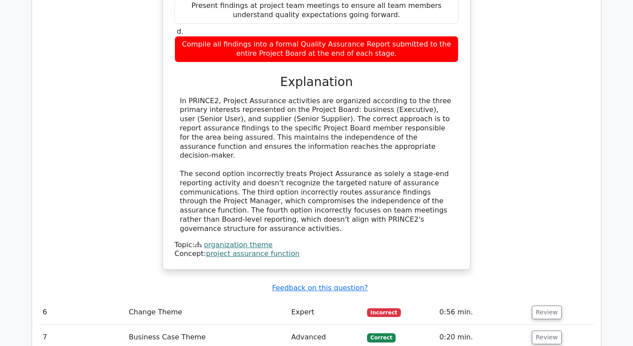
click at [542, 300] on td "Review" at bounding box center [561, 312] width 66 height 25
click at [536, 306] on button "Review" at bounding box center [547, 313] width 30 height 14
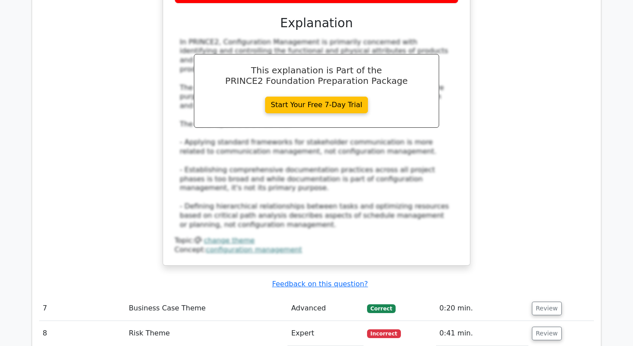
scroll to position [3417, 0]
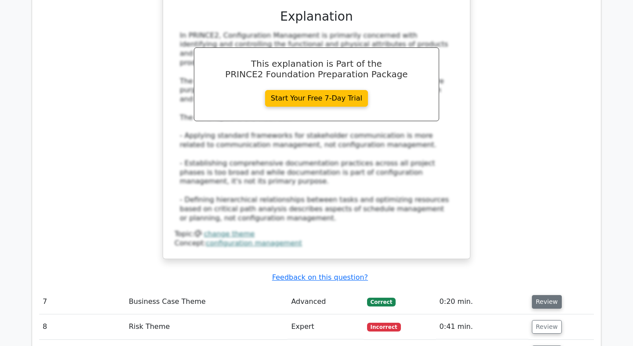
click at [539, 295] on button "Review" at bounding box center [547, 302] width 30 height 14
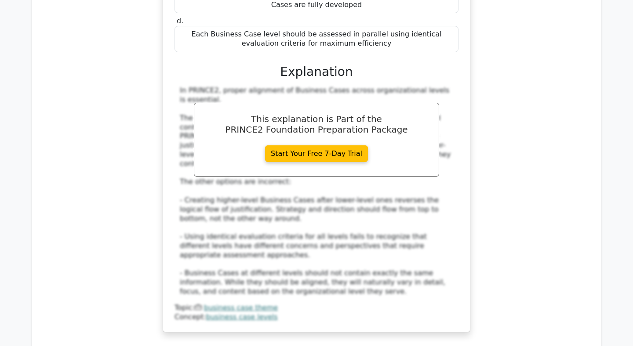
scroll to position [3891, 0]
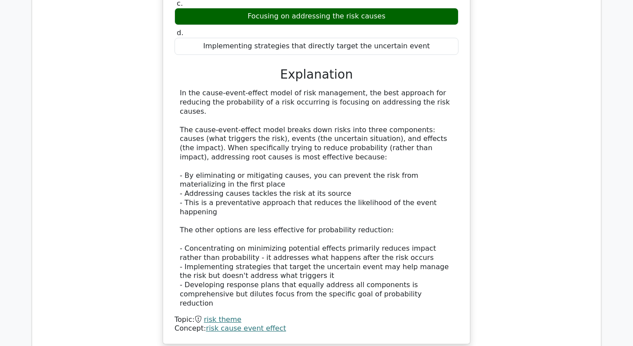
scroll to position [4391, 0]
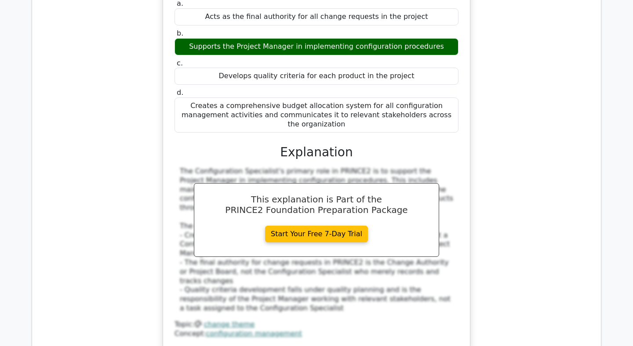
scroll to position [4852, 0]
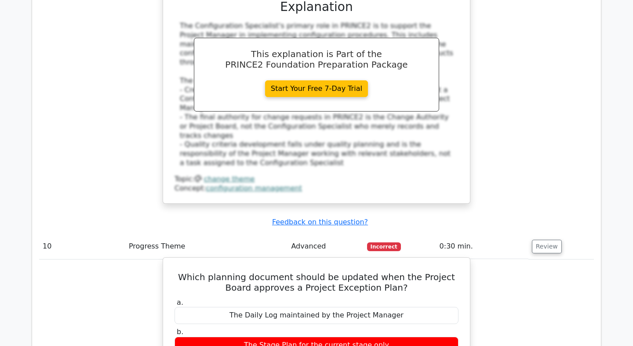
scroll to position [4983, 0]
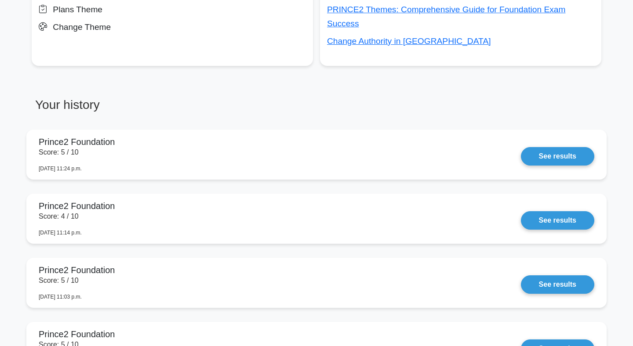
scroll to position [618, 0]
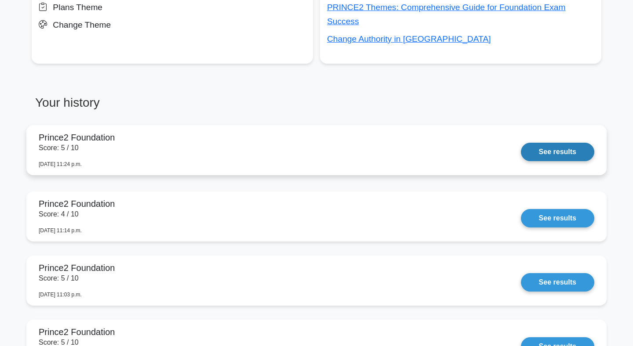
click at [559, 143] on link "See results" at bounding box center [557, 152] width 73 height 18
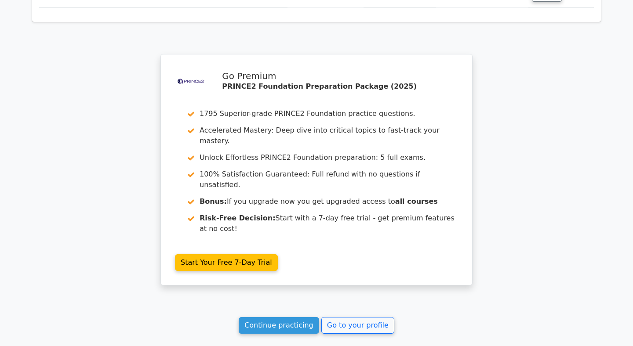
scroll to position [1563, 0]
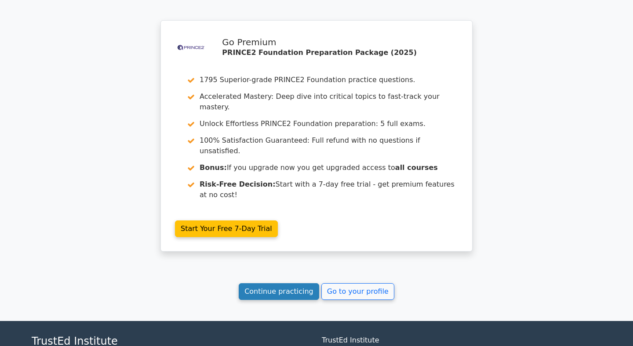
click at [302, 284] on link "Continue practicing" at bounding box center [279, 292] width 80 height 17
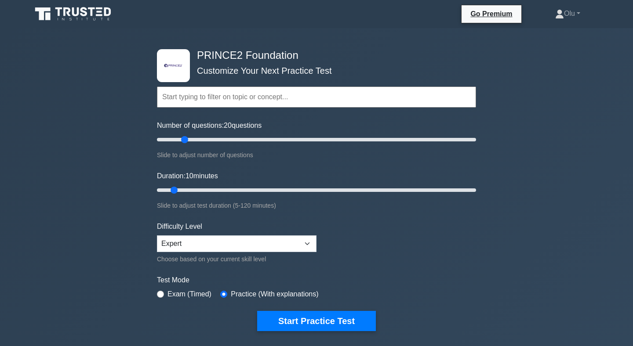
drag, startPoint x: 171, startPoint y: 143, endPoint x: 185, endPoint y: 141, distance: 14.7
type input "20"
click at [185, 141] on input "Number of questions: 20 questions" at bounding box center [316, 140] width 319 height 11
drag, startPoint x: 175, startPoint y: 192, endPoint x: 186, endPoint y: 190, distance: 12.0
type input "15"
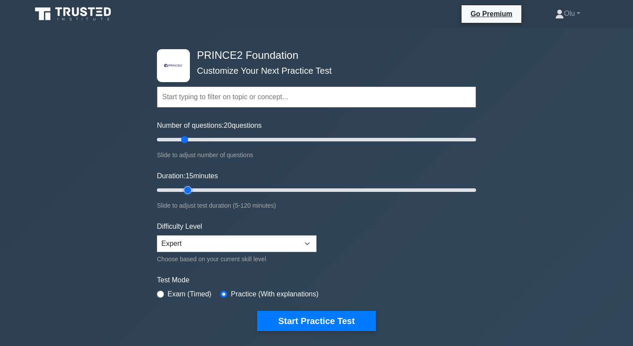
click at [186, 190] on input "Duration: 15 minutes" at bounding box center [316, 190] width 319 height 11
drag, startPoint x: 186, startPoint y: 140, endPoint x: 195, endPoint y: 140, distance: 8.8
type input "25"
click at [195, 140] on input "Number of questions: 25 questions" at bounding box center [316, 140] width 319 height 11
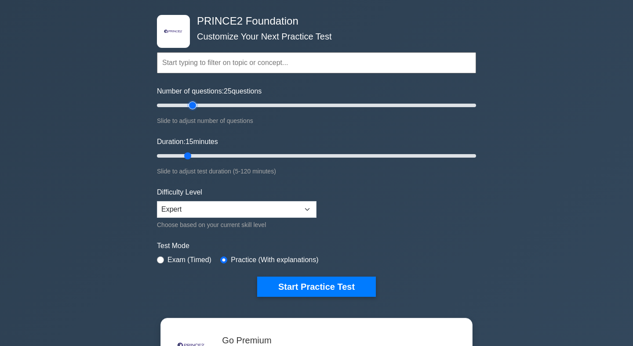
scroll to position [36, 0]
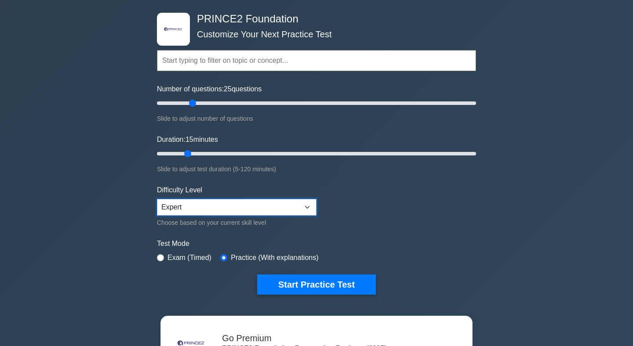
click at [306, 204] on select "Beginner Intermediate Expert" at bounding box center [237, 207] width 160 height 17
click at [157, 199] on select "Beginner Intermediate Expert" at bounding box center [237, 207] width 160 height 17
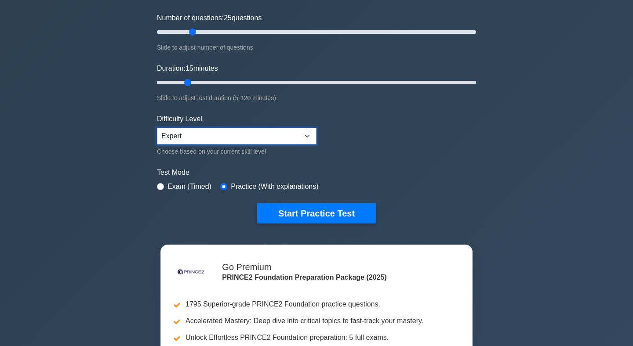
scroll to position [115, 0]
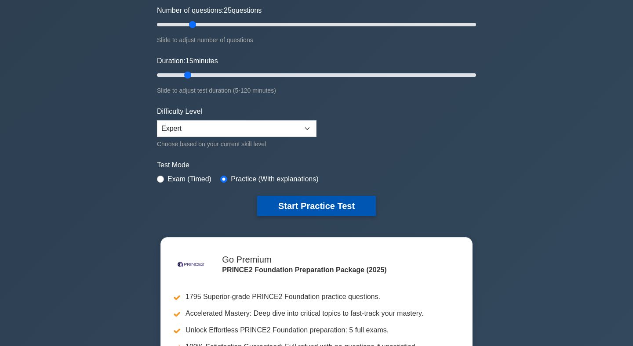
click at [314, 203] on button "Start Practice Test" at bounding box center [316, 206] width 119 height 20
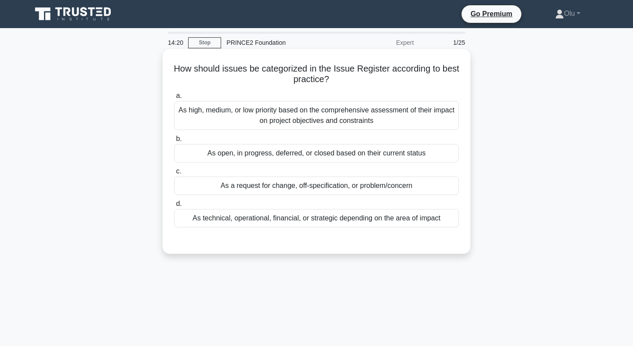
click at [324, 148] on div "As open, in progress, deferred, or closed based on their current status" at bounding box center [316, 153] width 285 height 18
click at [174, 142] on input "b. As open, in progress, deferred, or closed based on their current status" at bounding box center [174, 139] width 0 height 6
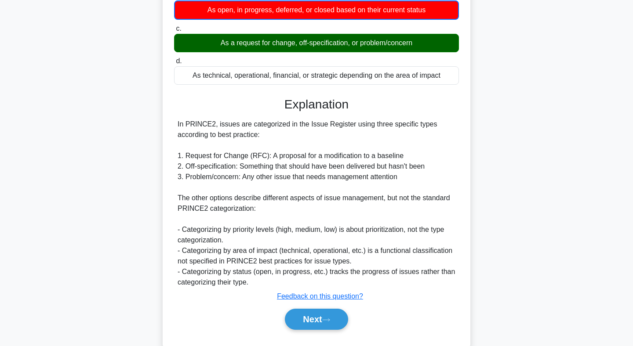
scroll to position [165, 0]
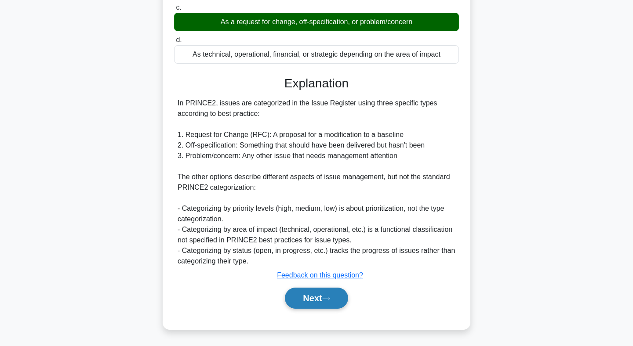
click at [318, 298] on button "Next" at bounding box center [316, 298] width 63 height 21
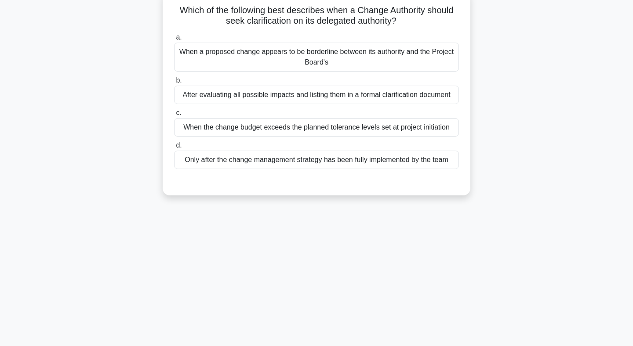
scroll to position [0, 0]
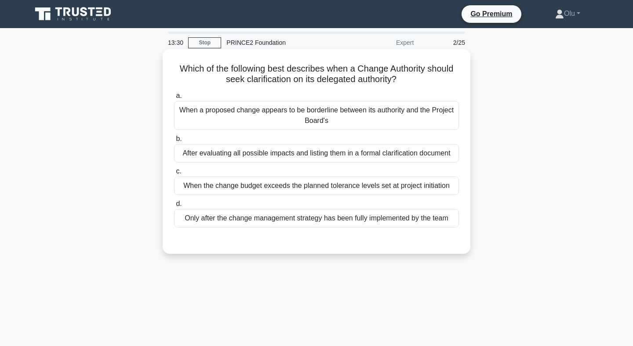
click at [337, 111] on div "When a proposed change appears to be borderline between its authority and the P…" at bounding box center [316, 115] width 285 height 29
click at [174, 99] on input "a. When a proposed change appears to be borderline between its authority and th…" at bounding box center [174, 96] width 0 height 6
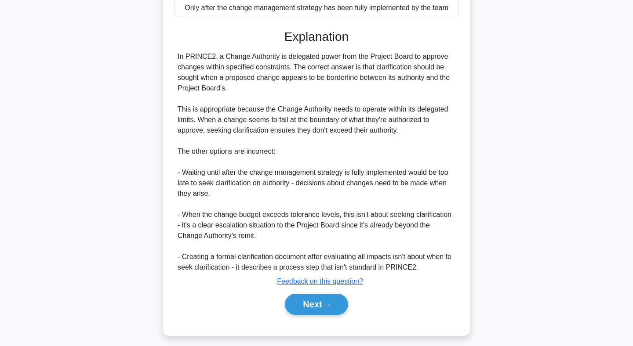
scroll to position [217, 0]
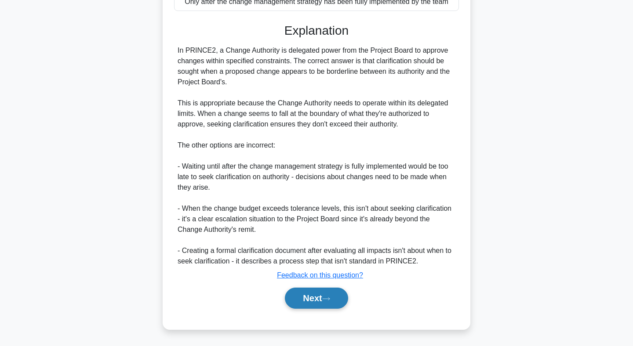
click at [322, 292] on button "Next" at bounding box center [316, 298] width 63 height 21
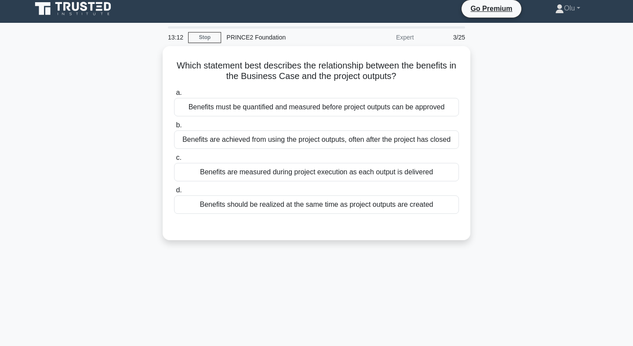
scroll to position [0, 0]
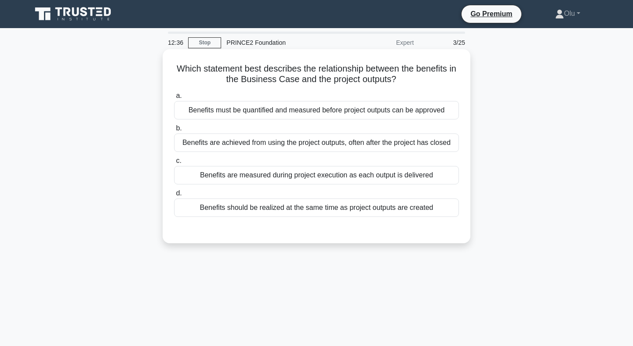
click at [355, 137] on div "Benefits are achieved from using the project outputs, often after the project h…" at bounding box center [316, 143] width 285 height 18
click at [174, 131] on input "b. Benefits are achieved from using the project outputs, often after the projec…" at bounding box center [174, 129] width 0 height 6
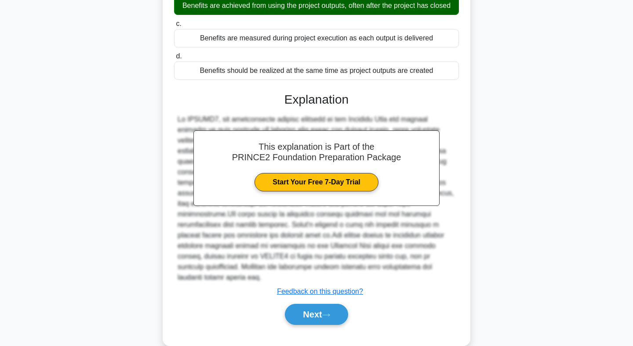
scroll to position [143, 0]
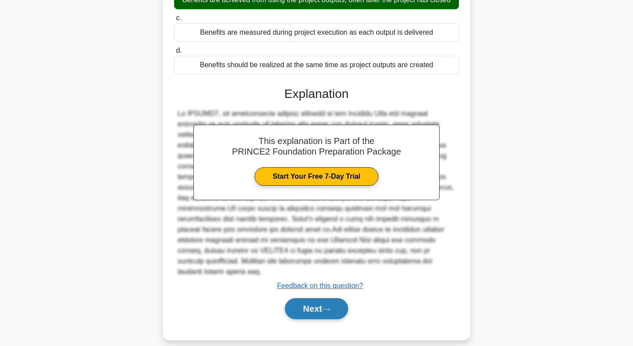
click at [303, 299] on button "Next" at bounding box center [316, 309] width 63 height 21
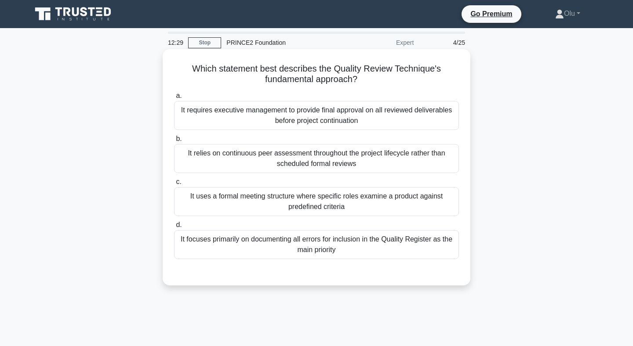
scroll to position [5, 0]
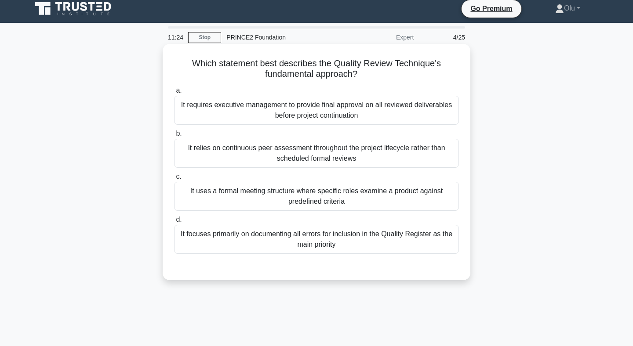
click at [317, 193] on div "It uses a formal meeting structure where specific roles examine a product again…" at bounding box center [316, 196] width 285 height 29
click at [174, 180] on input "c. It uses a formal meeting structure where specific roles examine a product ag…" at bounding box center [174, 177] width 0 height 6
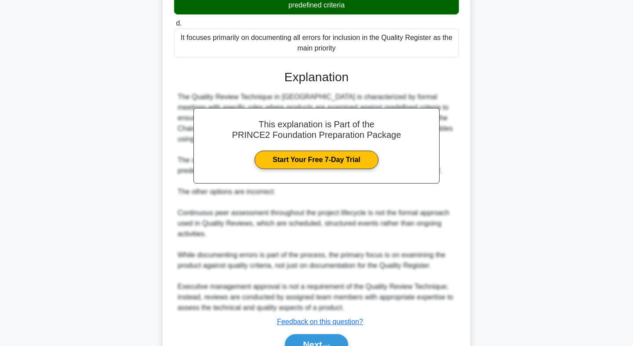
scroll to position [248, 0]
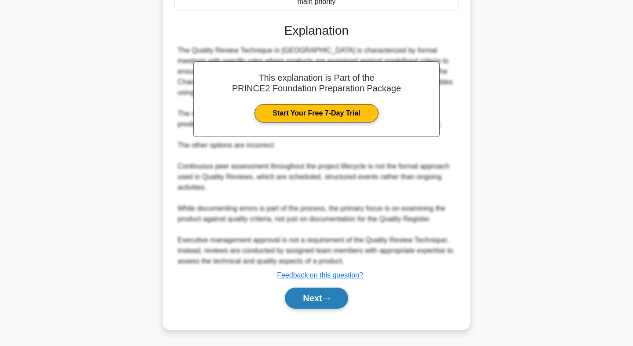
click at [325, 298] on icon at bounding box center [326, 299] width 8 height 5
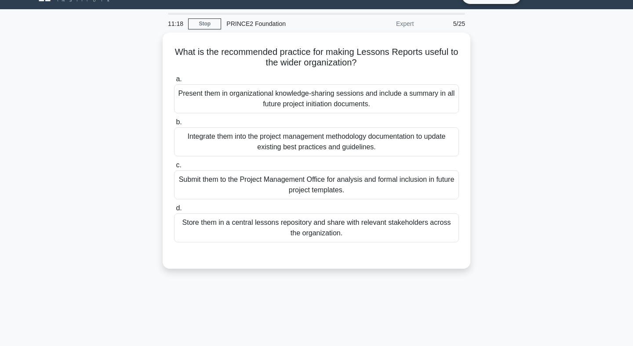
scroll to position [0, 0]
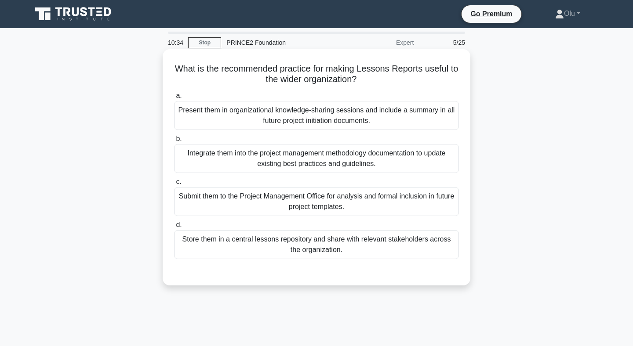
click at [308, 242] on div "Store them in a central lessons repository and share with relevant stakeholders…" at bounding box center [316, 244] width 285 height 29
click at [174, 228] on input "d. Store them in a central lessons repository and share with relevant stakehold…" at bounding box center [174, 225] width 0 height 6
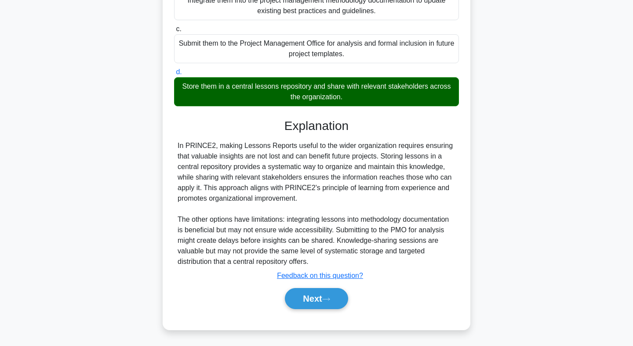
scroll to position [153, 0]
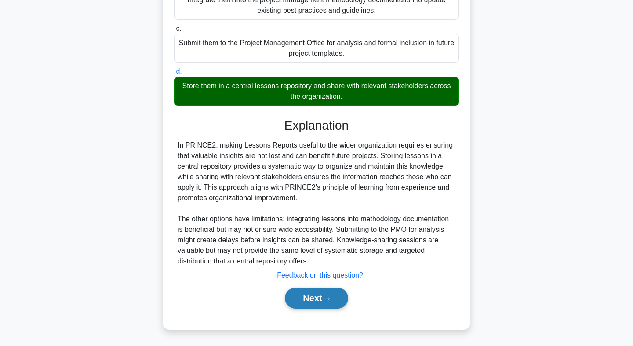
click at [313, 298] on button "Next" at bounding box center [316, 298] width 63 height 21
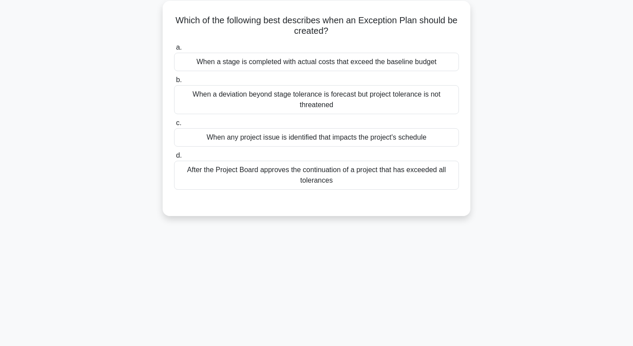
scroll to position [0, 0]
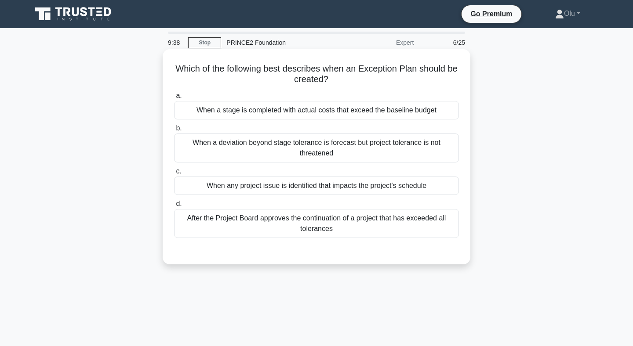
click at [326, 186] on div "When any project issue is identified that impacts the project's schedule" at bounding box center [316, 186] width 285 height 18
click at [174, 175] on input "c. When any project issue is identified that impacts the project's schedule" at bounding box center [174, 172] width 0 height 6
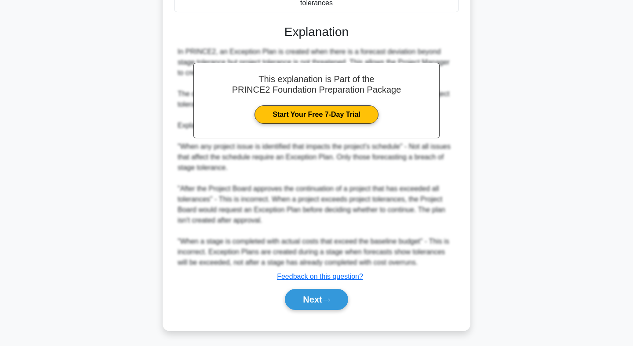
scroll to position [228, 0]
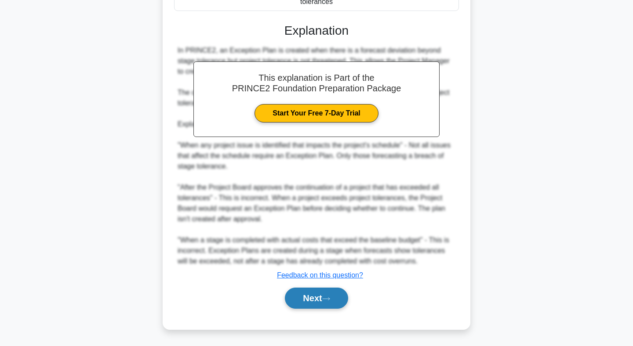
click at [317, 293] on button "Next" at bounding box center [316, 298] width 63 height 21
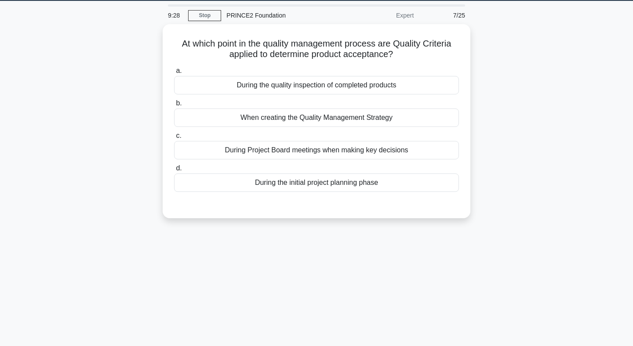
scroll to position [0, 0]
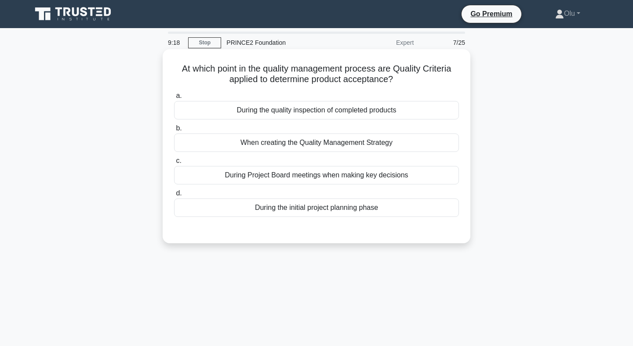
click at [322, 111] on div "During the quality inspection of completed products" at bounding box center [316, 110] width 285 height 18
click at [174, 99] on input "a. During the quality inspection of completed products" at bounding box center [174, 96] width 0 height 6
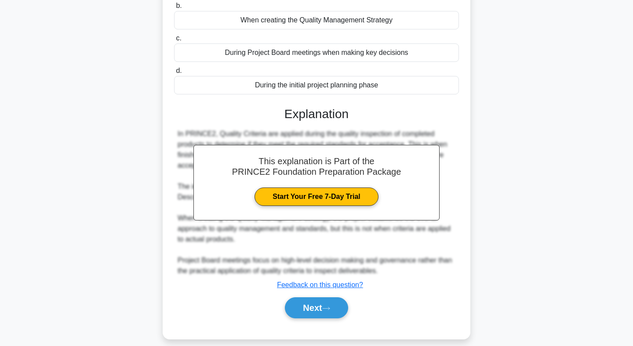
scroll to position [132, 0]
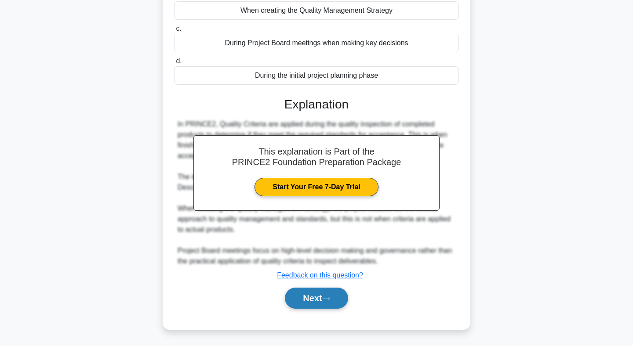
click at [318, 295] on button "Next" at bounding box center [316, 298] width 63 height 21
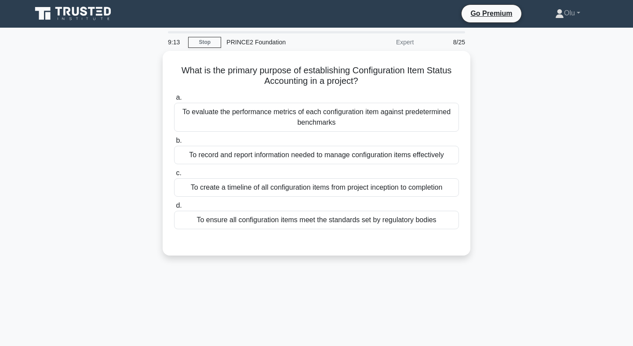
scroll to position [0, 0]
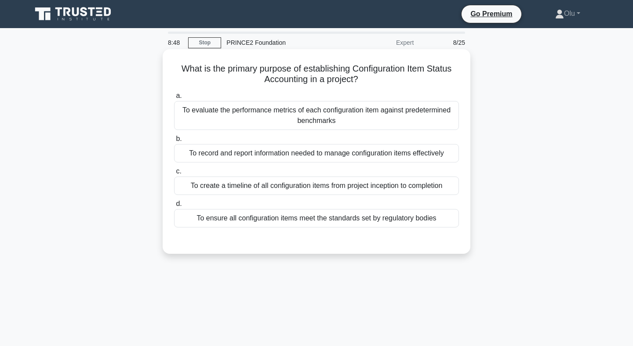
click at [344, 121] on div "To evaluate the performance metrics of each configuration item against predeter…" at bounding box center [316, 115] width 285 height 29
click at [174, 99] on input "a. To evaluate the performance metrics of each configuration item against prede…" at bounding box center [174, 96] width 0 height 6
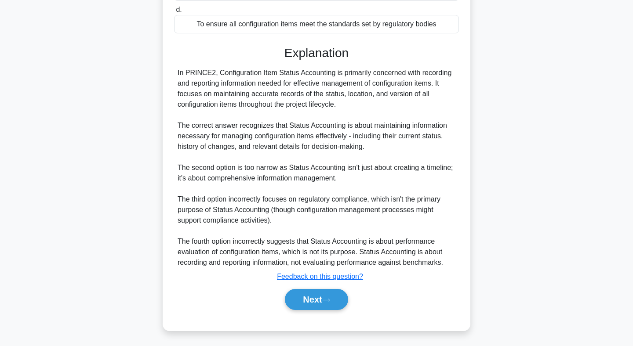
scroll to position [197, 0]
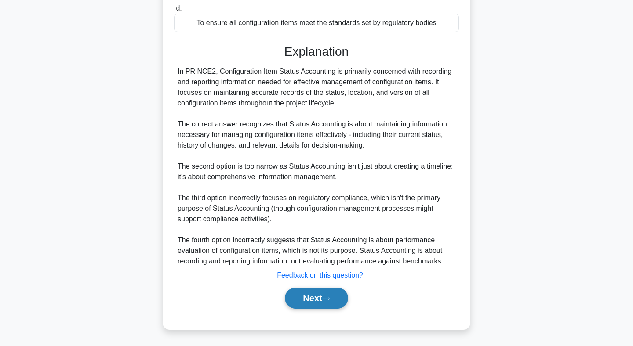
click at [317, 302] on button "Next" at bounding box center [316, 298] width 63 height 21
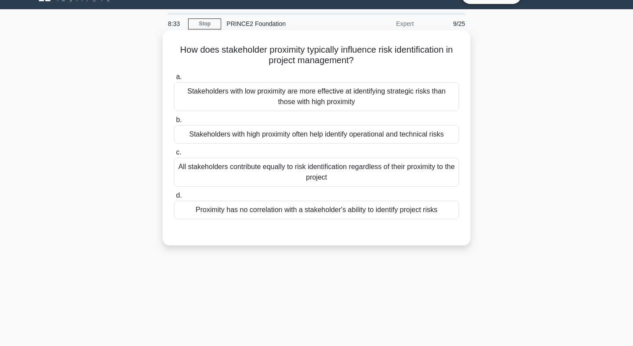
scroll to position [0, 0]
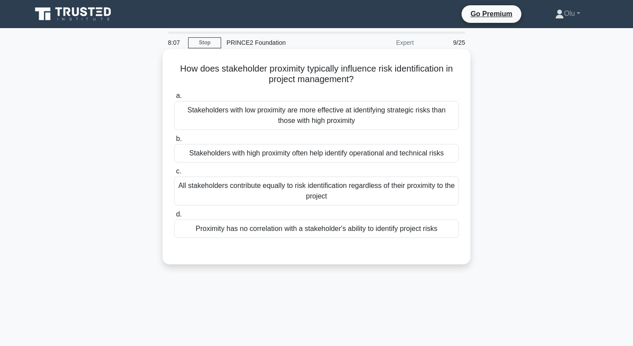
click at [319, 158] on div "Stakeholders with high proximity often help identify operational and technical …" at bounding box center [316, 153] width 285 height 18
click at [174, 142] on input "b. Stakeholders with high proximity often help identify operational and technic…" at bounding box center [174, 139] width 0 height 6
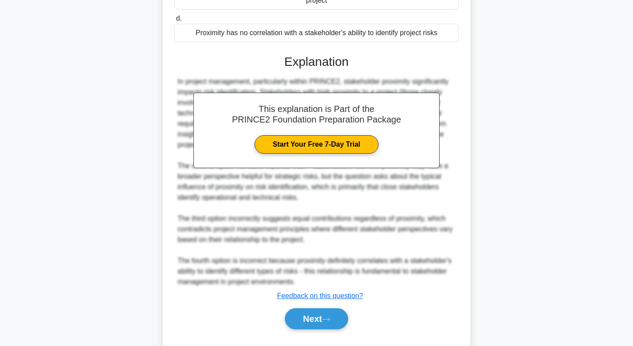
scroll to position [217, 0]
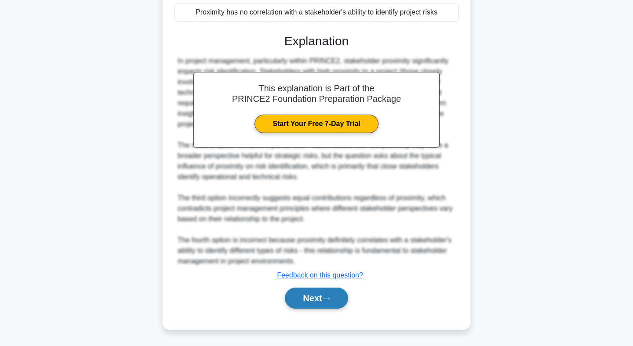
click at [313, 302] on button "Next" at bounding box center [316, 298] width 63 height 21
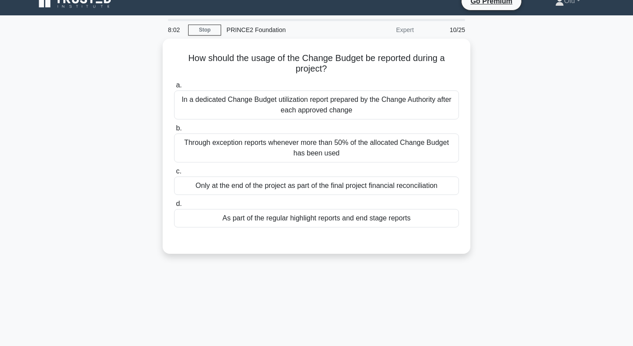
scroll to position [0, 0]
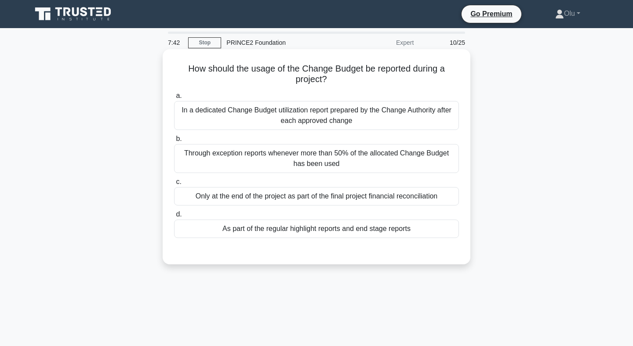
click at [335, 234] on div "As part of the regular highlight reports and end stage reports" at bounding box center [316, 229] width 285 height 18
click at [174, 218] on input "d. As part of the regular highlight reports and end stage reports" at bounding box center [174, 215] width 0 height 6
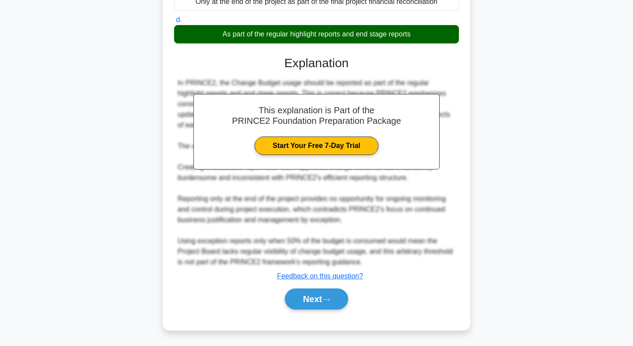
scroll to position [196, 0]
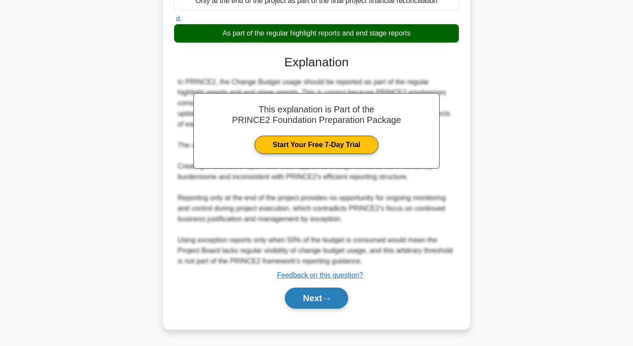
click at [322, 299] on button "Next" at bounding box center [316, 298] width 63 height 21
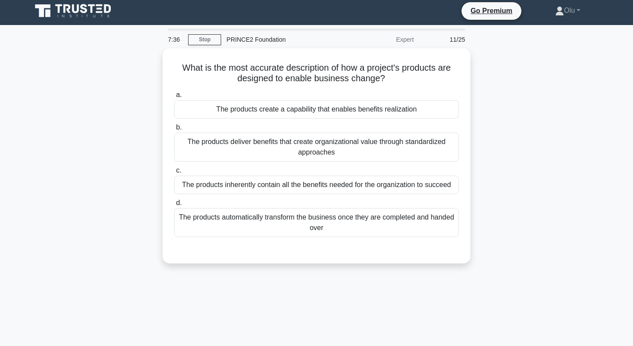
scroll to position [0, 0]
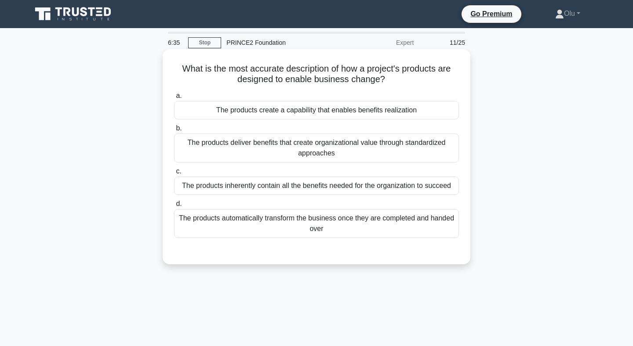
click at [335, 108] on div "The products create a capability that enables benefits realization" at bounding box center [316, 110] width 285 height 18
click at [174, 99] on input "a. The products create a capability that enables benefits realization" at bounding box center [174, 96] width 0 height 6
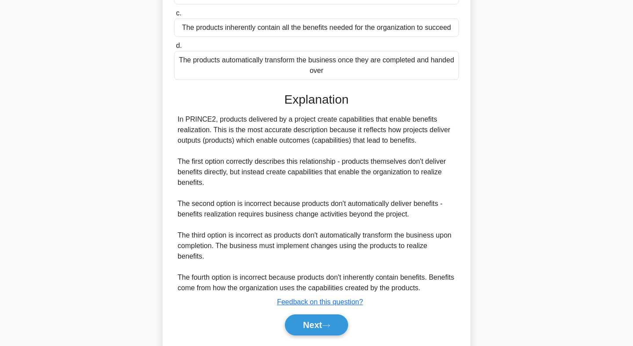
scroll to position [160, 0]
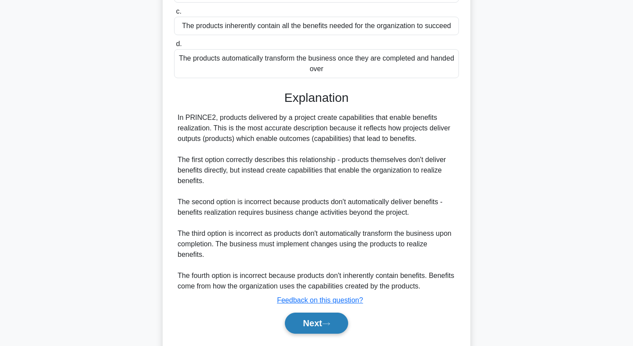
click at [311, 313] on button "Next" at bounding box center [316, 323] width 63 height 21
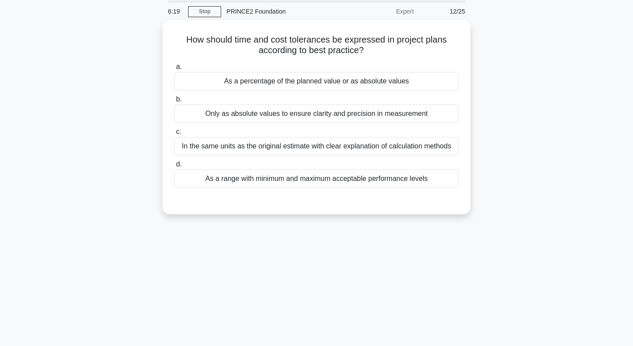
scroll to position [0, 0]
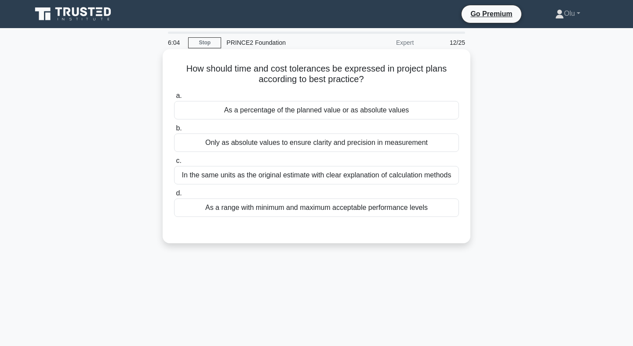
click at [294, 106] on div "As a percentage of the planned value or as absolute values" at bounding box center [316, 110] width 285 height 18
click at [174, 99] on input "a. As a percentage of the planned value or as absolute values" at bounding box center [174, 96] width 0 height 6
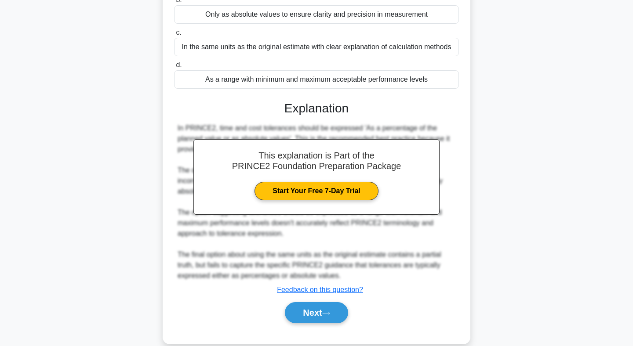
scroll to position [143, 0]
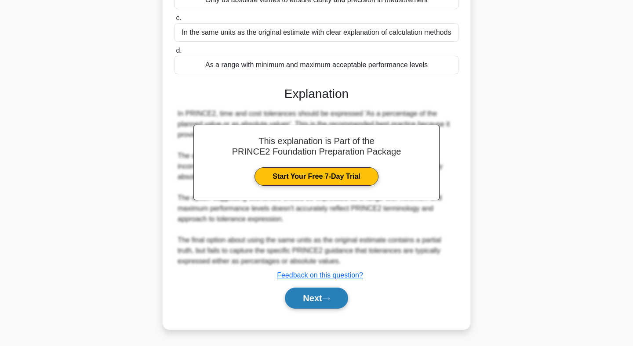
click at [322, 293] on button "Next" at bounding box center [316, 298] width 63 height 21
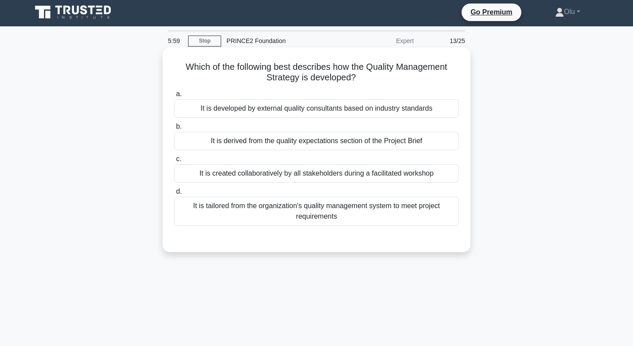
scroll to position [0, 0]
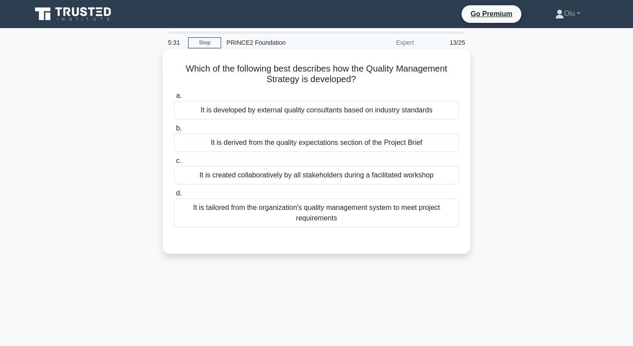
click at [314, 181] on div "It is created collaboratively by all stakeholders during a facilitated workshop" at bounding box center [316, 175] width 285 height 18
click at [174, 164] on input "c. It is created collaboratively by all stakeholders during a facilitated works…" at bounding box center [174, 161] width 0 height 6
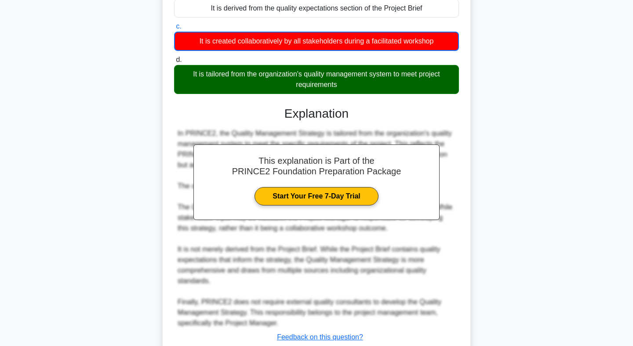
scroll to position [197, 0]
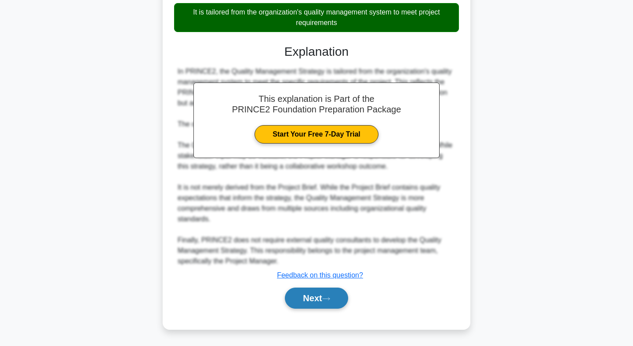
click at [307, 299] on button "Next" at bounding box center [316, 298] width 63 height 21
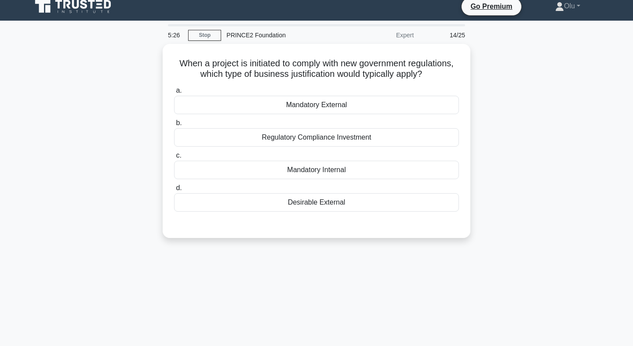
scroll to position [0, 0]
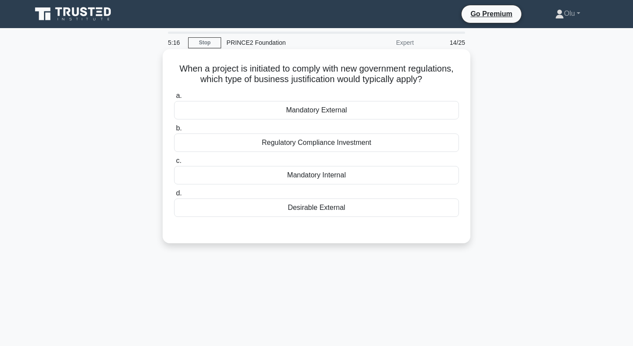
click at [326, 109] on div "Mandatory External" at bounding box center [316, 110] width 285 height 18
click at [174, 99] on input "a. Mandatory External" at bounding box center [174, 96] width 0 height 6
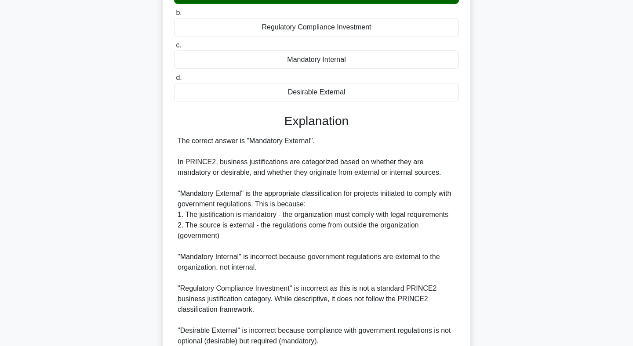
scroll to position [196, 0]
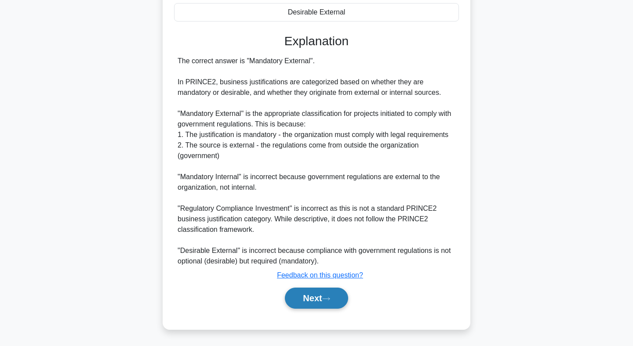
click at [317, 301] on button "Next" at bounding box center [316, 298] width 63 height 21
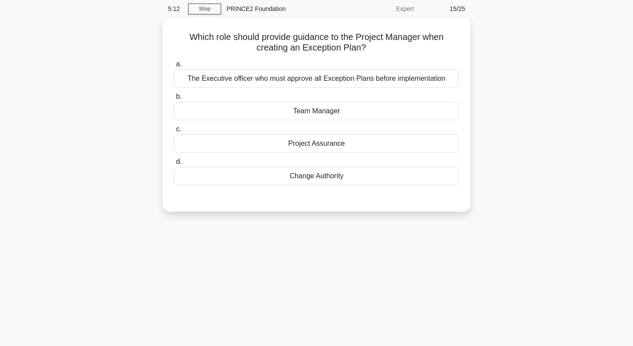
scroll to position [0, 0]
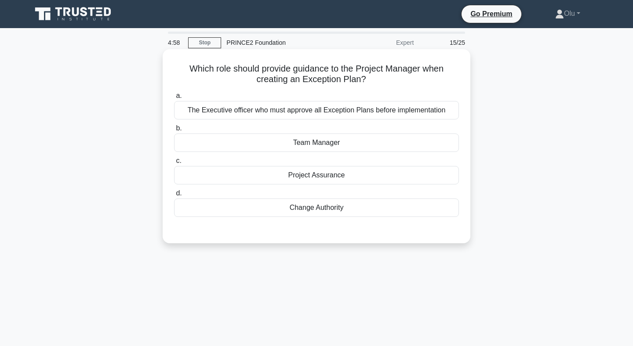
click at [318, 141] on div "Team Manager" at bounding box center [316, 143] width 285 height 18
click at [174, 131] on input "b. Team Manager" at bounding box center [174, 129] width 0 height 6
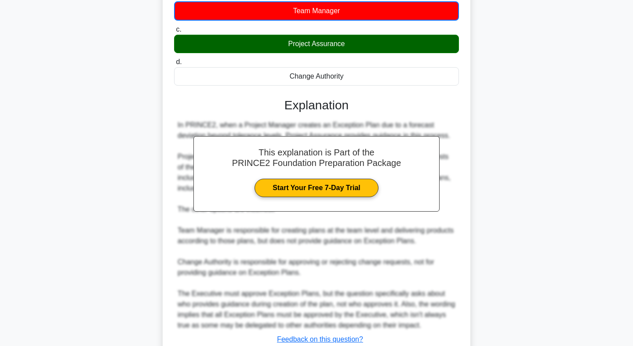
scroll to position [197, 0]
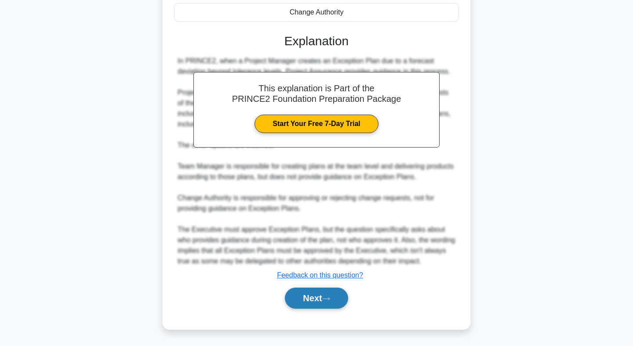
click at [324, 299] on button "Next" at bounding box center [316, 298] width 63 height 21
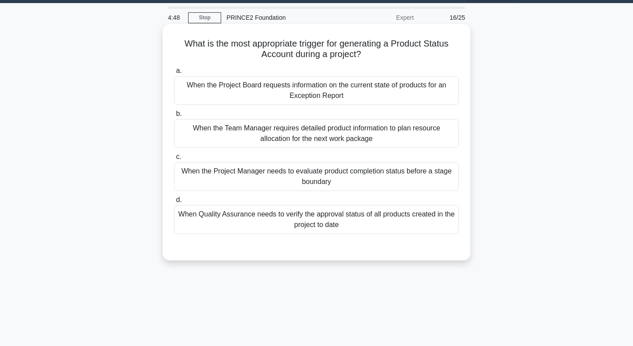
scroll to position [0, 0]
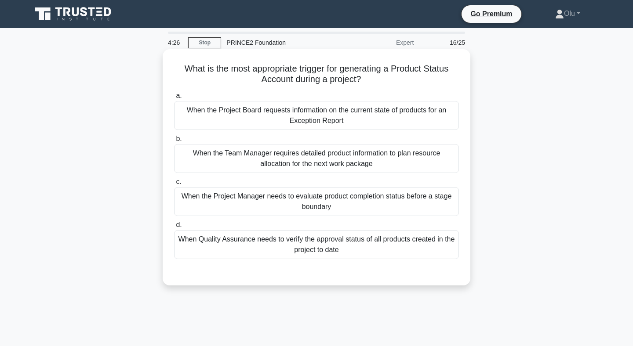
click at [300, 199] on div "When the Project Manager needs to evaluate product completion status before a s…" at bounding box center [316, 201] width 285 height 29
click at [174, 185] on input "c. When the Project Manager needs to evaluate product completion status before …" at bounding box center [174, 182] width 0 height 6
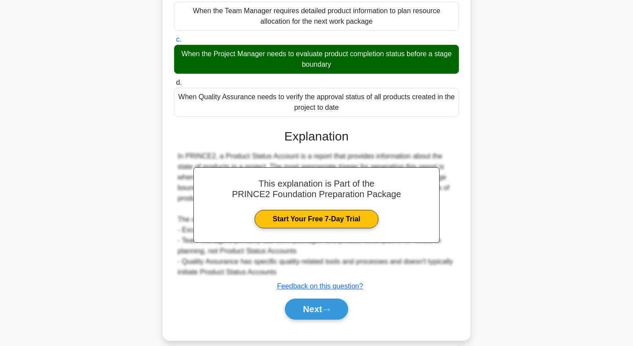
scroll to position [153, 0]
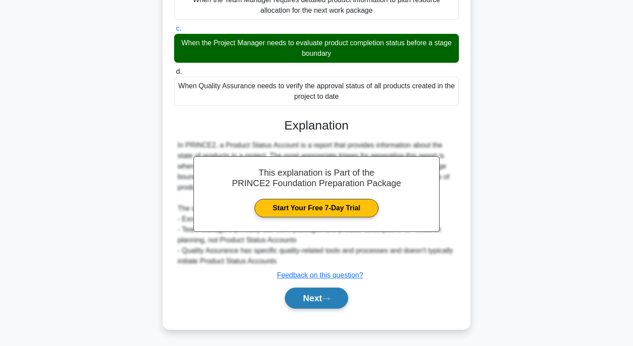
click at [324, 297] on button "Next" at bounding box center [316, 298] width 63 height 21
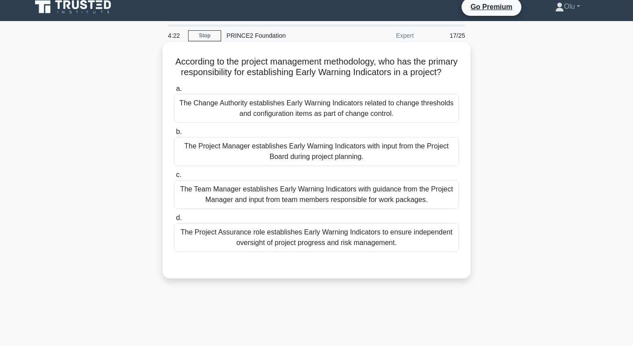
scroll to position [0, 0]
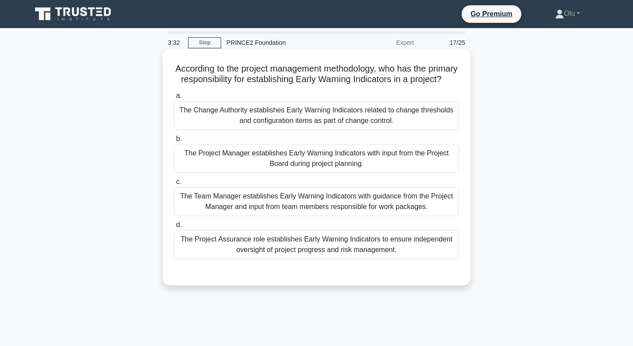
click at [333, 198] on div "The Team Manager establishes Early Warning Indicators with guidance from the Pr…" at bounding box center [316, 201] width 285 height 29
click at [174, 185] on input "c. The Team Manager establishes Early Warning Indicators with guidance from the…" at bounding box center [174, 182] width 0 height 6
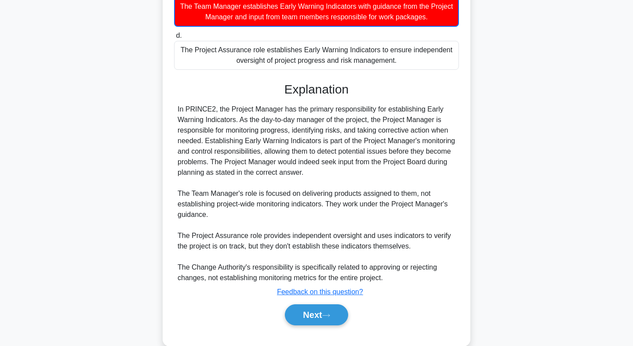
scroll to position [207, 0]
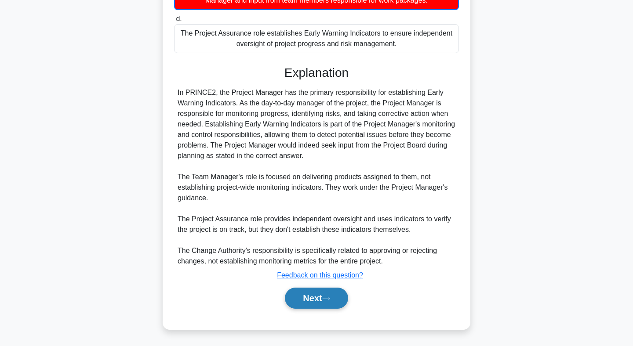
click at [314, 300] on button "Next" at bounding box center [316, 298] width 63 height 21
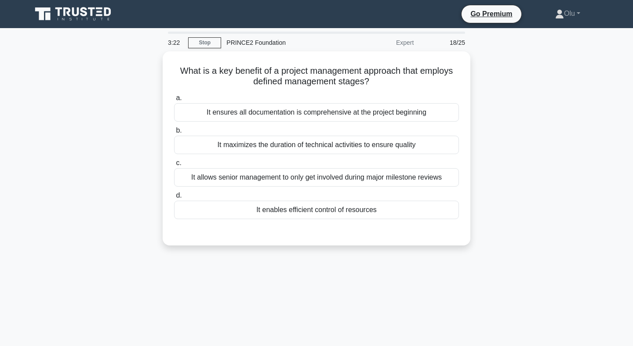
scroll to position [0, 0]
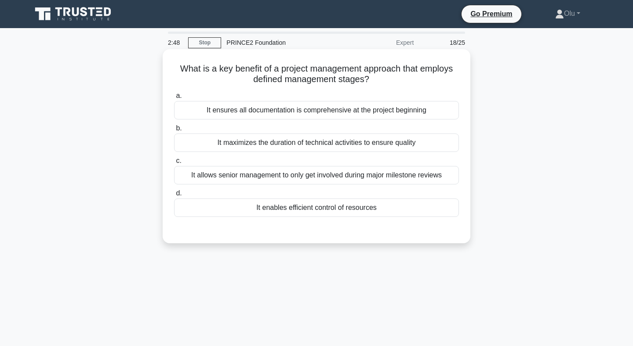
click at [310, 210] on div "It enables efficient control of resources" at bounding box center [316, 208] width 285 height 18
click at [174, 197] on input "d. It enables efficient control of resources" at bounding box center [174, 194] width 0 height 6
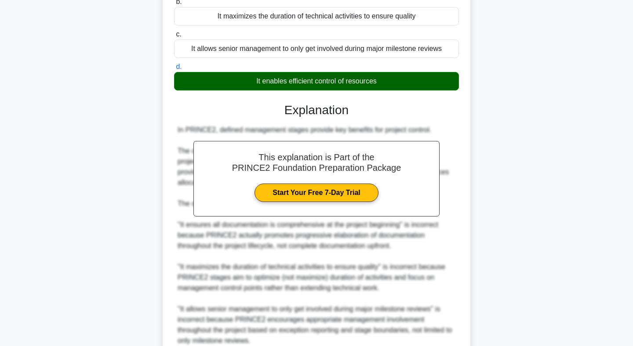
scroll to position [206, 0]
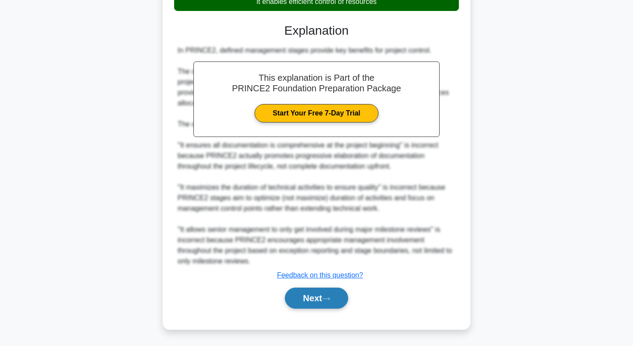
click at [314, 295] on button "Next" at bounding box center [316, 298] width 63 height 21
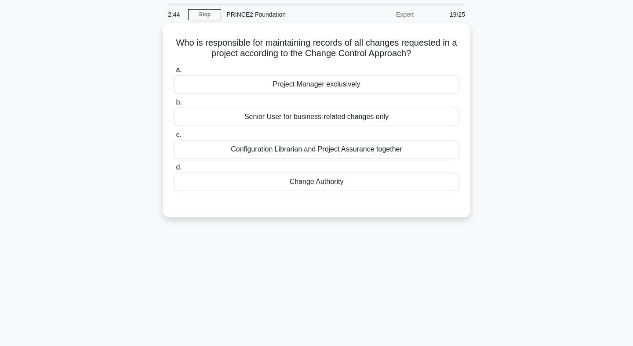
scroll to position [34, 0]
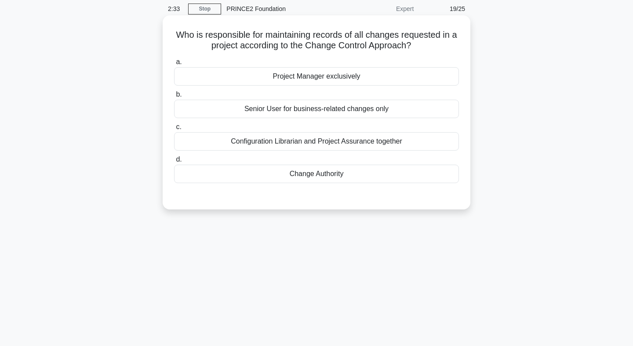
click at [318, 76] on div "Project Manager exclusively" at bounding box center [316, 76] width 285 height 18
click at [174, 65] on input "a. Project Manager exclusively" at bounding box center [174, 62] width 0 height 6
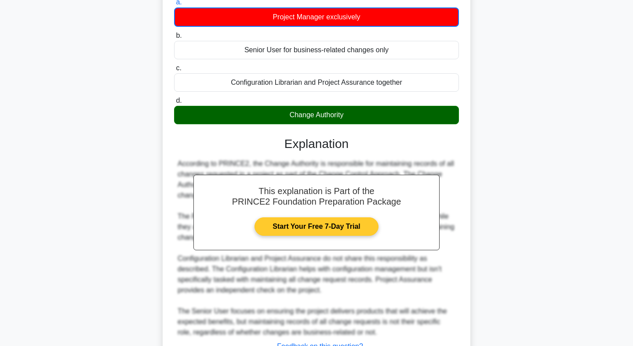
scroll to position [165, 0]
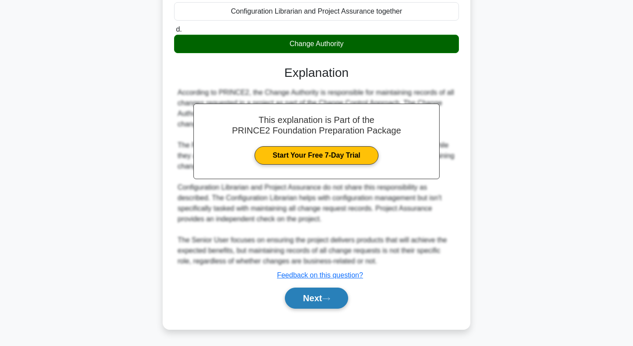
click at [318, 296] on button "Next" at bounding box center [316, 298] width 63 height 21
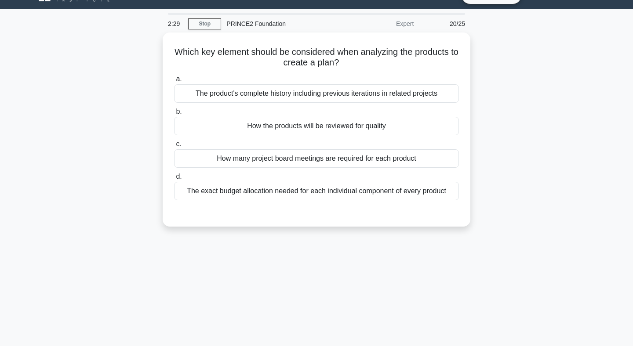
scroll to position [0, 0]
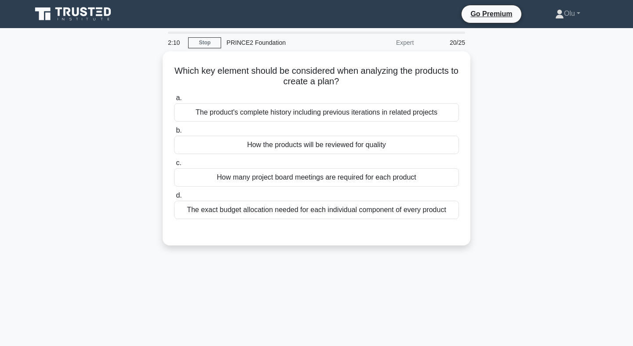
click at [354, 141] on div "How the products will be reviewed for quality" at bounding box center [316, 145] width 285 height 18
click at [174, 134] on input "b. How the products will be reviewed for quality" at bounding box center [174, 131] width 0 height 6
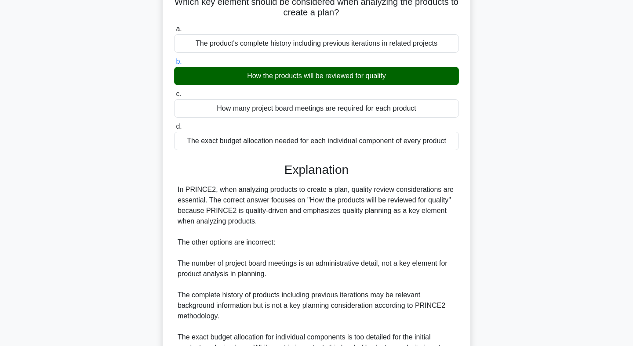
scroll to position [164, 0]
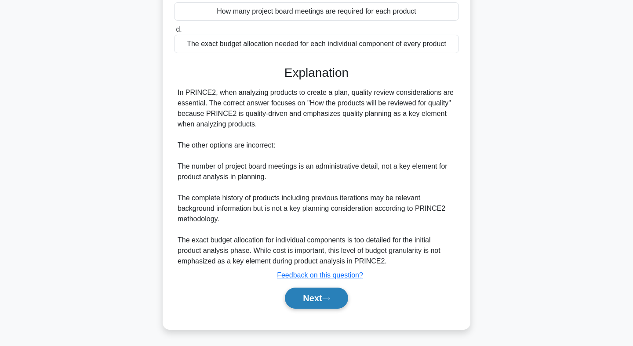
click at [317, 296] on button "Next" at bounding box center [316, 298] width 63 height 21
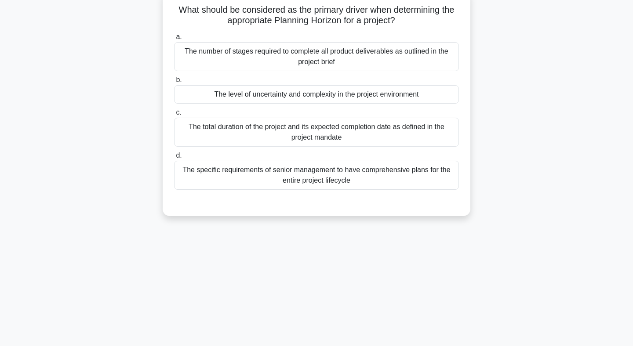
scroll to position [0, 0]
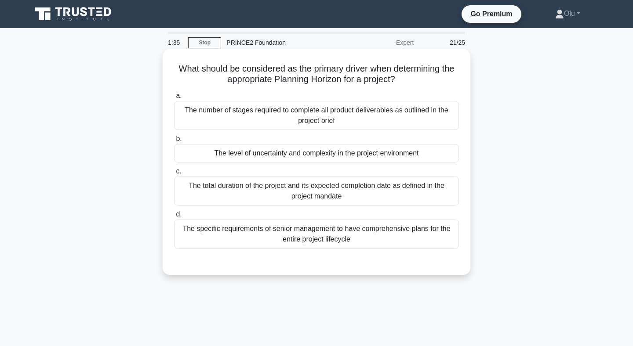
click at [396, 67] on h5 "What should be considered as the primary driver when determining the appropriat…" at bounding box center [316, 74] width 287 height 22
click at [303, 110] on div "The number of stages required to complete all product deliverables as outlined …" at bounding box center [316, 115] width 285 height 29
click at [174, 99] on input "a. The number of stages required to complete all product deliverables as outlin…" at bounding box center [174, 96] width 0 height 6
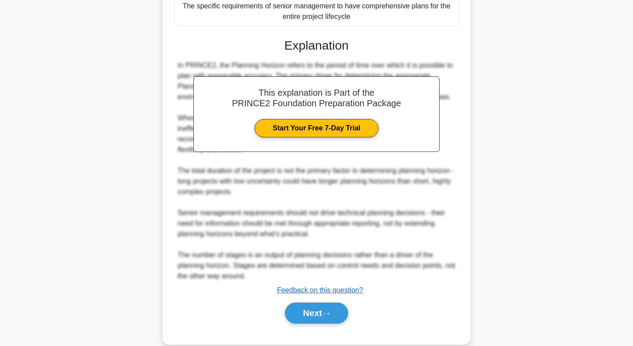
scroll to position [239, 0]
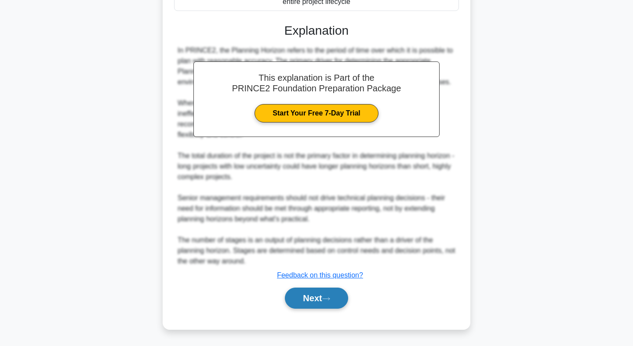
click at [317, 295] on button "Next" at bounding box center [316, 298] width 63 height 21
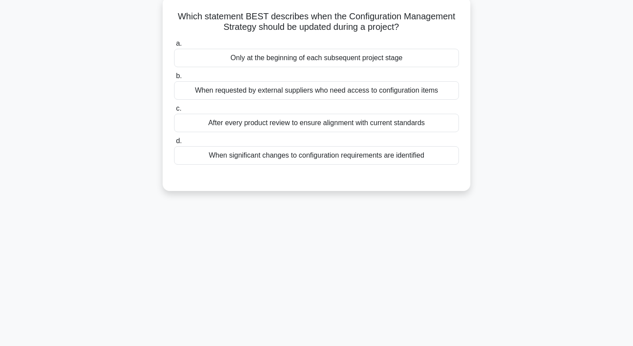
scroll to position [0, 0]
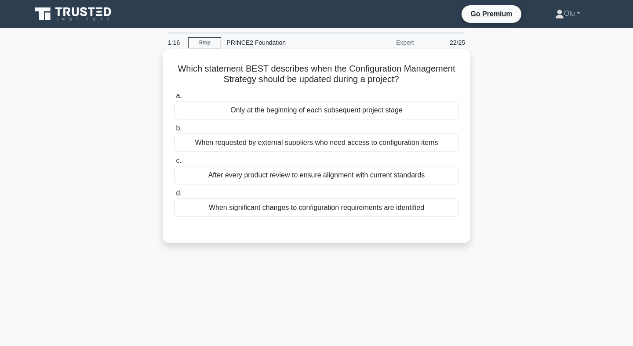
click at [310, 200] on div "When significant changes to configuration requirements are identified" at bounding box center [316, 208] width 285 height 18
click at [174, 197] on input "d. When significant changes to configuration requirements are identified" at bounding box center [174, 194] width 0 height 6
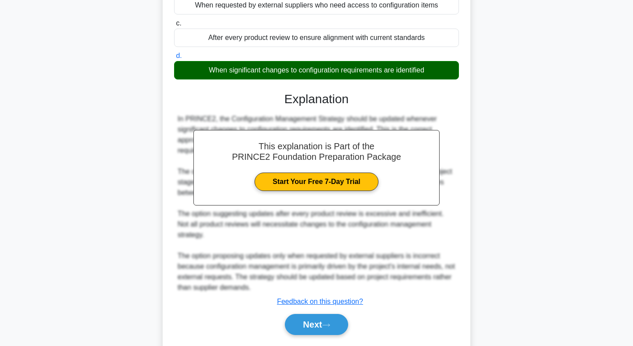
scroll to position [164, 0]
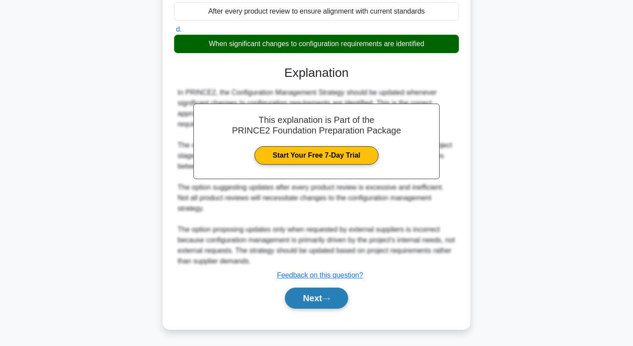
click at [317, 299] on button "Next" at bounding box center [316, 298] width 63 height 21
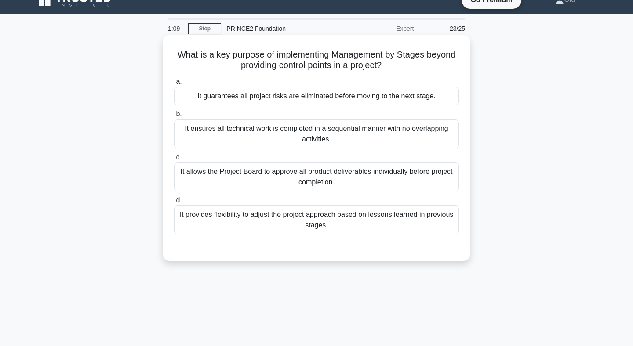
scroll to position [0, 0]
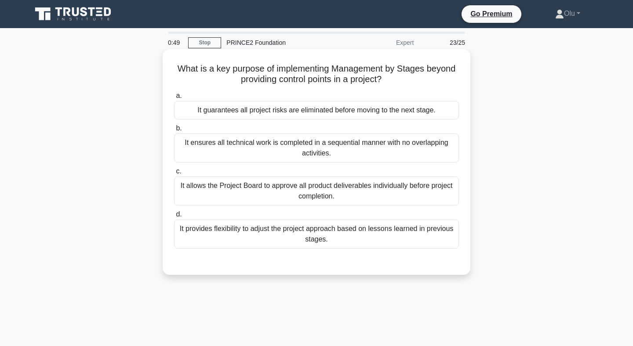
click at [329, 186] on div "It allows the Project Board to approve all product deliverables individually be…" at bounding box center [316, 191] width 285 height 29
click at [174, 175] on input "c. It allows the Project Board to approve all product deliverables individually…" at bounding box center [174, 172] width 0 height 6
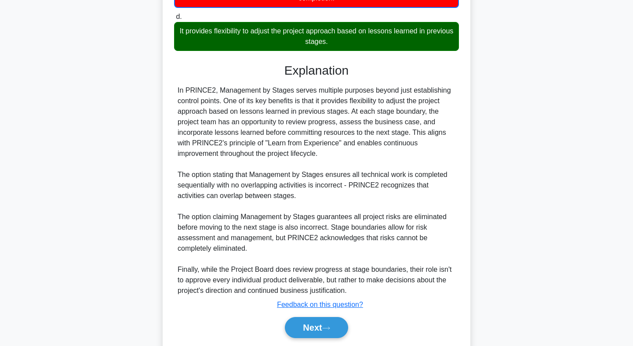
scroll to position [228, 0]
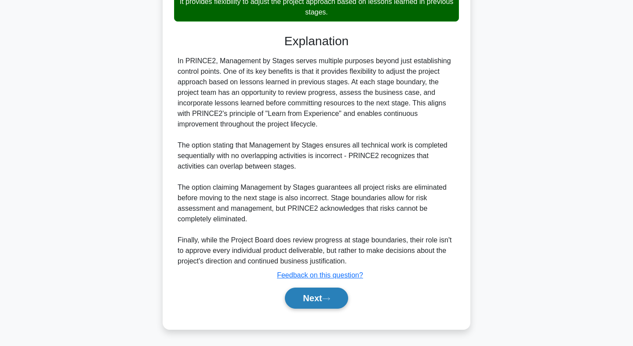
click at [313, 299] on button "Next" at bounding box center [316, 298] width 63 height 21
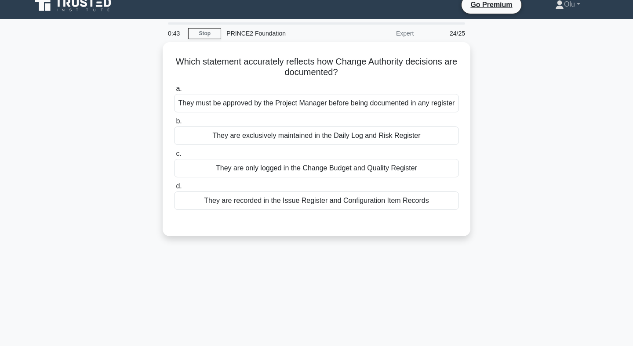
scroll to position [0, 0]
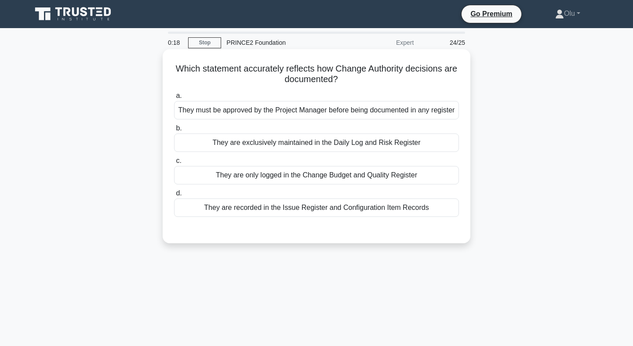
click at [311, 178] on div "They are only logged in the Change Budget and Quality Register" at bounding box center [316, 175] width 285 height 18
click at [174, 164] on input "c. They are only logged in the Change Budget and Quality Register" at bounding box center [174, 161] width 0 height 6
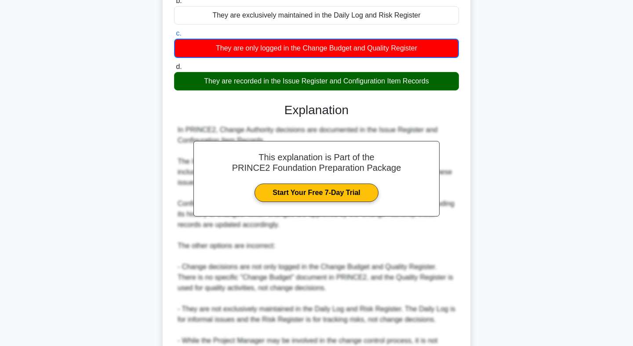
scroll to position [228, 0]
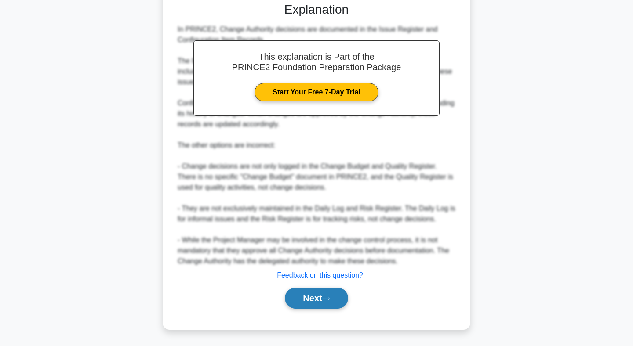
click at [319, 295] on button "Next" at bounding box center [316, 298] width 63 height 21
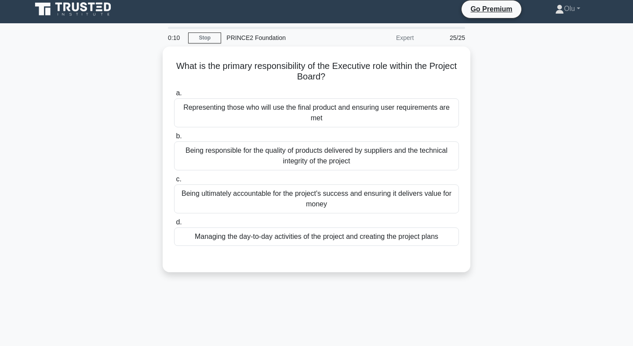
scroll to position [0, 0]
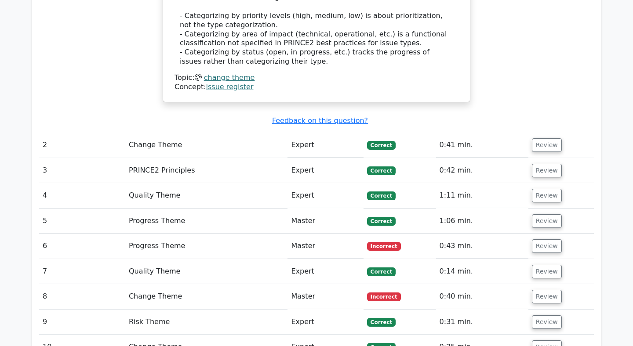
scroll to position [1112, 0]
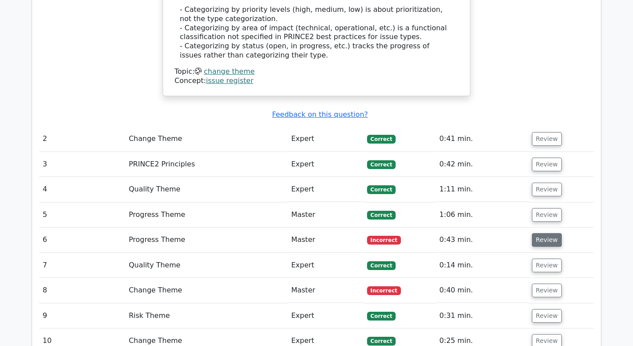
click at [545, 233] on button "Review" at bounding box center [547, 240] width 30 height 14
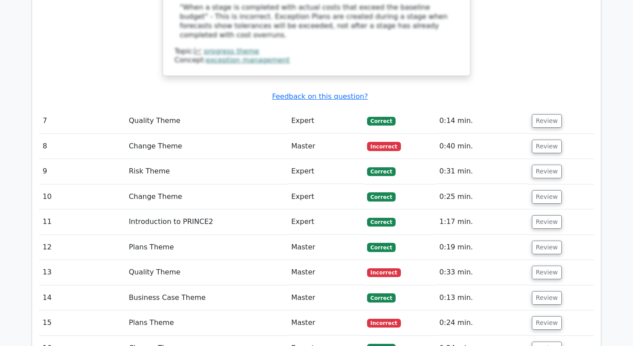
scroll to position [1751, 0]
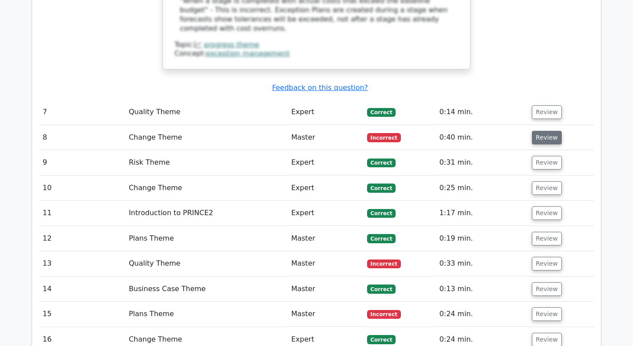
click at [549, 131] on button "Review" at bounding box center [547, 138] width 30 height 14
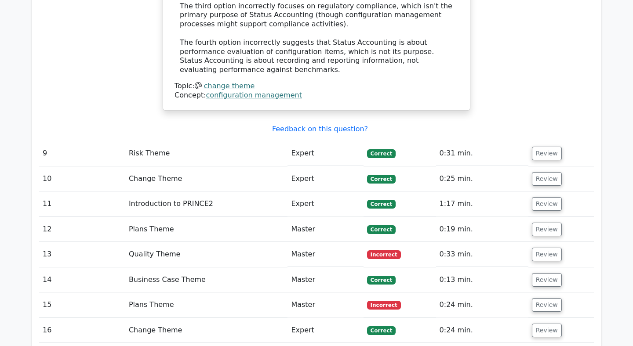
scroll to position [2252, 0]
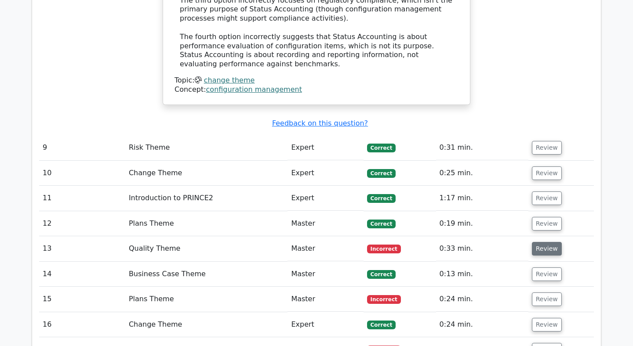
click at [537, 242] on button "Review" at bounding box center [547, 249] width 30 height 14
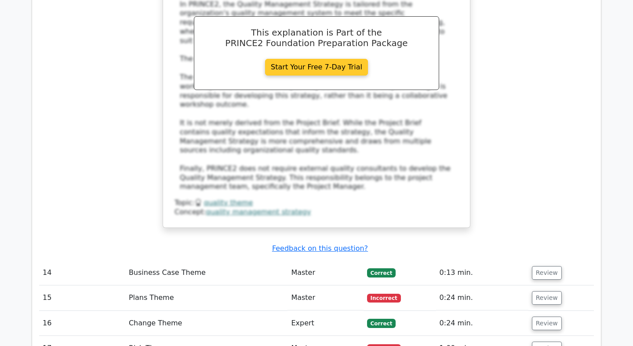
scroll to position [2717, 0]
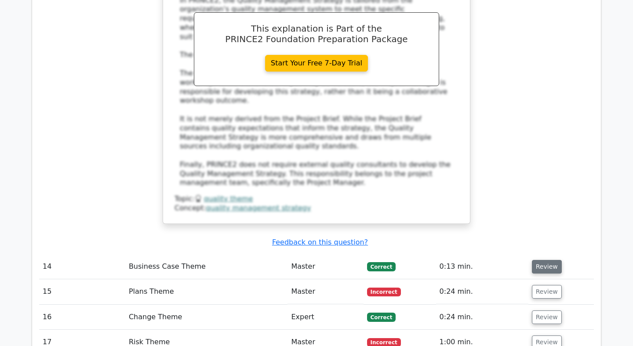
click at [544, 260] on button "Review" at bounding box center [547, 267] width 30 height 14
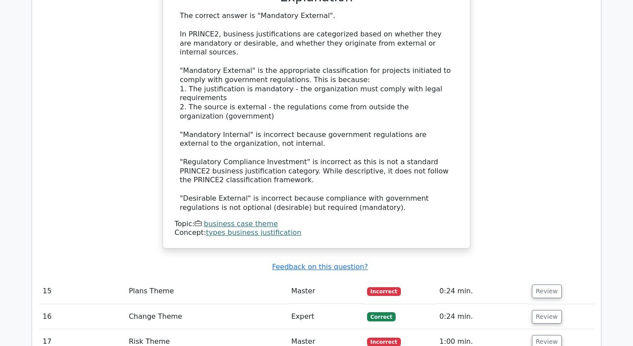
scroll to position [3190, 0]
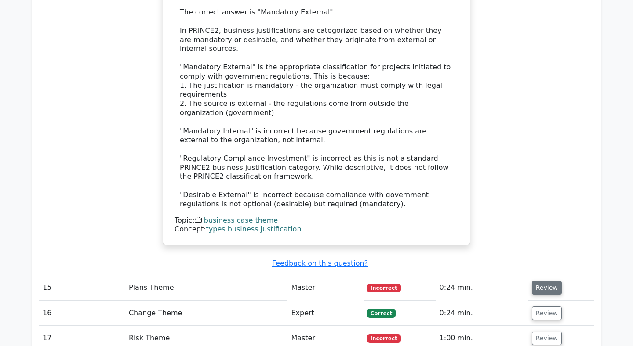
click at [545, 281] on button "Review" at bounding box center [547, 288] width 30 height 14
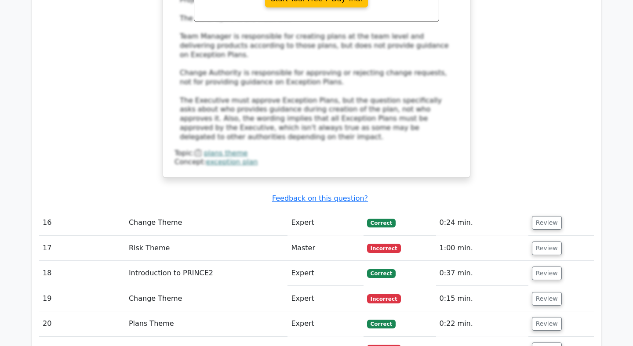
scroll to position [3756, 0]
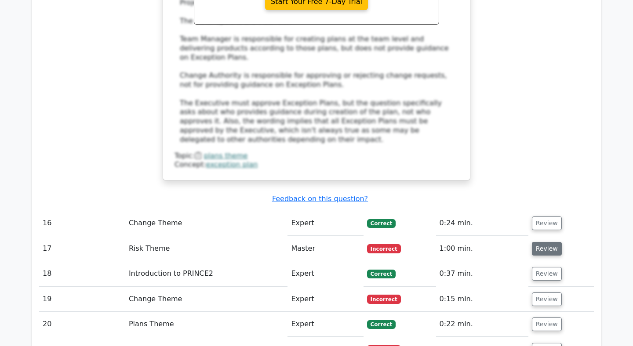
click at [538, 242] on button "Review" at bounding box center [547, 249] width 30 height 14
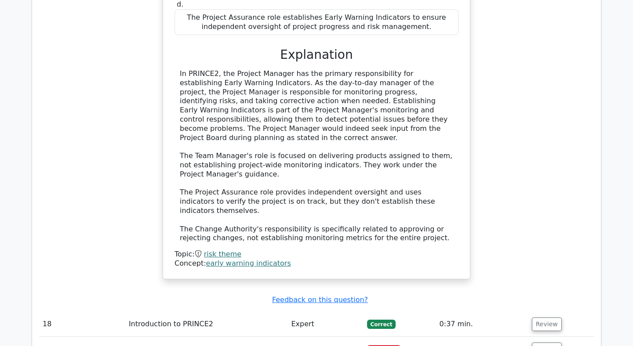
scroll to position [4221, 0]
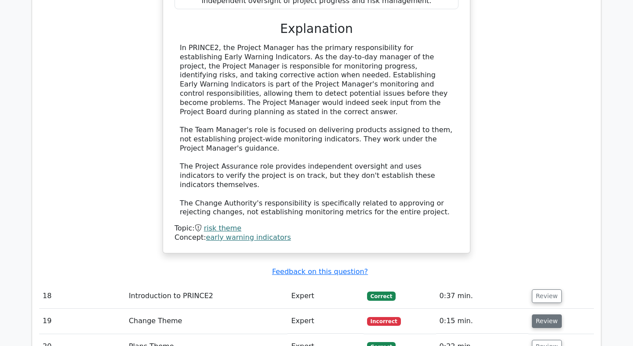
click at [537, 315] on button "Review" at bounding box center [547, 322] width 30 height 14
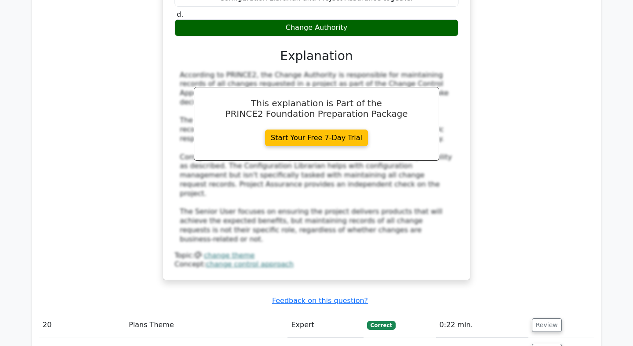
scroll to position [4714, 0]
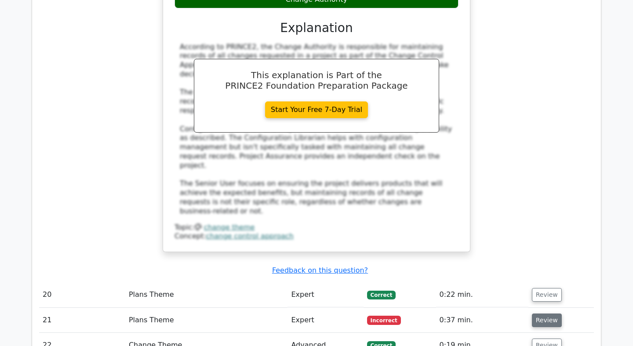
click at [535, 314] on button "Review" at bounding box center [547, 321] width 30 height 14
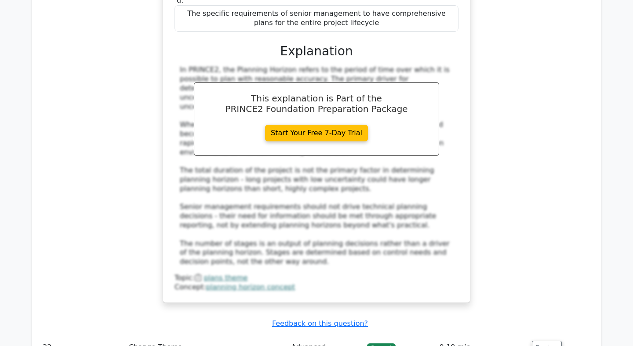
scroll to position [5215, 0]
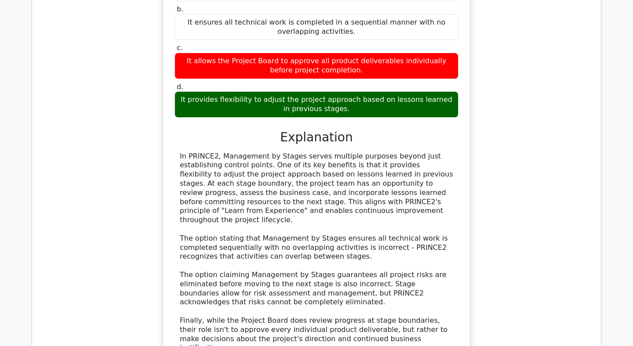
scroll to position [5666, 0]
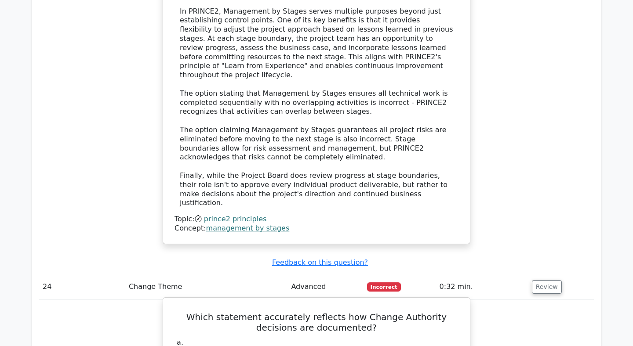
scroll to position [5797, 0]
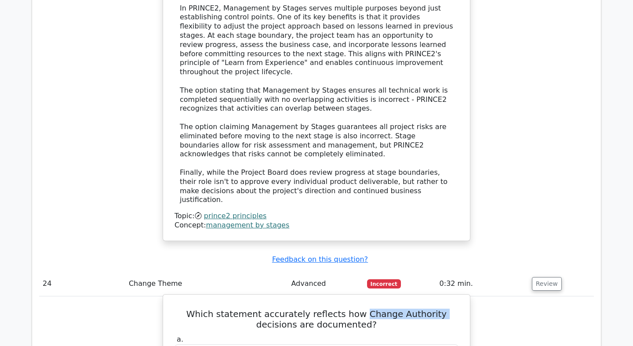
drag, startPoint x: 345, startPoint y: 95, endPoint x: 415, endPoint y: 100, distance: 70.5
click at [415, 309] on h5 "Which statement accurately reflects how Change Authority decisions are document…" at bounding box center [317, 319] width 286 height 21
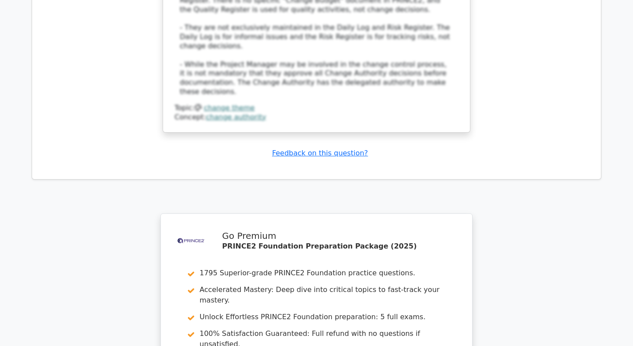
scroll to position [6421, 0]
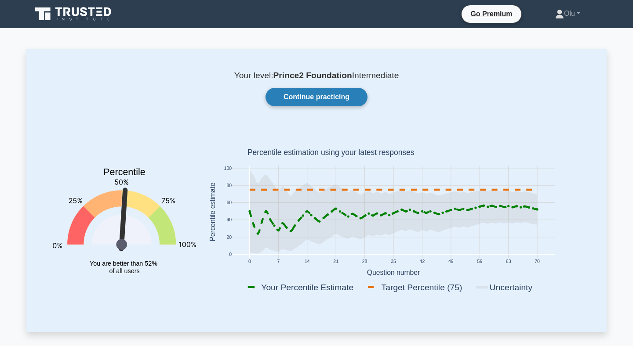
click at [321, 99] on link "Continue practicing" at bounding box center [317, 97] width 102 height 18
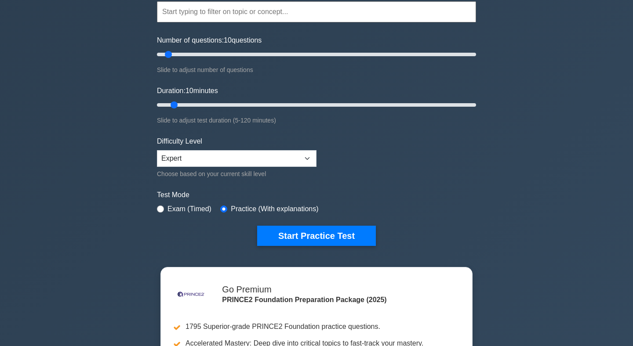
scroll to position [86, 0]
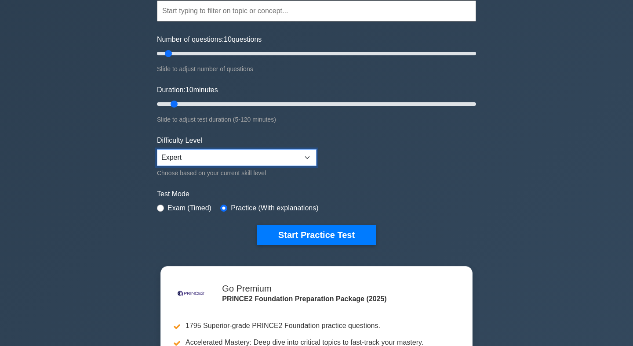
click at [307, 157] on select "Beginner Intermediate Expert" at bounding box center [237, 157] width 160 height 17
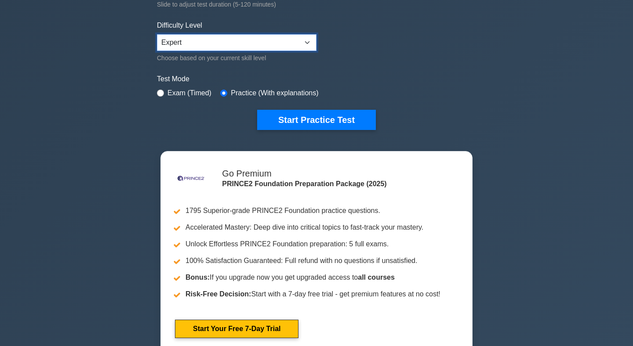
scroll to position [208, 0]
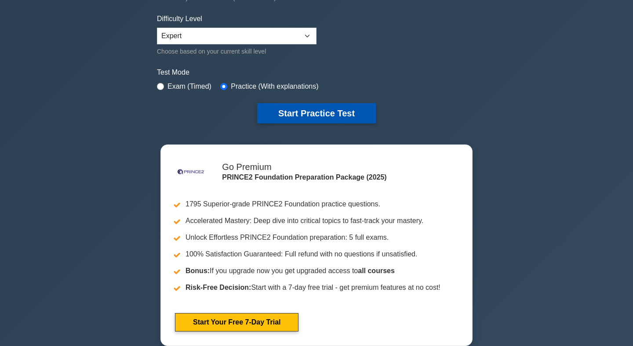
click at [326, 111] on button "Start Practice Test" at bounding box center [316, 113] width 119 height 20
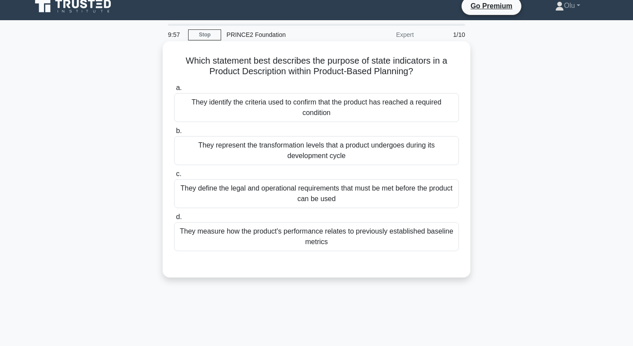
scroll to position [5, 0]
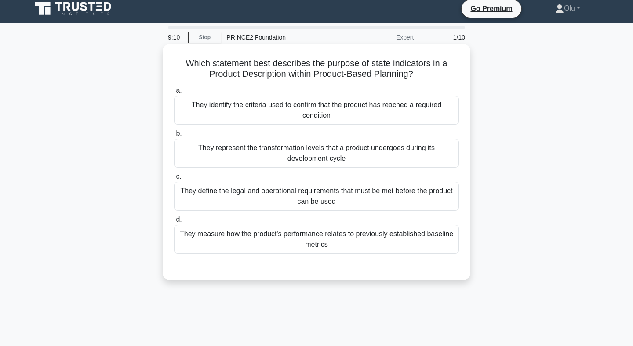
click at [337, 110] on div "They identify the criteria used to confirm that the product has reached a requi…" at bounding box center [316, 110] width 285 height 29
click at [174, 94] on input "a. They identify the criteria used to confirm that the product has reached a re…" at bounding box center [174, 91] width 0 height 6
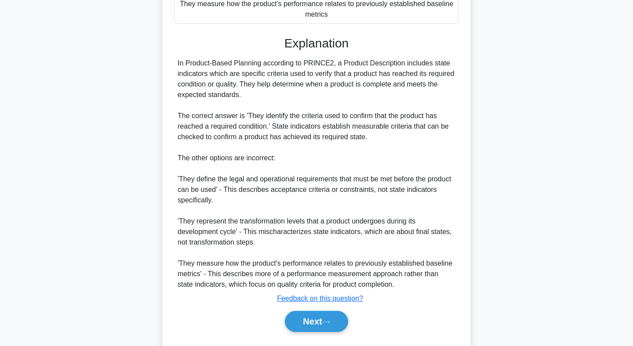
scroll to position [259, 0]
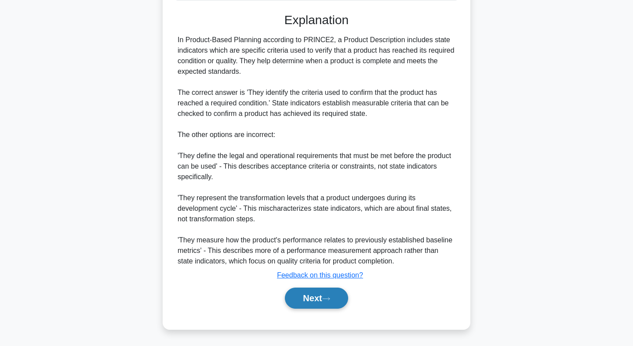
click at [310, 302] on button "Next" at bounding box center [316, 298] width 63 height 21
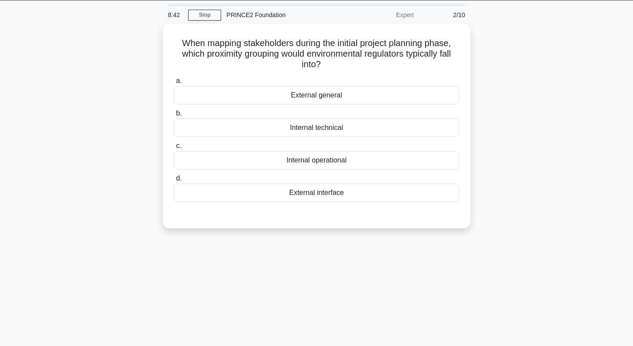
scroll to position [0, 0]
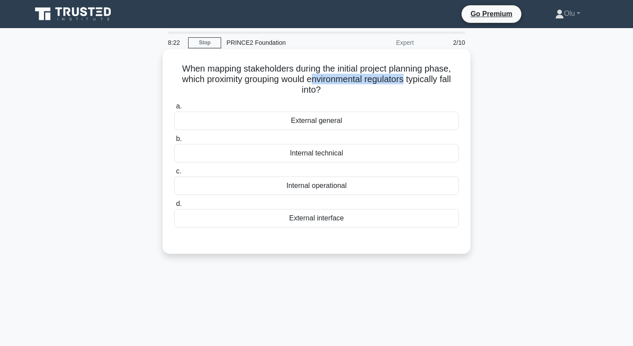
drag, startPoint x: 310, startPoint y: 77, endPoint x: 404, endPoint y: 78, distance: 94.5
click at [404, 78] on h5 "When mapping stakeholders during the initial project planning phase, which prox…" at bounding box center [316, 79] width 287 height 33
click at [328, 218] on div "External interface" at bounding box center [316, 218] width 285 height 18
click at [174, 207] on input "d. External interface" at bounding box center [174, 204] width 0 height 6
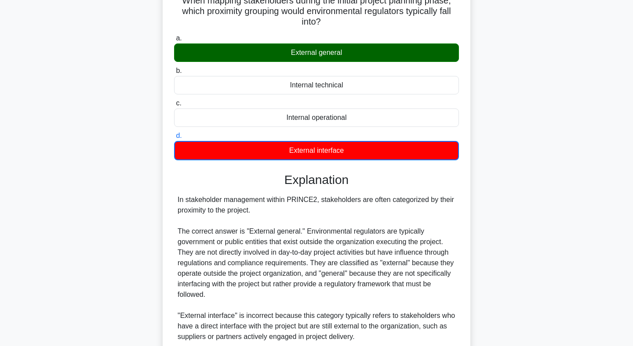
scroll to position [207, 0]
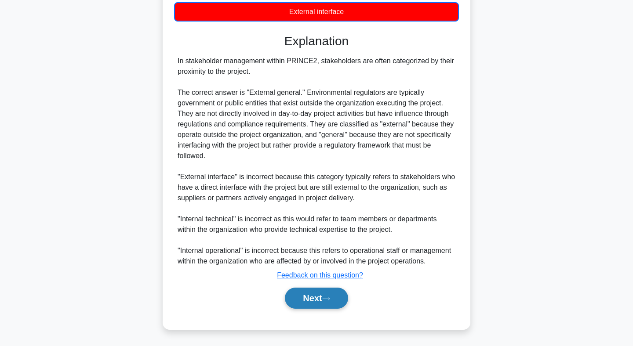
click at [320, 294] on button "Next" at bounding box center [316, 298] width 63 height 21
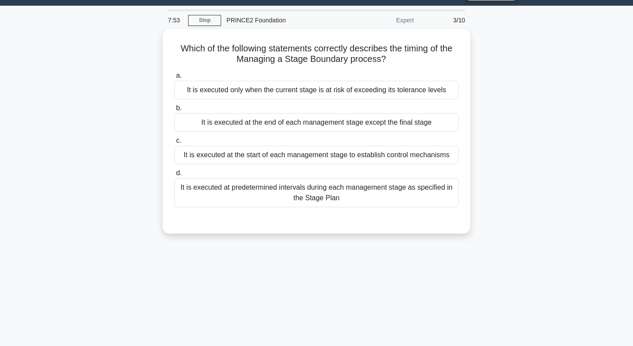
scroll to position [0, 0]
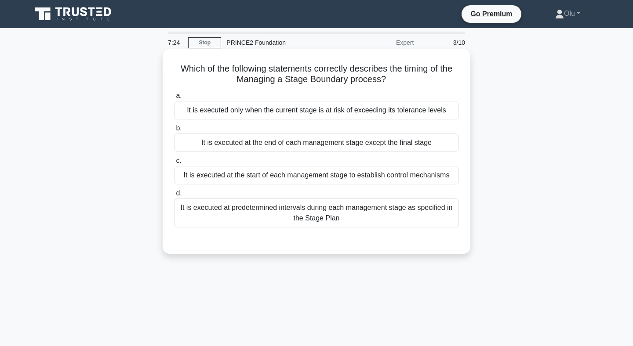
click at [281, 142] on div "It is executed at the end of each management stage except the final stage" at bounding box center [316, 143] width 285 height 18
click at [174, 131] on input "b. It is executed at the end of each management stage except the final stage" at bounding box center [174, 129] width 0 height 6
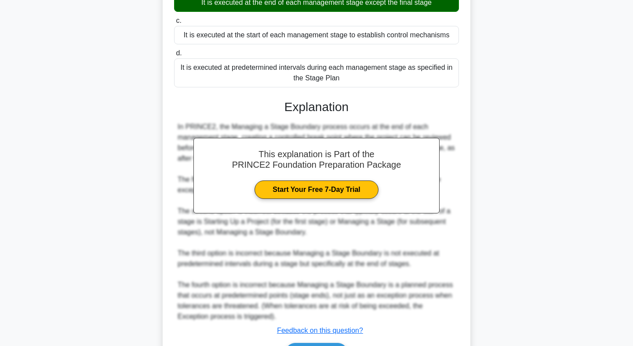
scroll to position [196, 0]
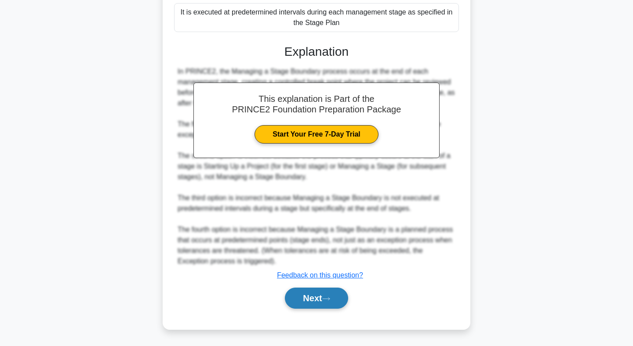
click at [317, 299] on button "Next" at bounding box center [316, 298] width 63 height 21
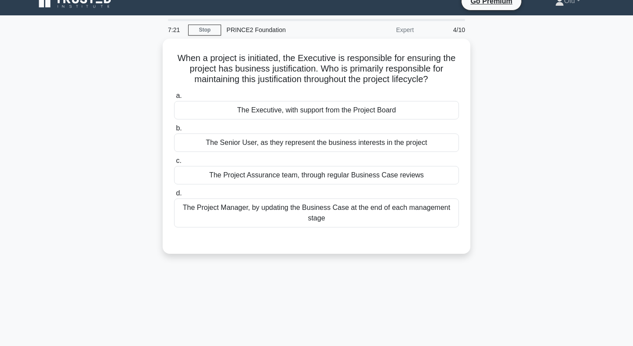
scroll to position [0, 0]
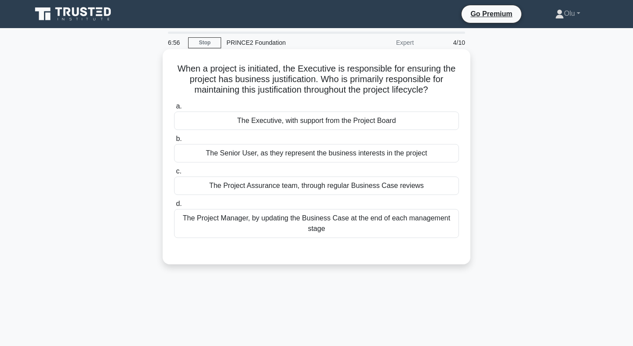
click at [328, 119] on div "The Executive, with support from the Project Board" at bounding box center [316, 121] width 285 height 18
click at [174, 109] on input "a. The Executive, with support from the Project Board" at bounding box center [174, 107] width 0 height 6
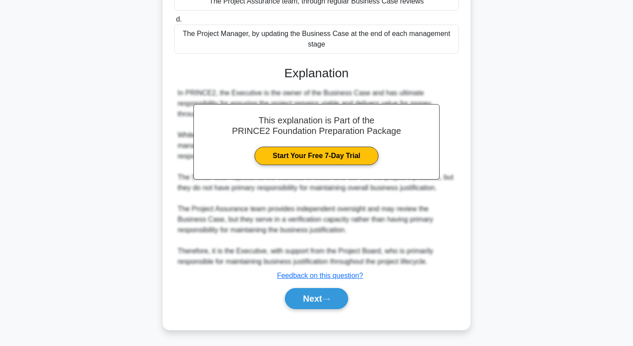
scroll to position [185, 0]
click at [321, 296] on button "Next" at bounding box center [316, 298] width 63 height 21
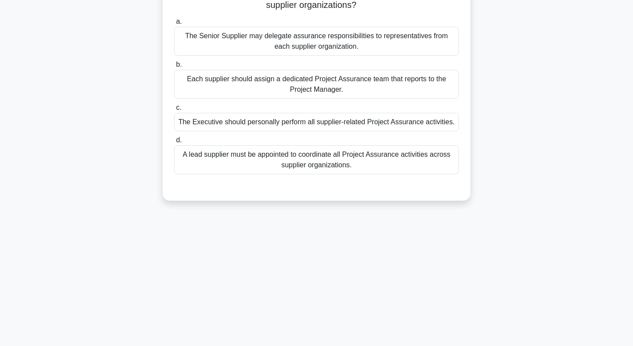
scroll to position [0, 0]
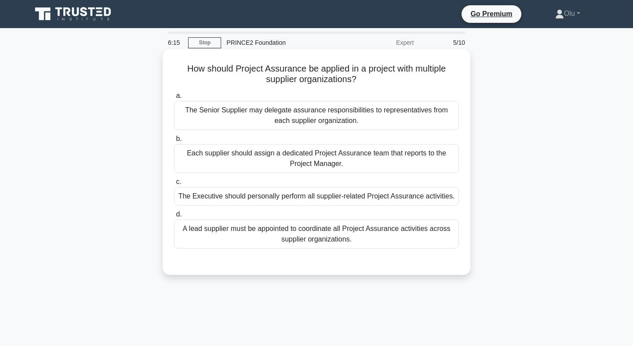
click at [353, 242] on div "A lead supplier must be appointed to coordinate all Project Assurance activitie…" at bounding box center [316, 234] width 285 height 29
click at [174, 218] on input "d. A lead supplier must be appointed to coordinate all Project Assurance activi…" at bounding box center [174, 215] width 0 height 6
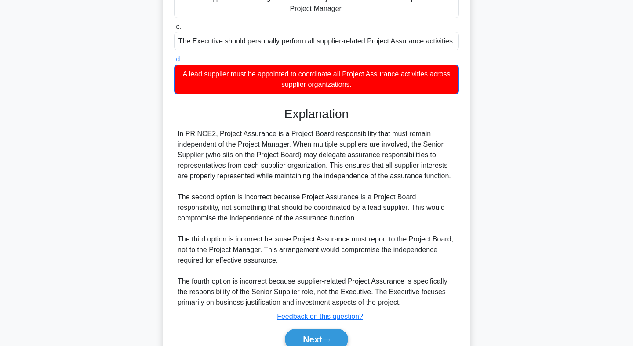
scroll to position [197, 0]
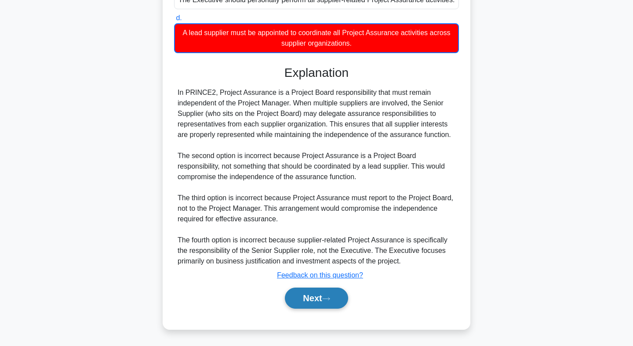
click at [308, 292] on button "Next" at bounding box center [316, 298] width 63 height 21
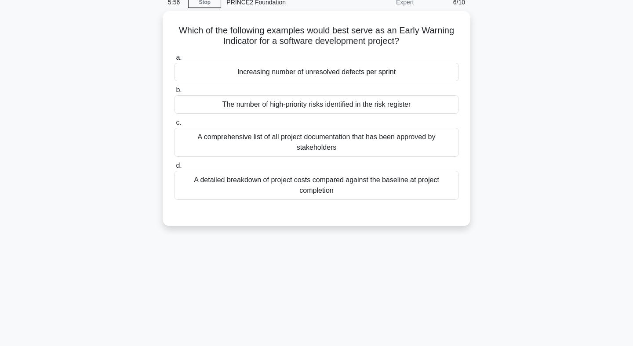
scroll to position [0, 0]
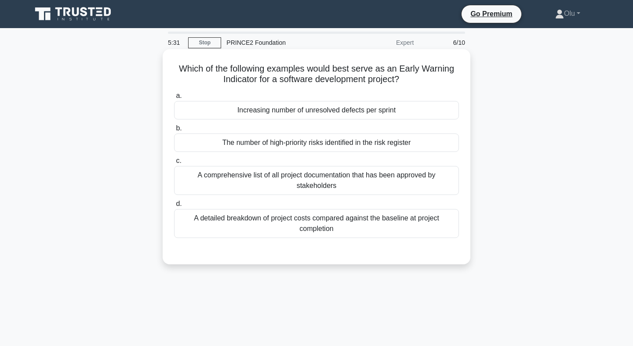
click at [333, 112] on div "Increasing number of unresolved defects per sprint" at bounding box center [316, 110] width 285 height 18
click at [174, 99] on input "a. Increasing number of unresolved defects per sprint" at bounding box center [174, 96] width 0 height 6
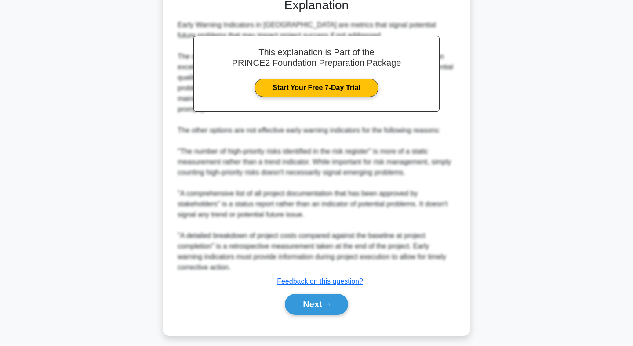
scroll to position [259, 0]
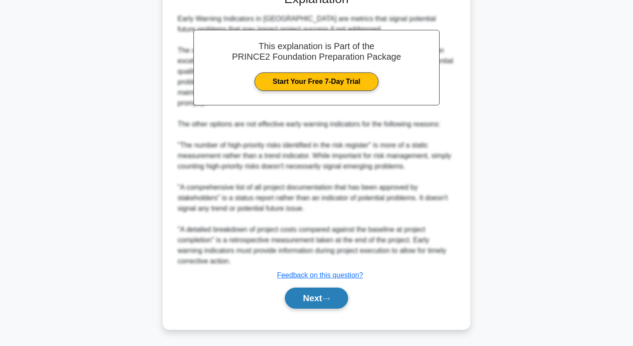
click at [317, 296] on button "Next" at bounding box center [316, 298] width 63 height 21
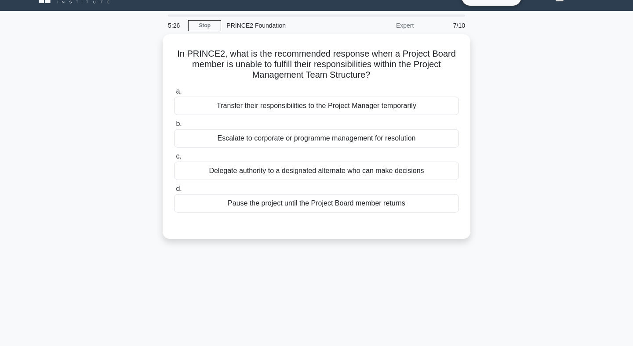
scroll to position [0, 0]
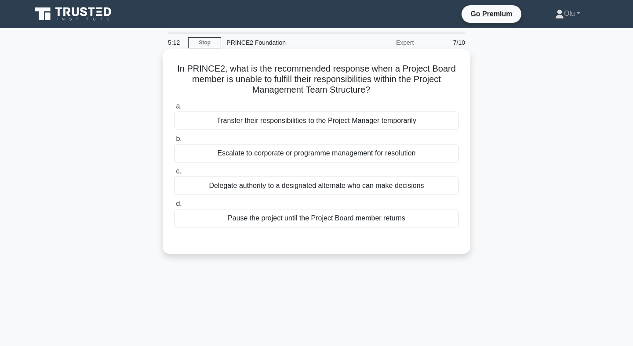
click at [321, 183] on div "Delegate authority to a designated alternate who can make decisions" at bounding box center [316, 186] width 285 height 18
click at [174, 175] on input "c. Delegate authority to a designated alternate who can make decisions" at bounding box center [174, 172] width 0 height 6
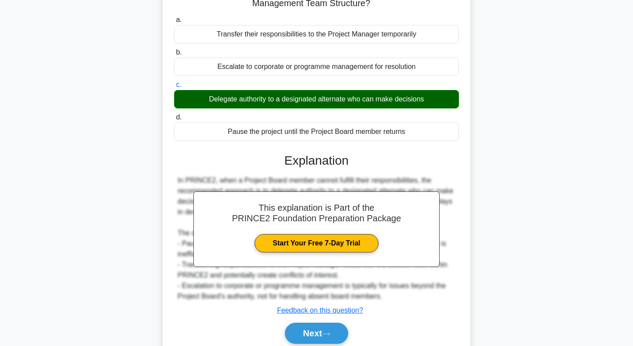
scroll to position [128, 0]
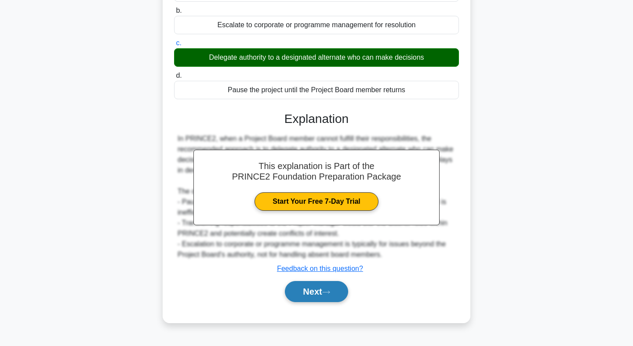
click at [309, 293] on button "Next" at bounding box center [316, 291] width 63 height 21
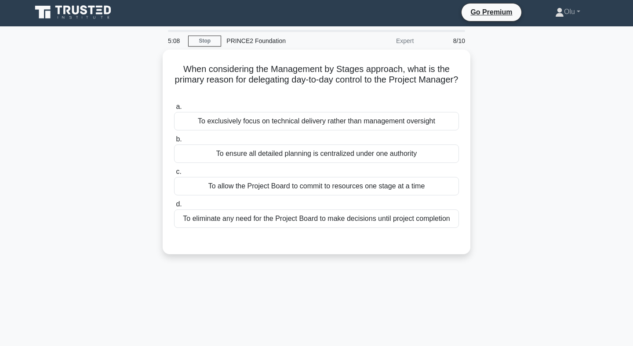
scroll to position [0, 0]
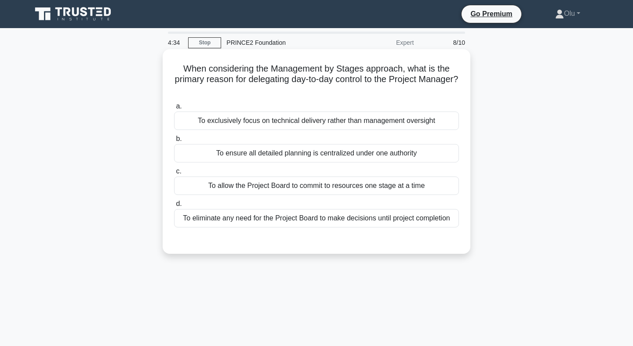
click at [329, 122] on div "To exclusively focus on technical delivery rather than management oversight" at bounding box center [316, 121] width 285 height 18
click at [174, 109] on input "a. To exclusively focus on technical delivery rather than management oversight" at bounding box center [174, 107] width 0 height 6
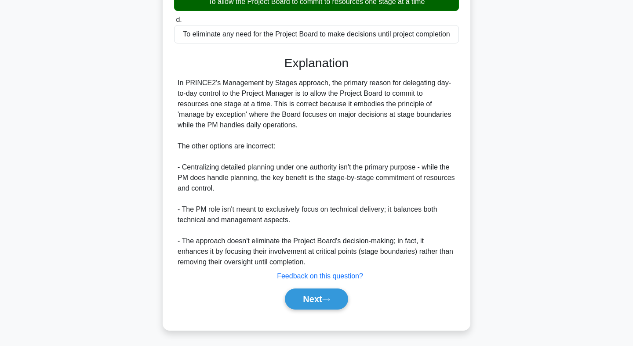
scroll to position [186, 0]
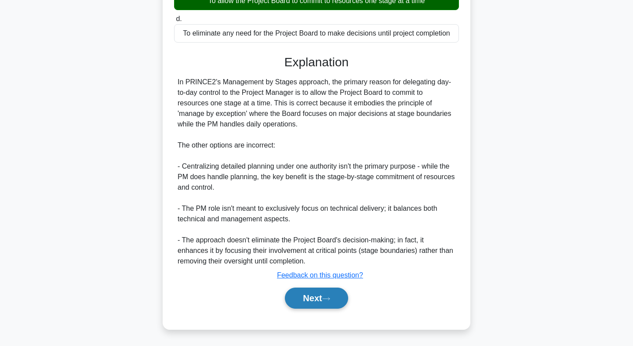
click at [311, 292] on button "Next" at bounding box center [316, 298] width 63 height 21
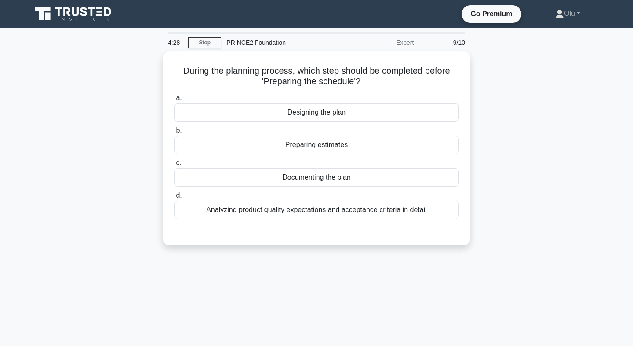
scroll to position [0, 0]
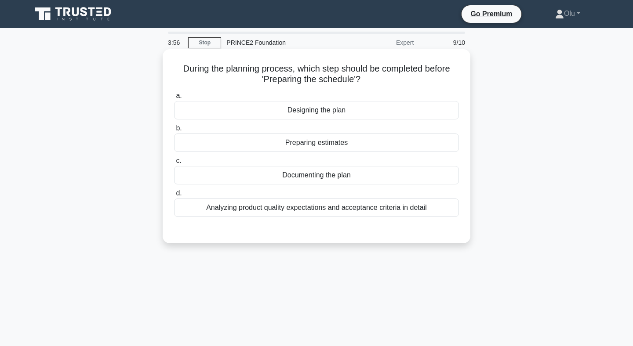
click at [325, 212] on div "Analyzing product quality expectations and acceptance criteria in detail" at bounding box center [316, 208] width 285 height 18
click at [174, 197] on input "d. Analyzing product quality expectations and acceptance criteria in detail" at bounding box center [174, 194] width 0 height 6
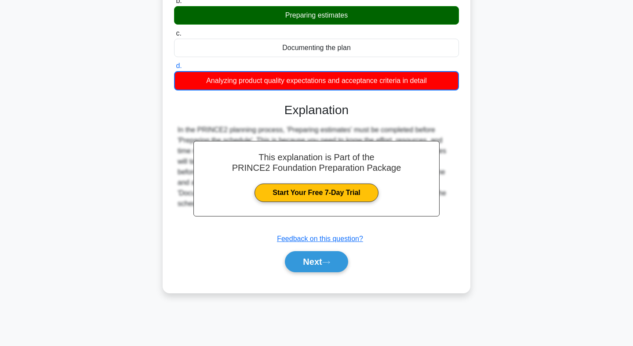
scroll to position [128, 0]
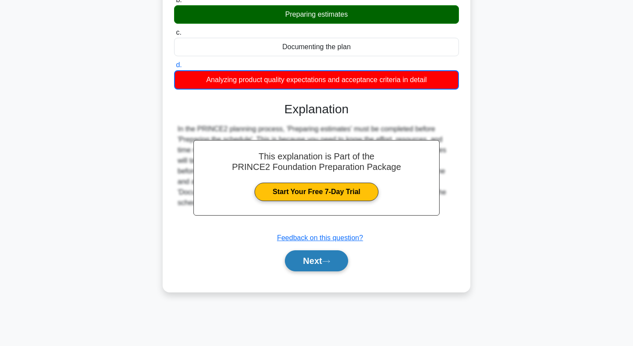
click at [329, 259] on icon at bounding box center [326, 261] width 8 height 5
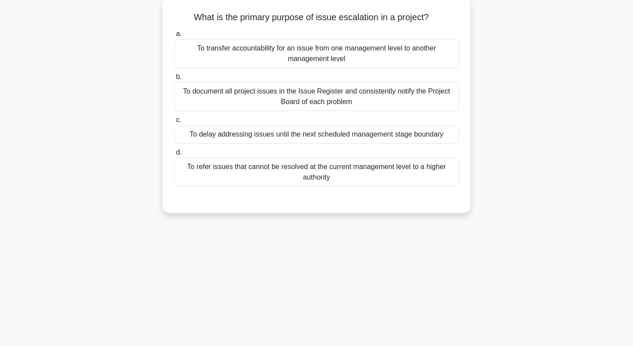
scroll to position [0, 0]
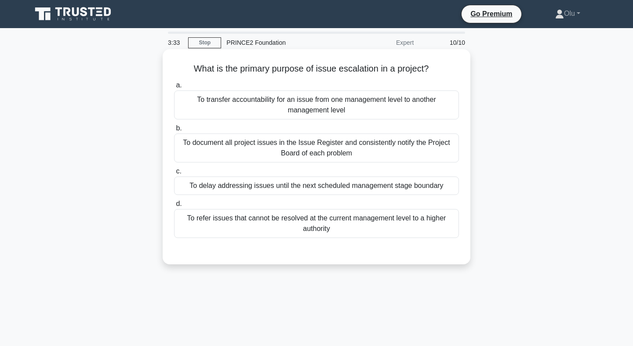
click at [292, 221] on div "To refer issues that cannot be resolved at the current management level to a hi…" at bounding box center [316, 223] width 285 height 29
click at [174, 207] on input "d. To refer issues that cannot be resolved at the current management level to a…" at bounding box center [174, 204] width 0 height 6
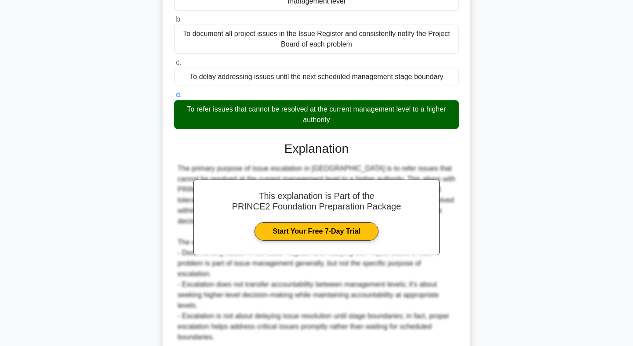
scroll to position [185, 0]
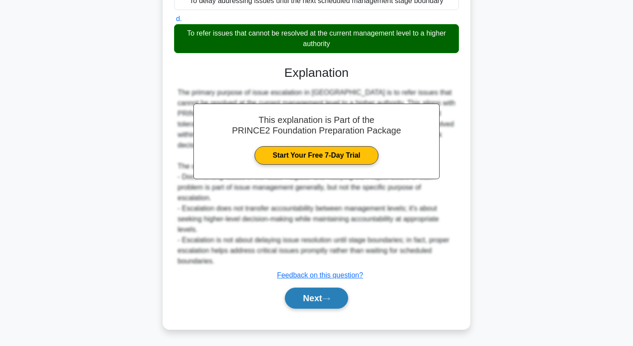
click at [320, 298] on button "Next" at bounding box center [316, 298] width 63 height 21
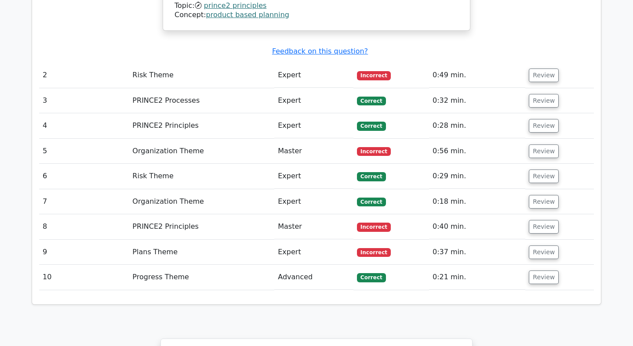
scroll to position [1219, 0]
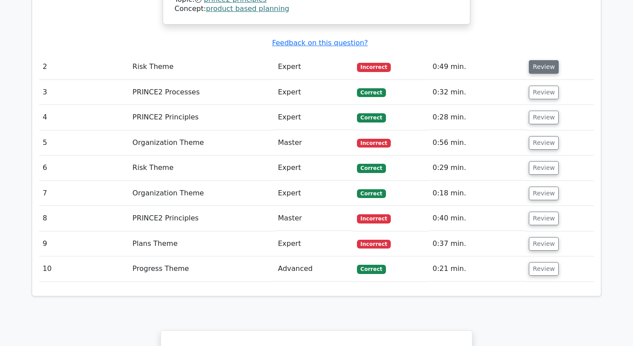
click at [539, 60] on button "Review" at bounding box center [544, 67] width 30 height 14
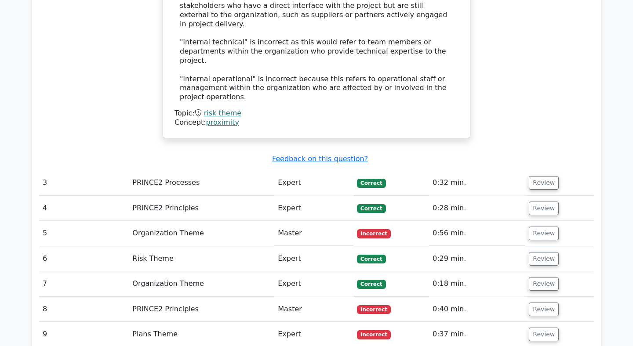
scroll to position [1616, 0]
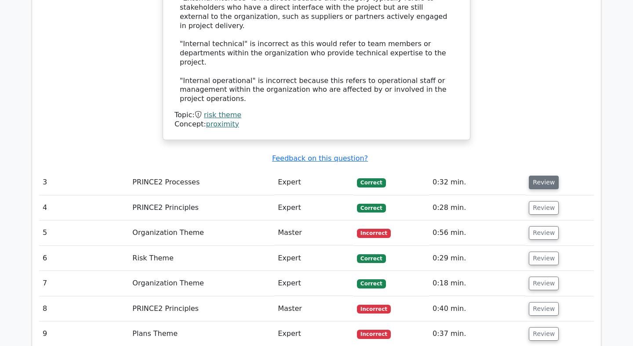
click at [544, 176] on button "Review" at bounding box center [544, 183] width 30 height 14
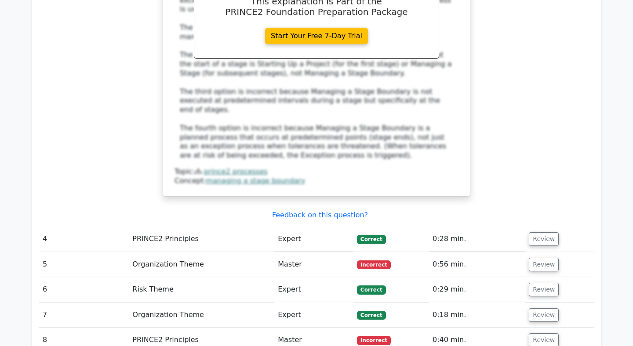
scroll to position [2062, 0]
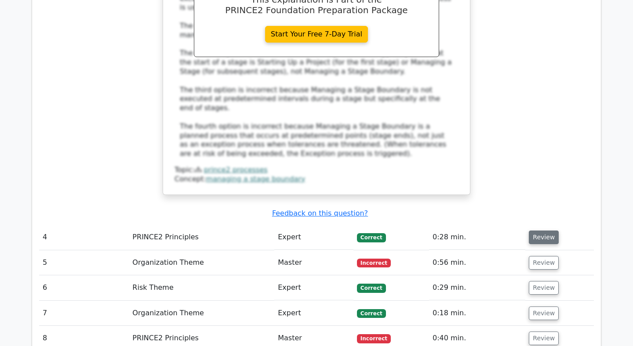
click at [535, 231] on button "Review" at bounding box center [544, 238] width 30 height 14
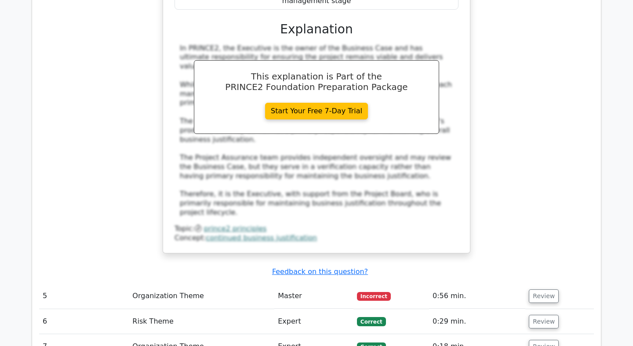
scroll to position [2495, 0]
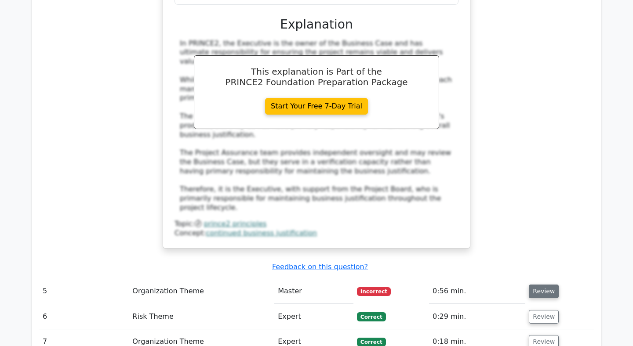
click at [534, 285] on button "Review" at bounding box center [544, 292] width 30 height 14
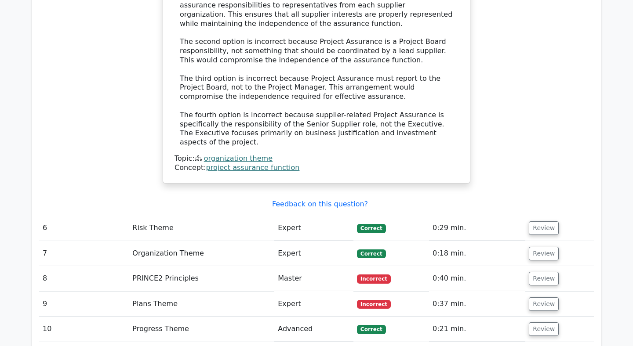
scroll to position [3056, 0]
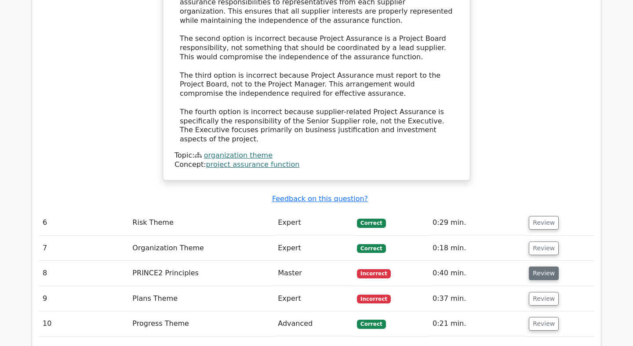
click at [534, 267] on button "Review" at bounding box center [544, 274] width 30 height 14
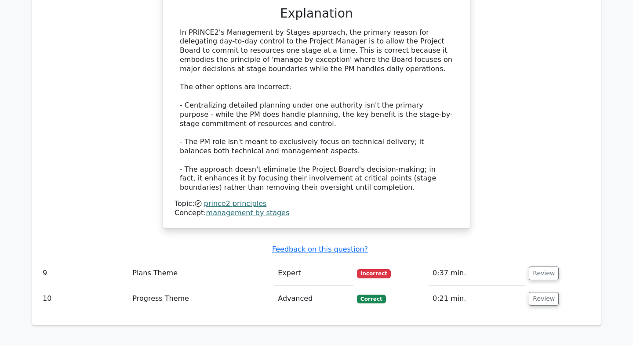
scroll to position [3538, 0]
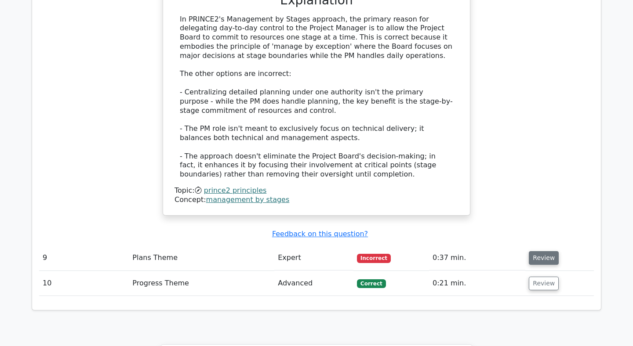
click at [533, 251] on button "Review" at bounding box center [544, 258] width 30 height 14
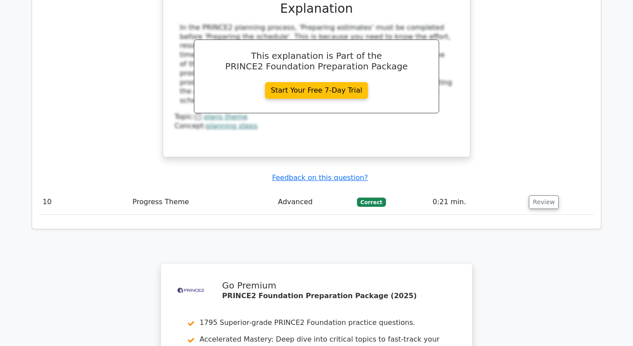
scroll to position [3980, 0]
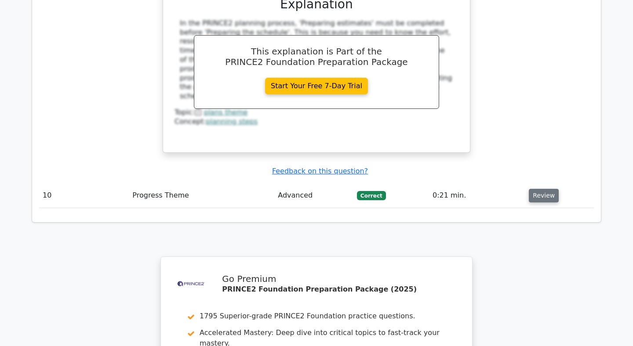
click at [545, 189] on button "Review" at bounding box center [544, 196] width 30 height 14
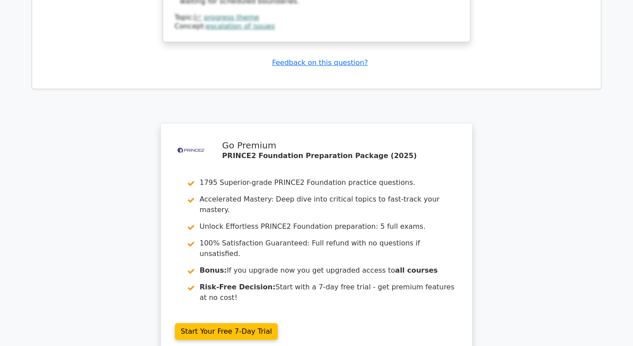
scroll to position [4563, 0]
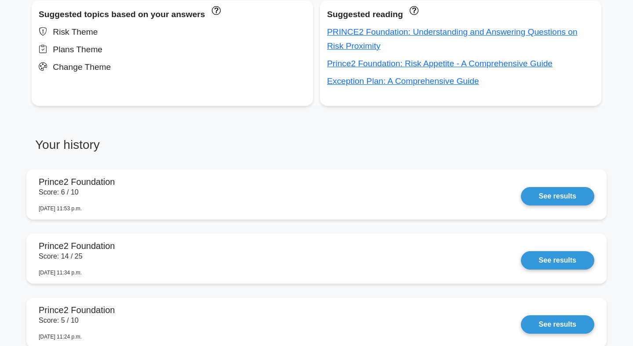
scroll to position [576, 0]
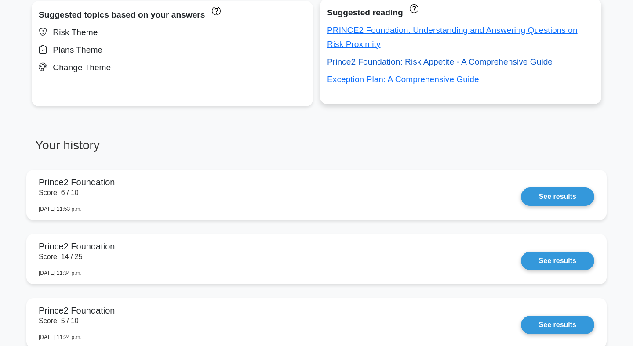
click at [424, 60] on link "Prince2 Foundation: Risk Appetite - A Comprehensive Guide" at bounding box center [440, 61] width 226 height 9
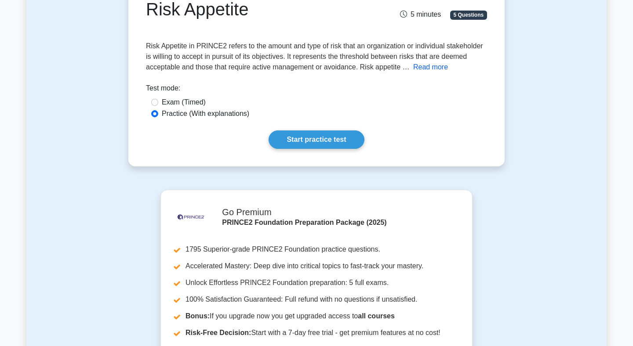
scroll to position [109, 0]
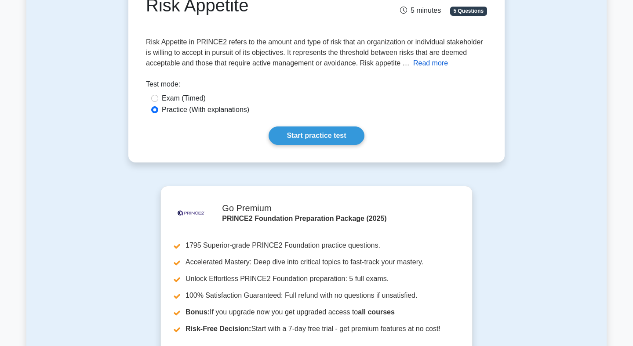
click at [434, 63] on button "Read more" at bounding box center [430, 63] width 35 height 11
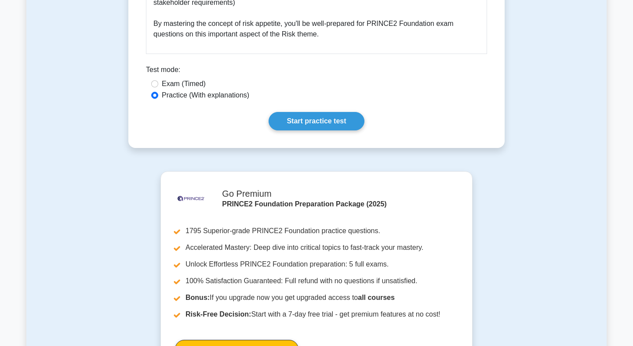
scroll to position [1255, 0]
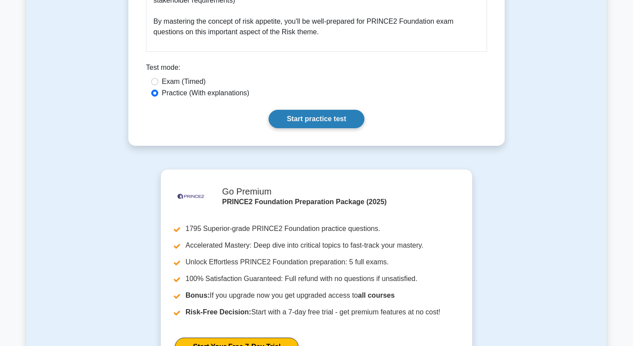
click at [333, 110] on link "Start practice test" at bounding box center [316, 119] width 95 height 18
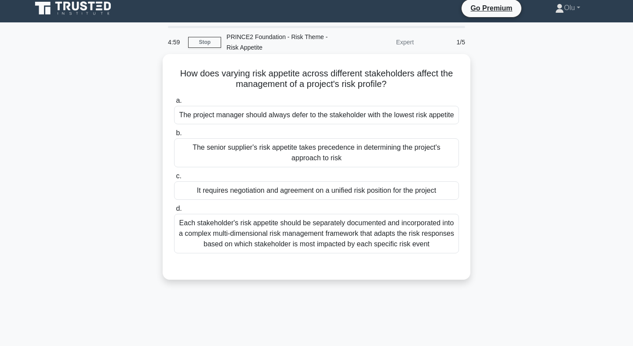
scroll to position [8, 0]
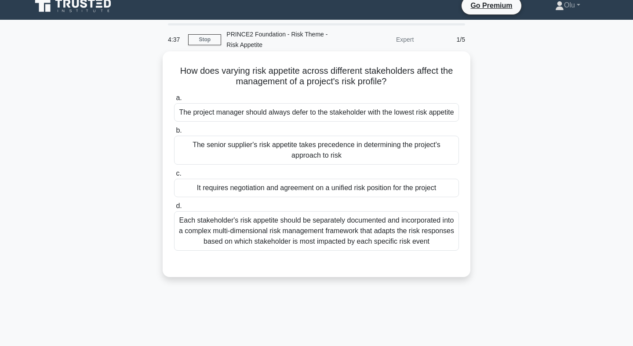
click at [297, 232] on div "Each stakeholder's risk appetite should be separately documented and incorporat…" at bounding box center [316, 231] width 285 height 40
click at [174, 209] on input "d. Each stakeholder's risk appetite should be separately documented and incorpo…" at bounding box center [174, 207] width 0 height 6
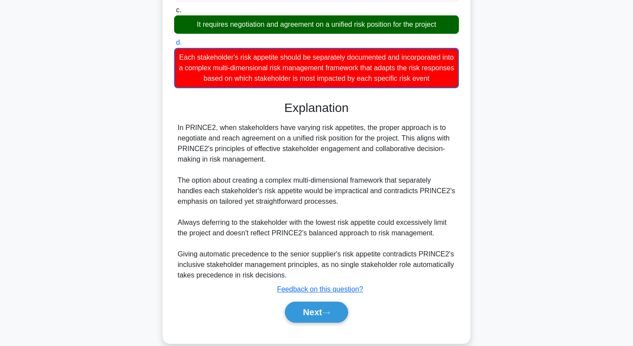
scroll to position [197, 0]
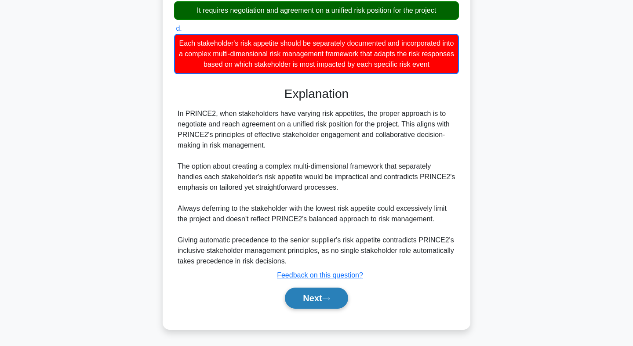
click at [320, 291] on button "Next" at bounding box center [316, 298] width 63 height 21
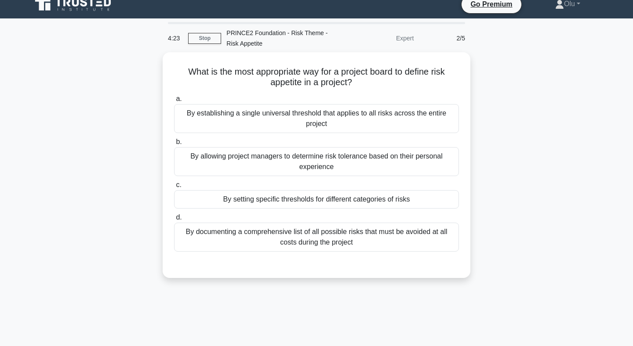
scroll to position [0, 0]
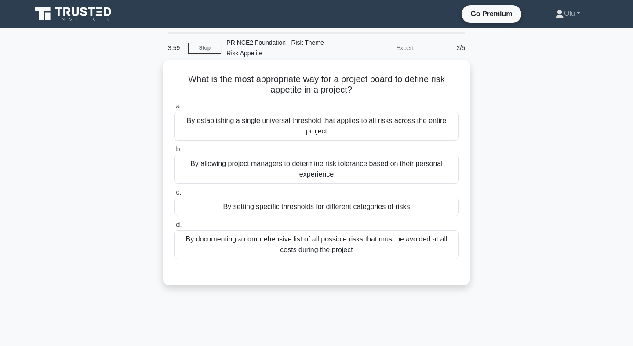
click at [311, 211] on div "By setting specific thresholds for different categories of risks" at bounding box center [316, 207] width 285 height 18
click at [174, 196] on input "c. By setting specific thresholds for different categories of risks" at bounding box center [174, 193] width 0 height 6
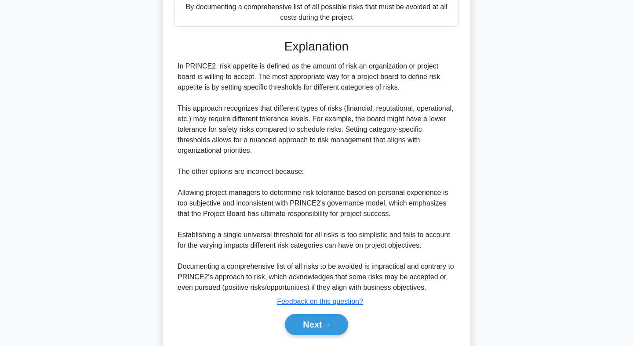
scroll to position [238, 0]
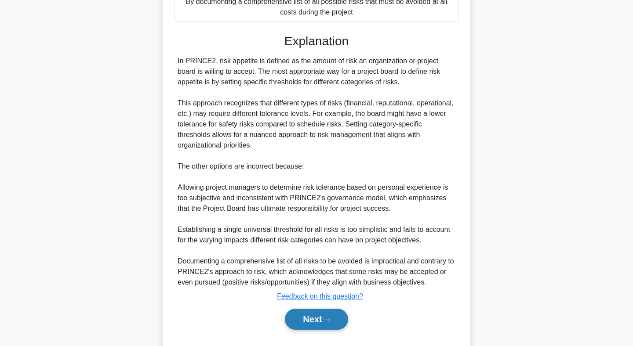
click at [320, 320] on button "Next" at bounding box center [316, 319] width 63 height 21
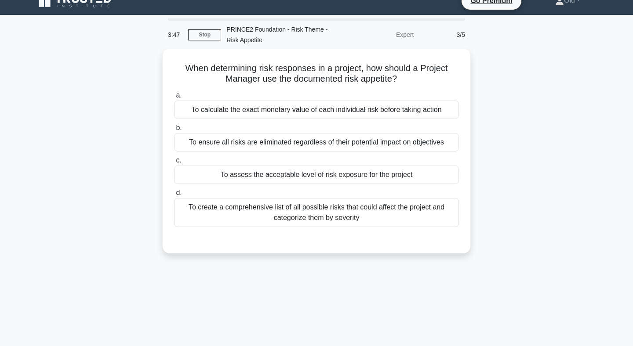
scroll to position [0, 0]
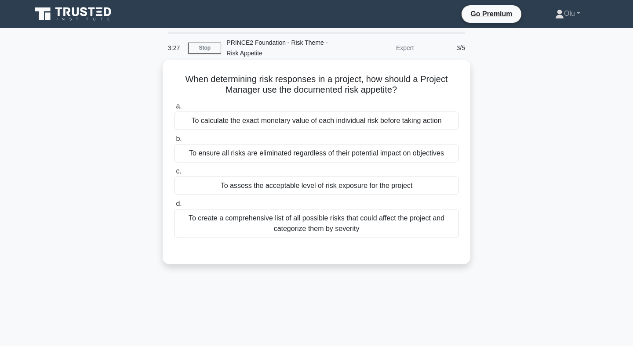
click at [352, 187] on div "To assess the acceptable level of risk exposure for the project" at bounding box center [316, 186] width 285 height 18
click at [174, 175] on input "c. To assess the acceptable level of risk exposure for the project" at bounding box center [174, 172] width 0 height 6
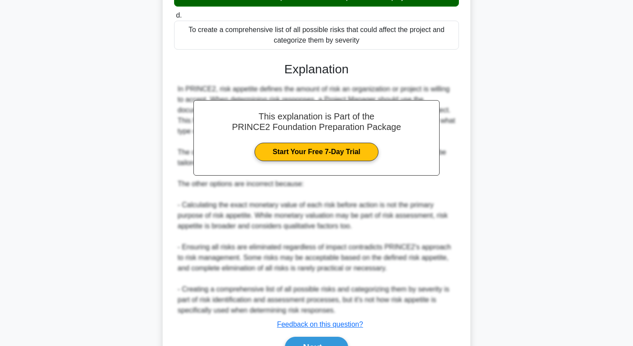
scroll to position [238, 0]
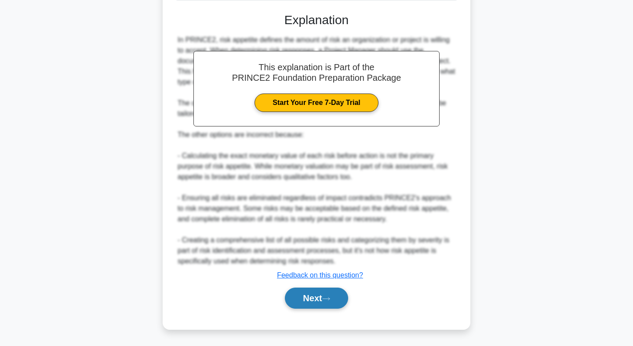
click at [321, 292] on button "Next" at bounding box center [316, 298] width 63 height 21
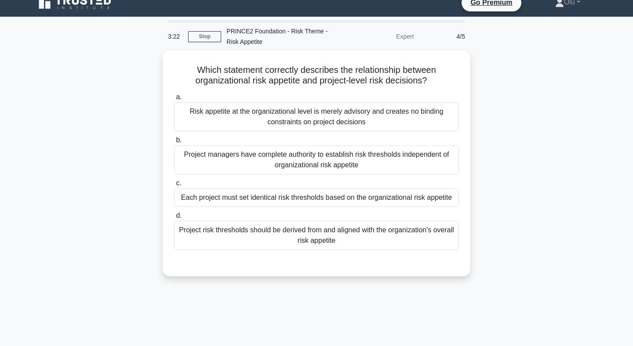
scroll to position [0, 0]
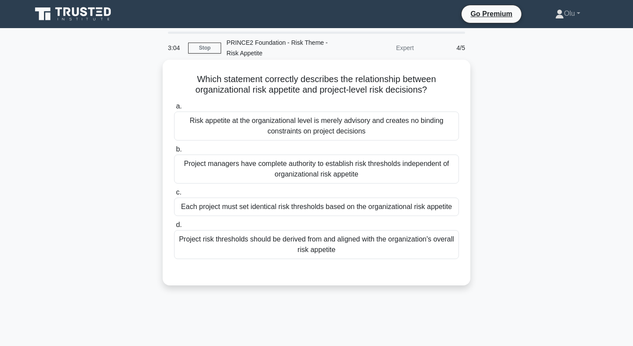
click at [320, 248] on div "Project risk thresholds should be derived from and aligned with the organizatio…" at bounding box center [316, 244] width 285 height 29
click at [174, 228] on input "d. Project risk thresholds should be derived from and aligned with the organiza…" at bounding box center [174, 225] width 0 height 6
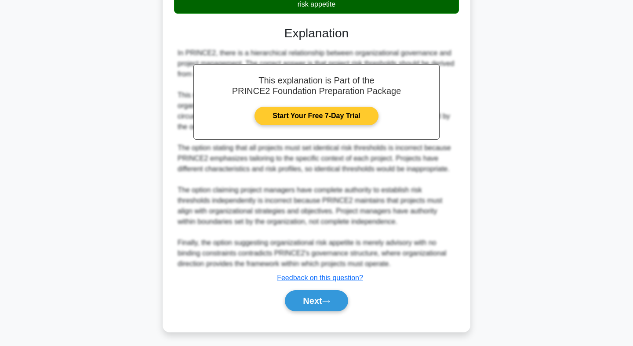
scroll to position [248, 0]
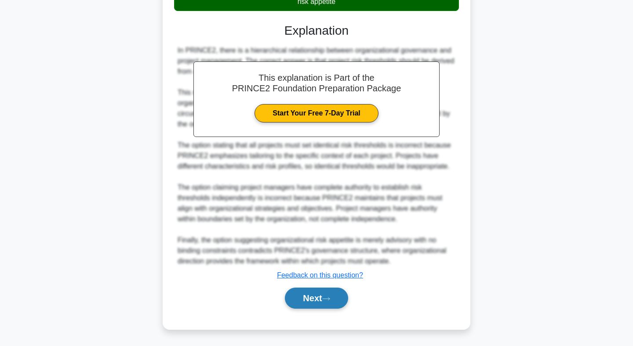
click at [312, 297] on button "Next" at bounding box center [316, 298] width 63 height 21
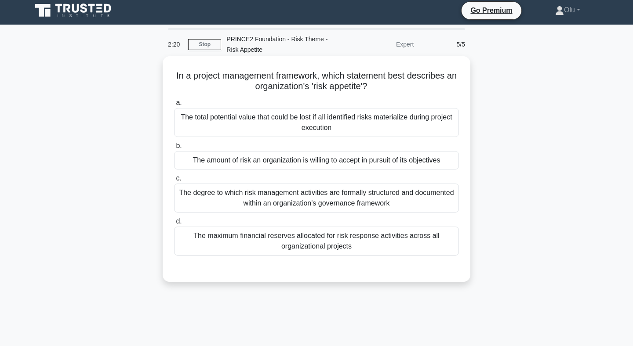
scroll to position [0, 0]
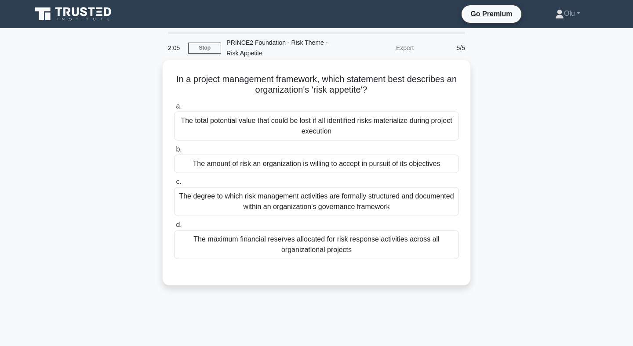
click at [324, 163] on div "The amount of risk an organization is willing to accept in pursuit of its objec…" at bounding box center [316, 164] width 285 height 18
click at [174, 153] on input "b. The amount of risk an organization is willing to accept in pursuit of its ob…" at bounding box center [174, 150] width 0 height 6
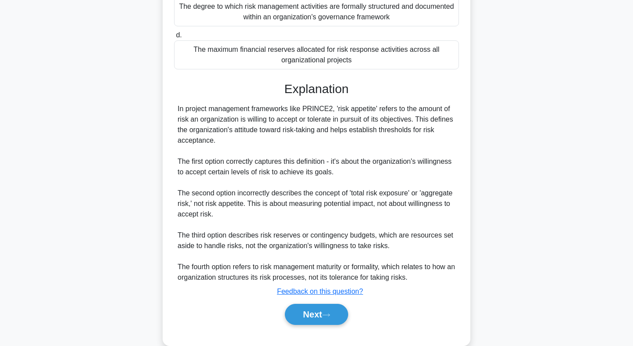
scroll to position [197, 0]
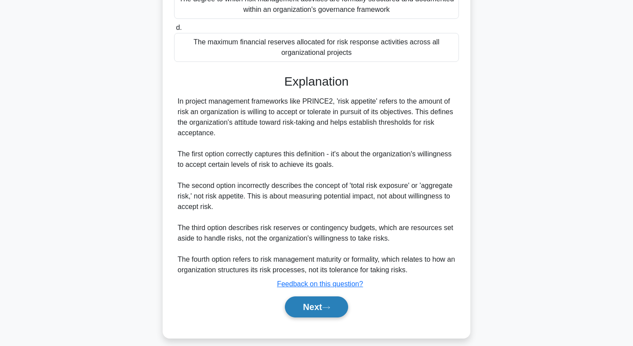
click at [324, 306] on button "Next" at bounding box center [316, 307] width 63 height 21
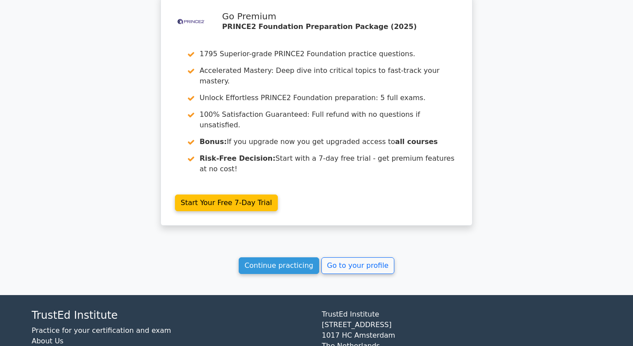
scroll to position [1323, 0]
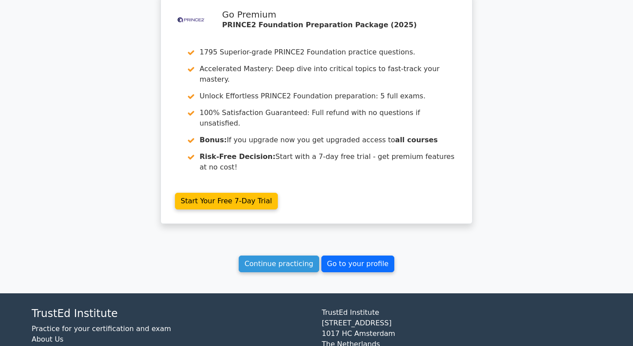
click at [368, 256] on link "Go to your profile" at bounding box center [357, 264] width 73 height 17
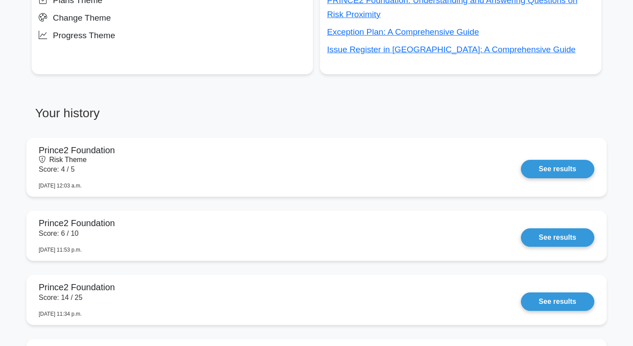
scroll to position [606, 0]
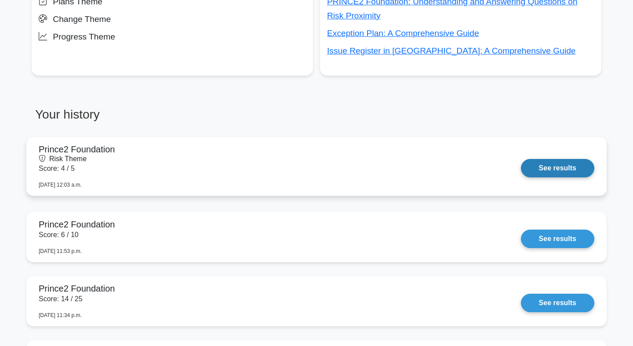
click at [521, 159] on link "See results" at bounding box center [557, 168] width 73 height 18
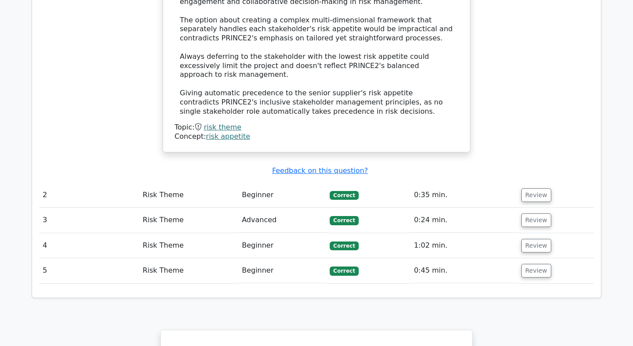
scroll to position [1021, 0]
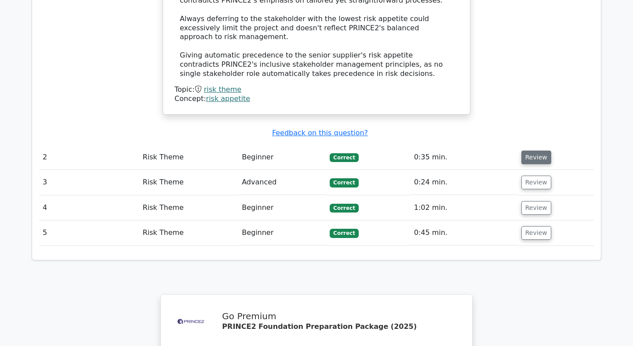
click at [526, 151] on button "Review" at bounding box center [536, 158] width 30 height 14
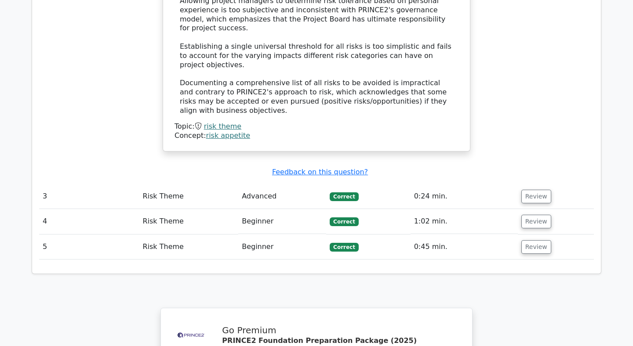
scroll to position [1540, 0]
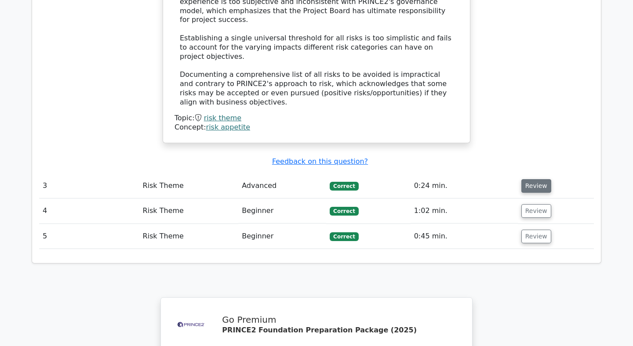
click at [536, 179] on button "Review" at bounding box center [536, 186] width 30 height 14
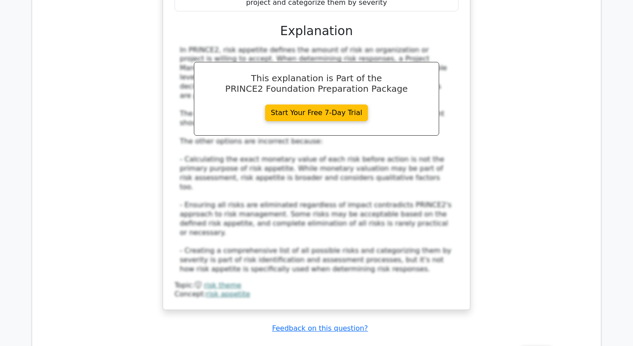
scroll to position [1912, 0]
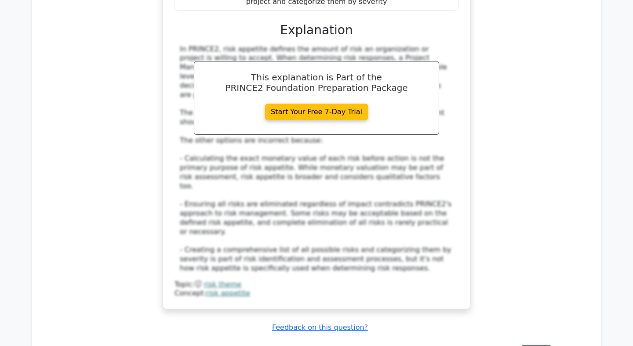
click at [531, 346] on button "Review" at bounding box center [536, 353] width 30 height 14
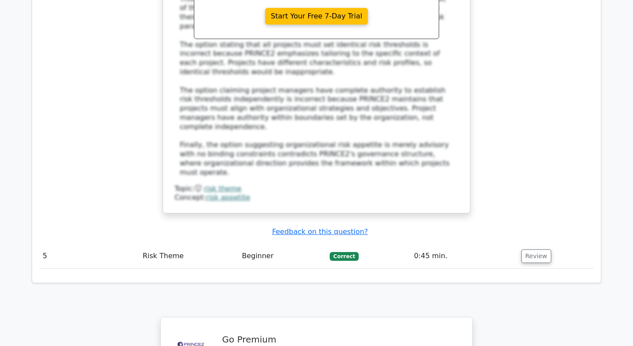
scroll to position [2561, 0]
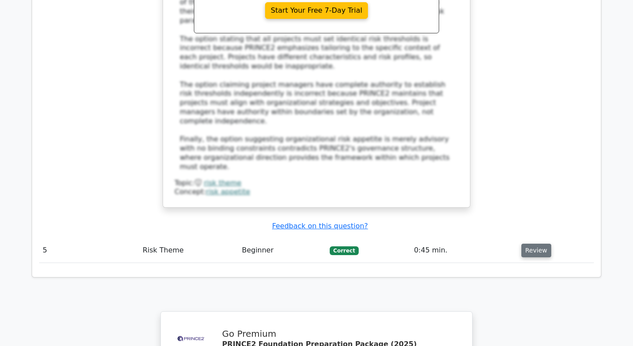
click at [532, 244] on button "Review" at bounding box center [536, 251] width 30 height 14
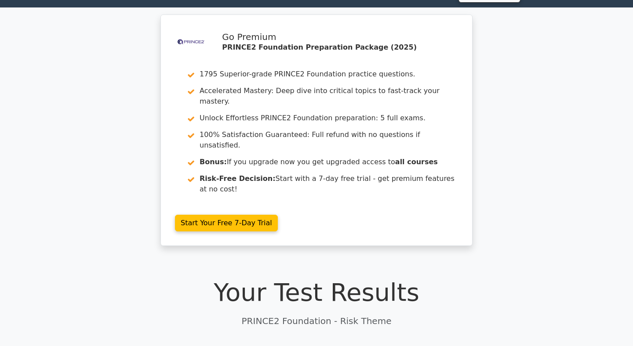
scroll to position [0, 0]
